Goal: Use online tool/utility: Utilize a website feature to perform a specific function

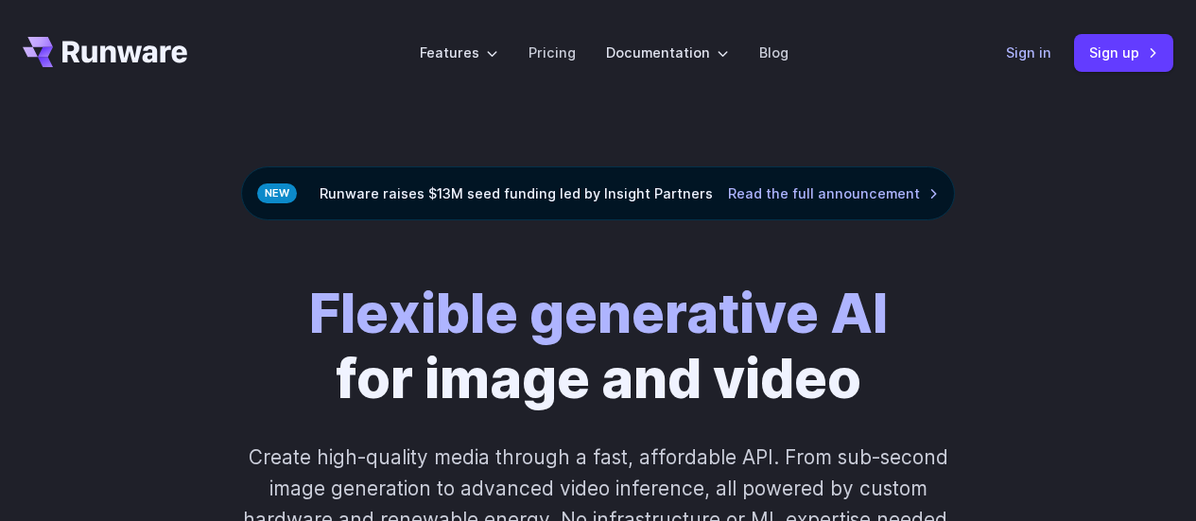
click at [1019, 50] on link "Sign in" at bounding box center [1028, 53] width 45 height 22
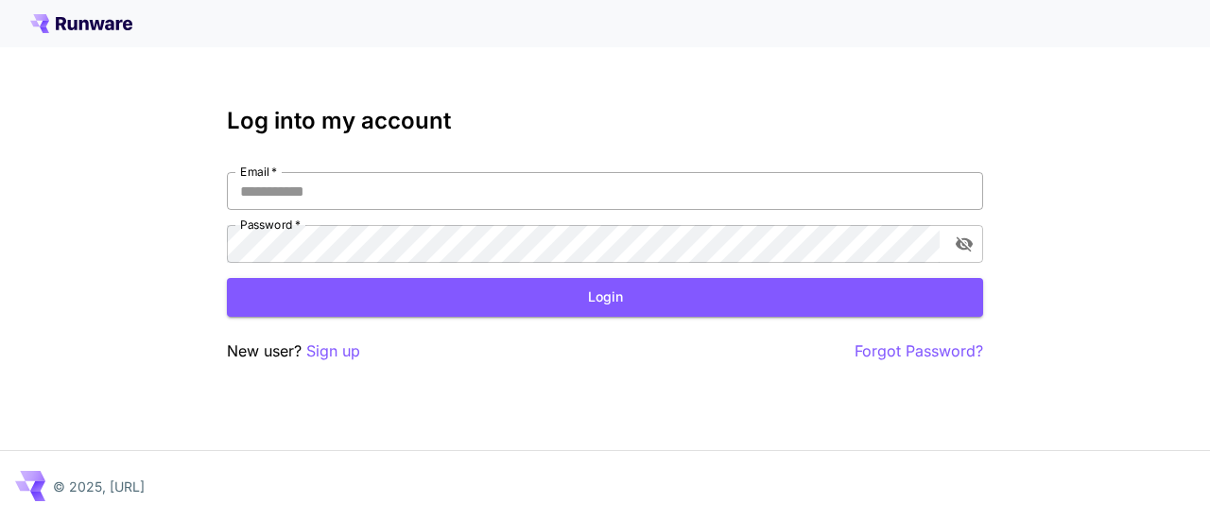
click at [470, 206] on input "Email   *" at bounding box center [605, 191] width 756 height 38
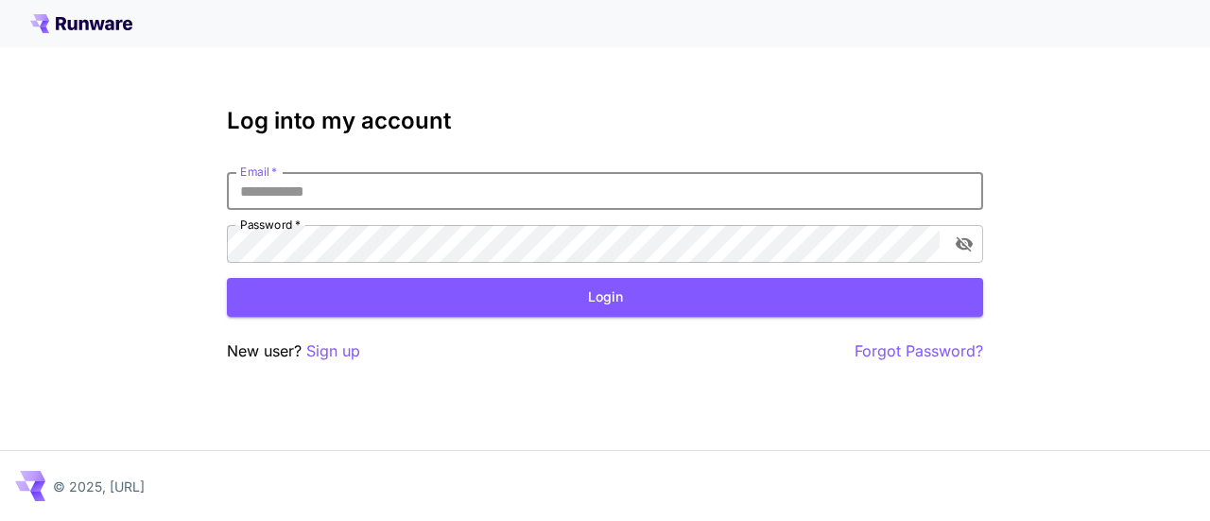
type input "**********"
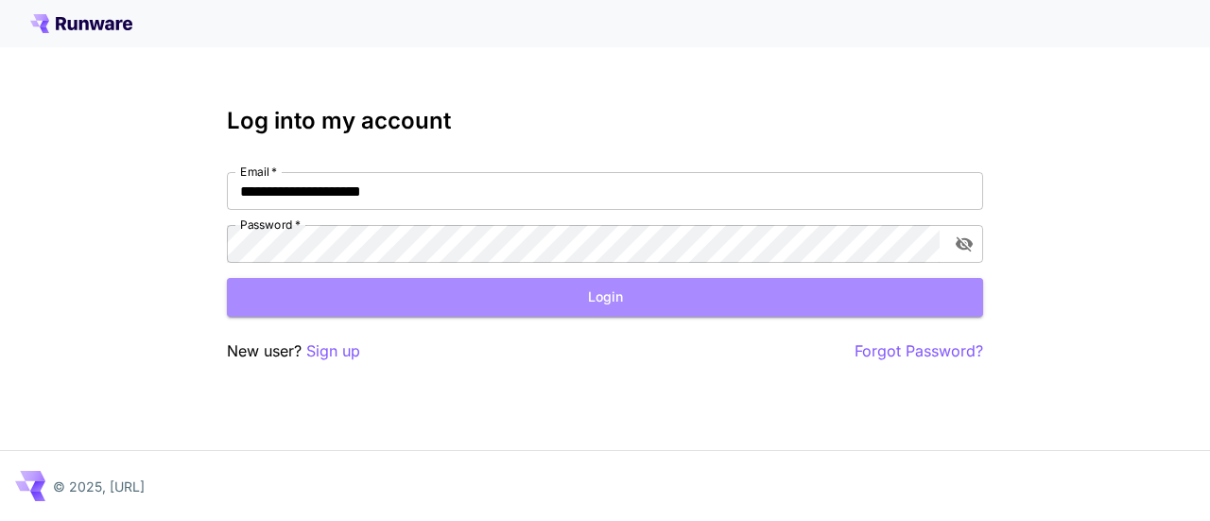
click at [355, 291] on button "Login" at bounding box center [605, 297] width 756 height 39
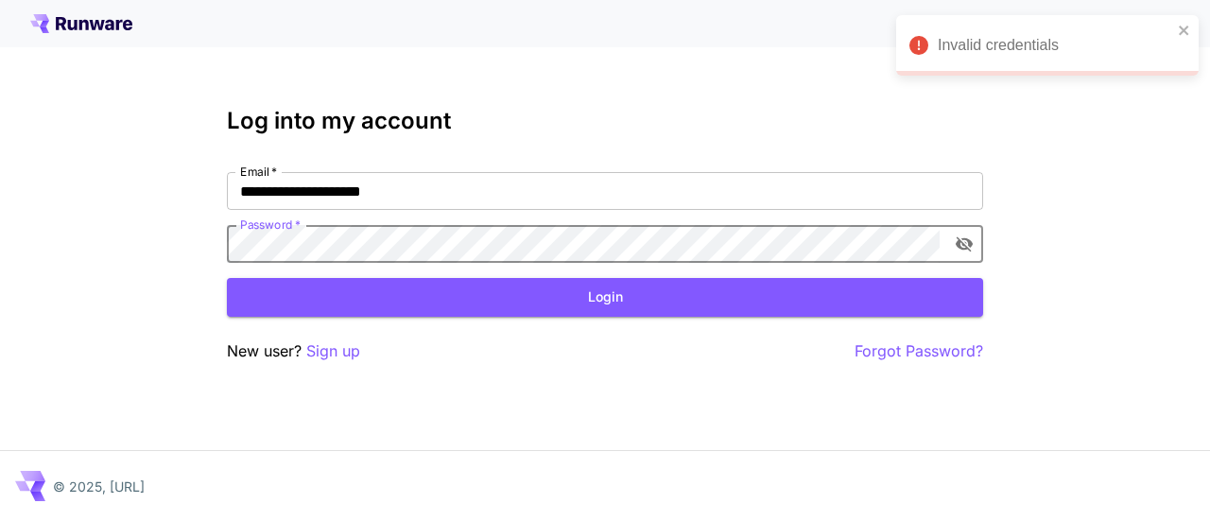
click at [185, 240] on div "**********" at bounding box center [605, 260] width 1210 height 521
click button "Login" at bounding box center [605, 297] width 756 height 39
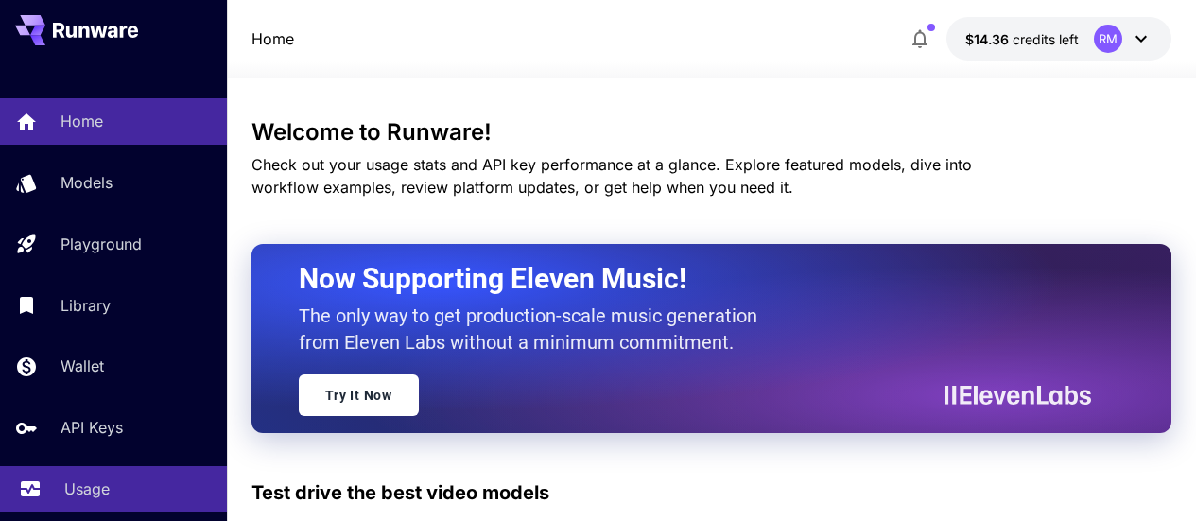
click at [70, 475] on link "Usage" at bounding box center [113, 489] width 227 height 46
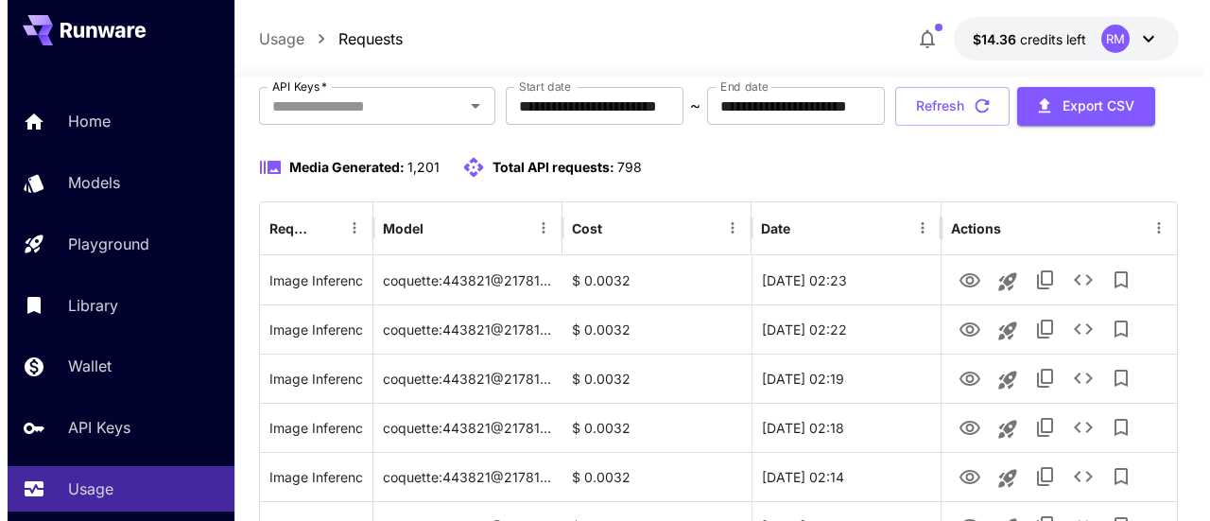
scroll to position [211, 0]
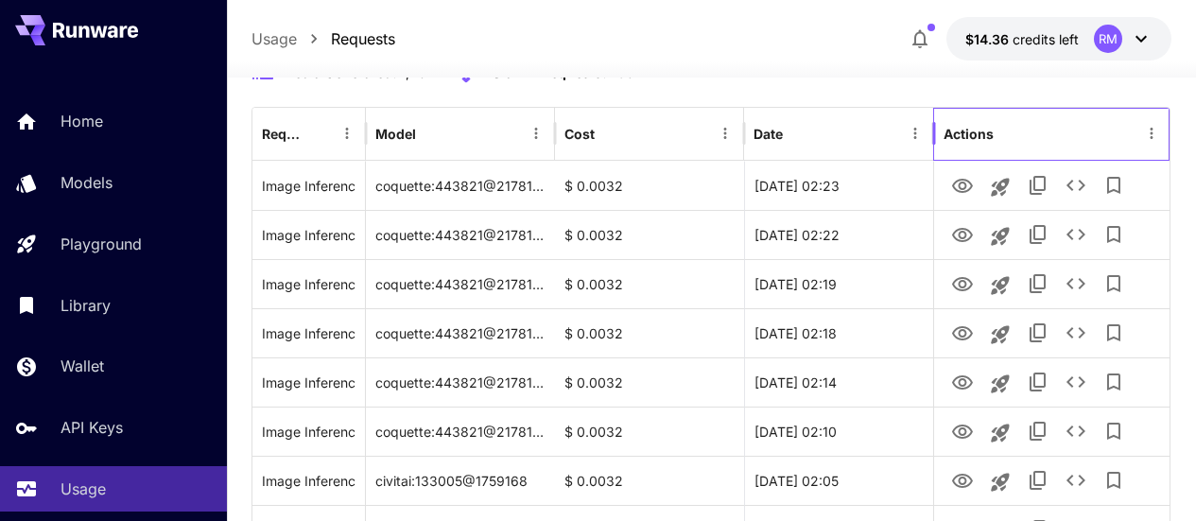
click at [1135, 160] on div "Actions" at bounding box center [1040, 134] width 195 height 52
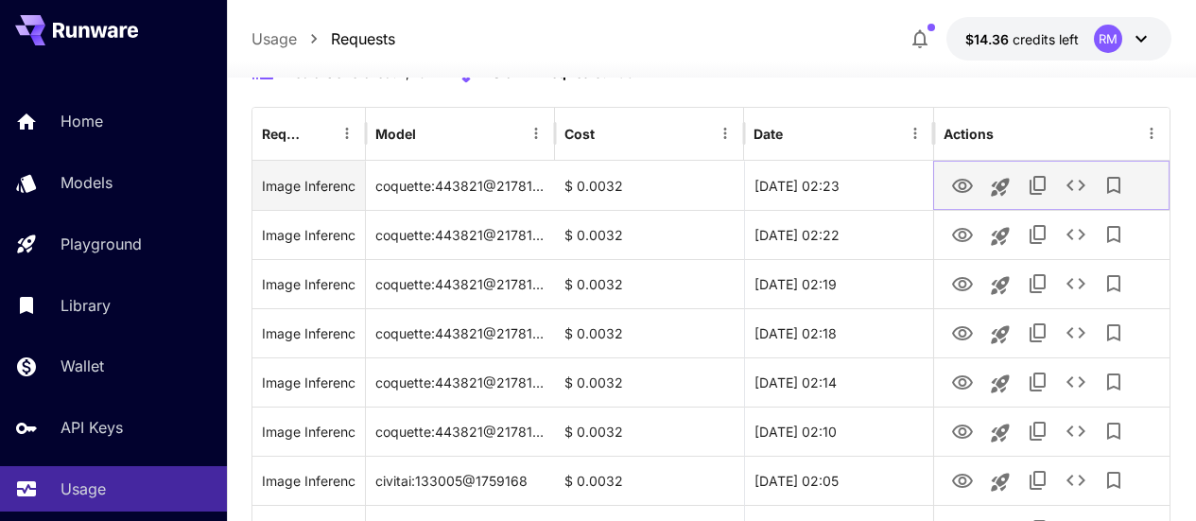
click at [1081, 197] on icon "See details" at bounding box center [1075, 185] width 23 height 23
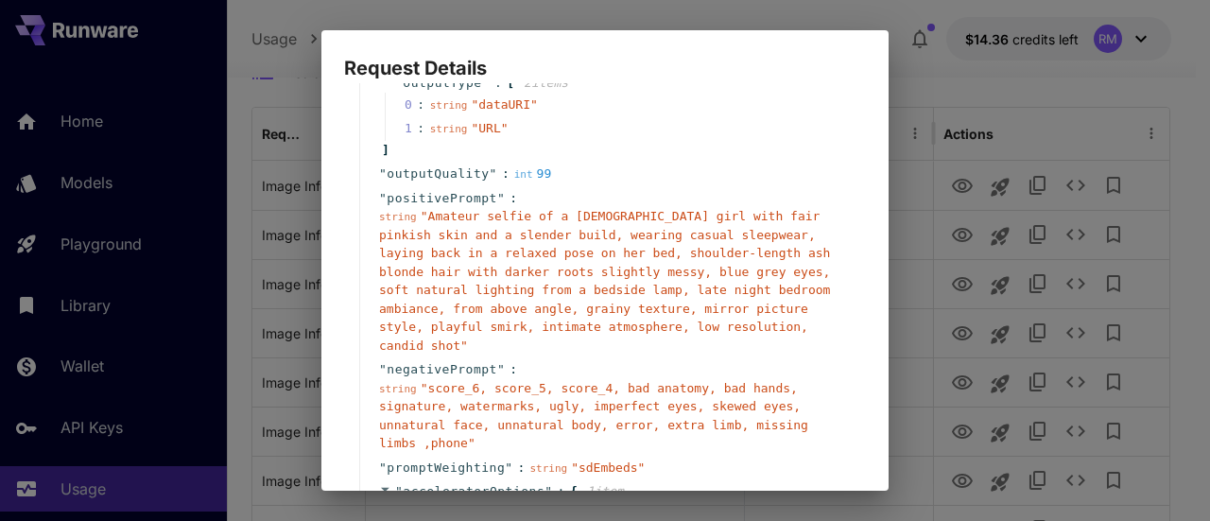
scroll to position [473, 0]
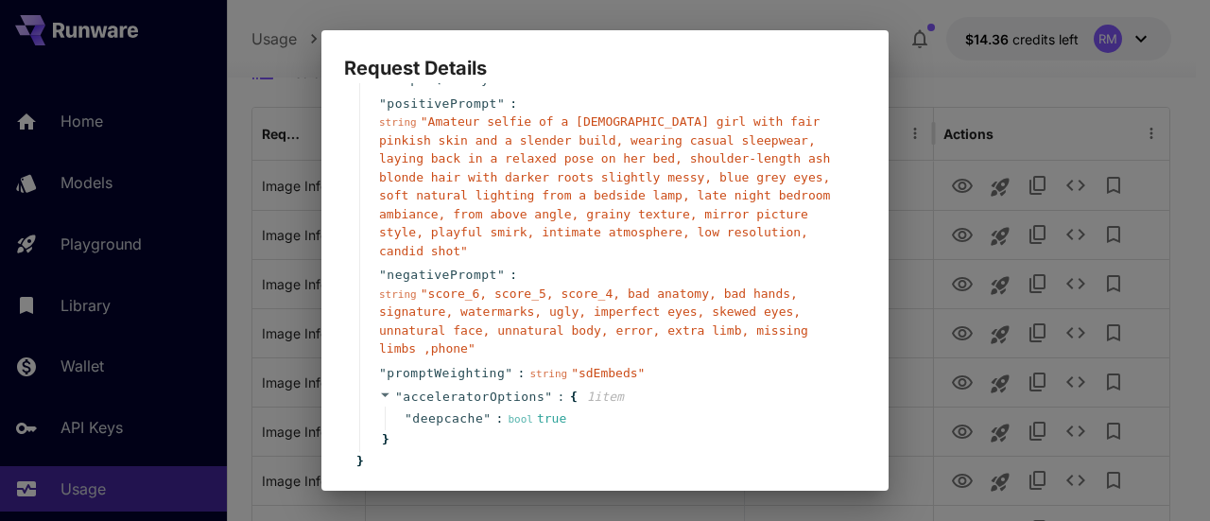
click at [1097, 169] on div "Request Details { 19 item s " taskType " : string " imageInference " " taskUUID…" at bounding box center [605, 260] width 1210 height 521
click at [1051, 140] on div "Request Details { 19 item s " taskType " : string " imageInference " " taskUUID…" at bounding box center [605, 260] width 1210 height 521
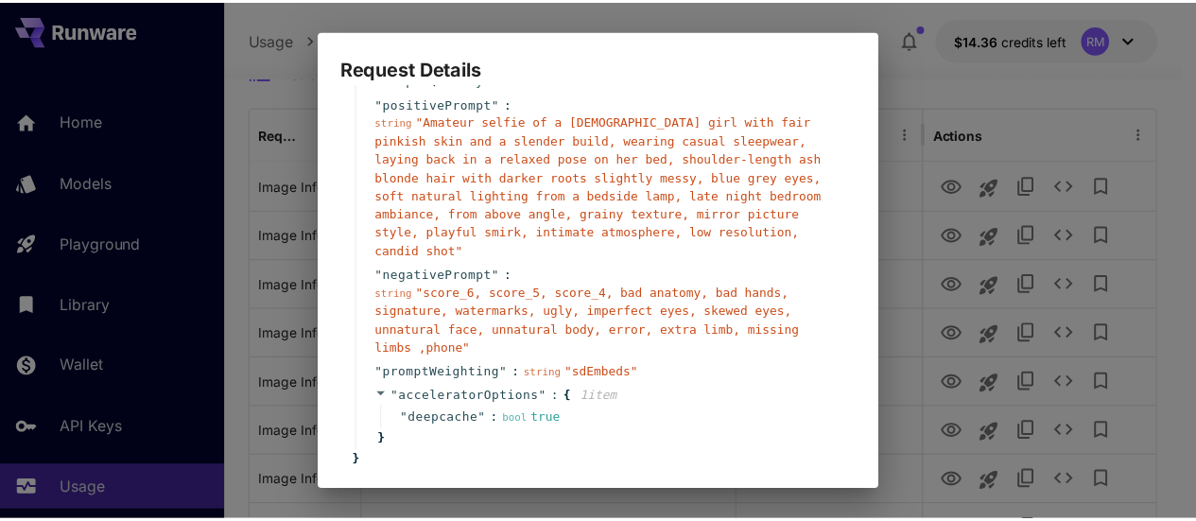
scroll to position [528, 0]
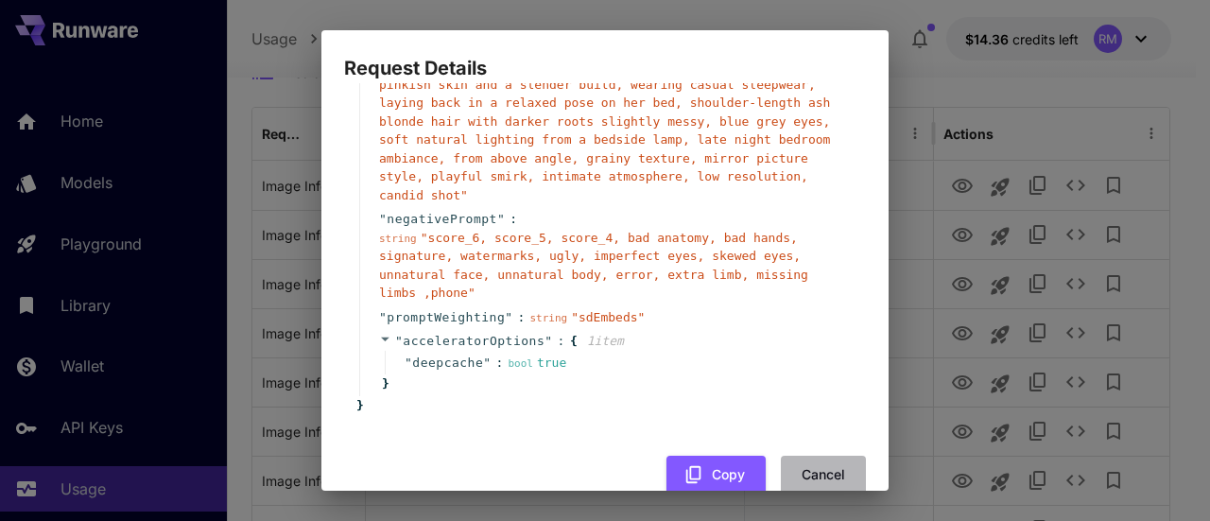
click at [801, 456] on button "Cancel" at bounding box center [823, 475] width 85 height 39
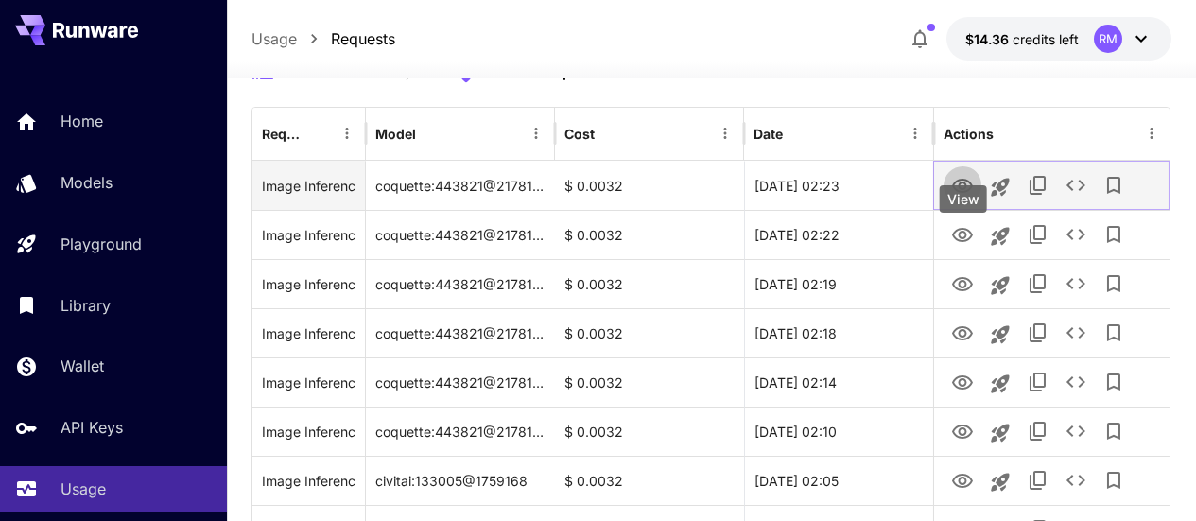
click at [954, 198] on icon "View" at bounding box center [962, 186] width 23 height 23
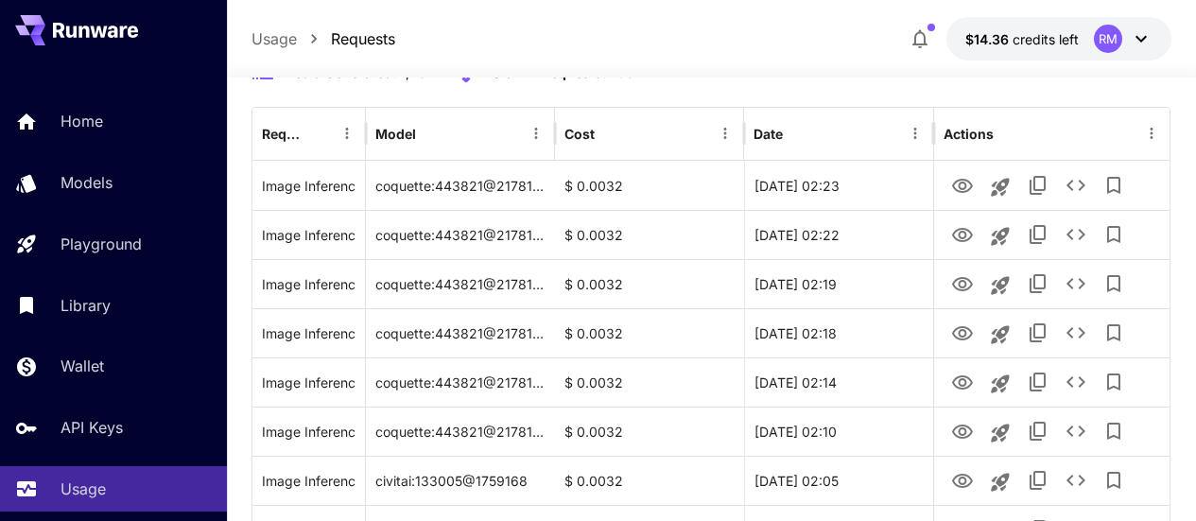
click at [955, 31] on button "Refresh" at bounding box center [945, 11] width 114 height 39
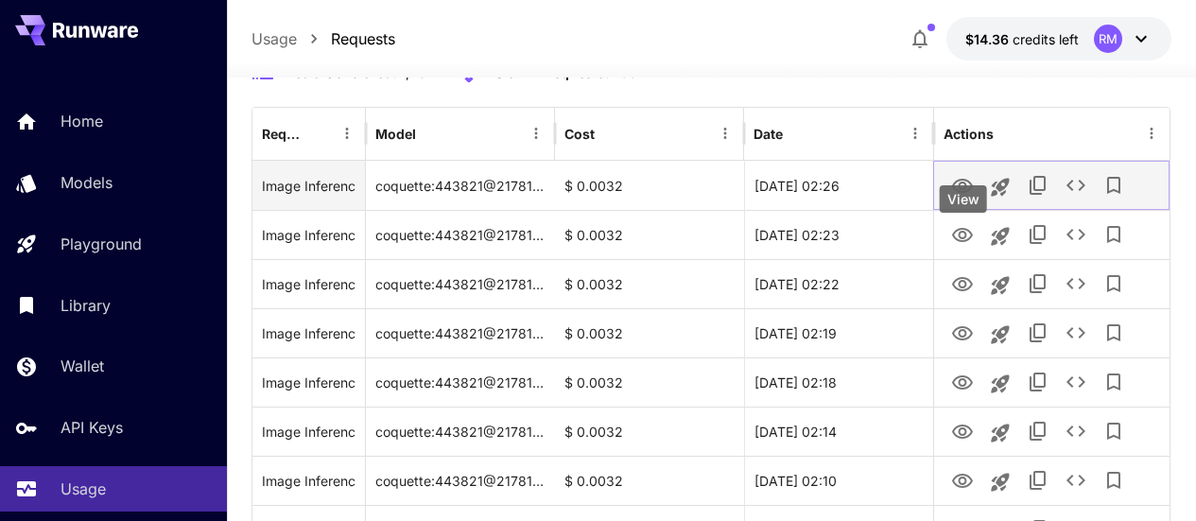
click at [959, 193] on icon "View" at bounding box center [962, 186] width 21 height 14
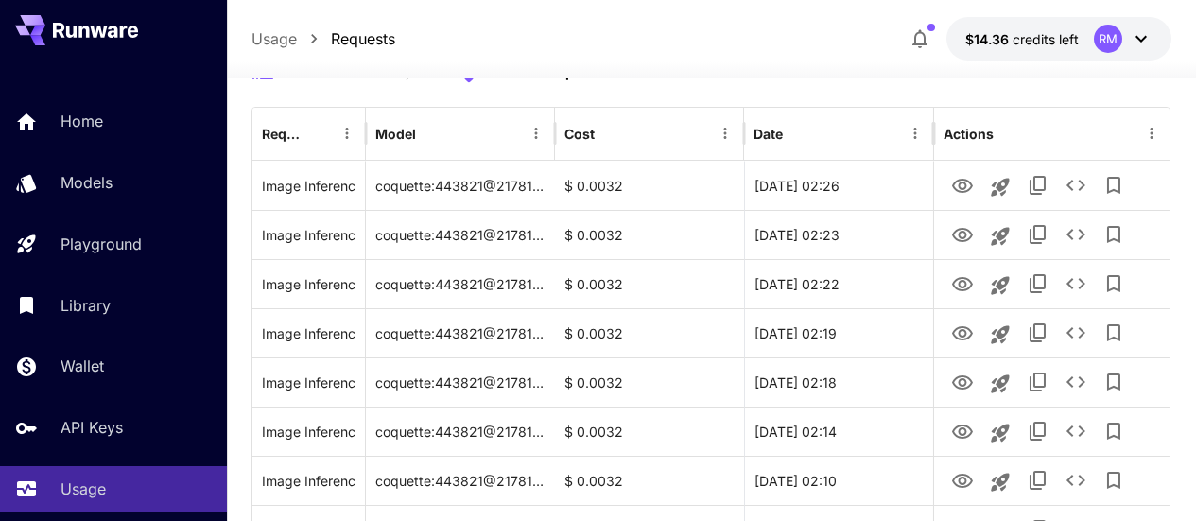
click at [67, 159] on div "Home Models Playground Library Wallet API Keys Usage" at bounding box center [113, 304] width 227 height 413
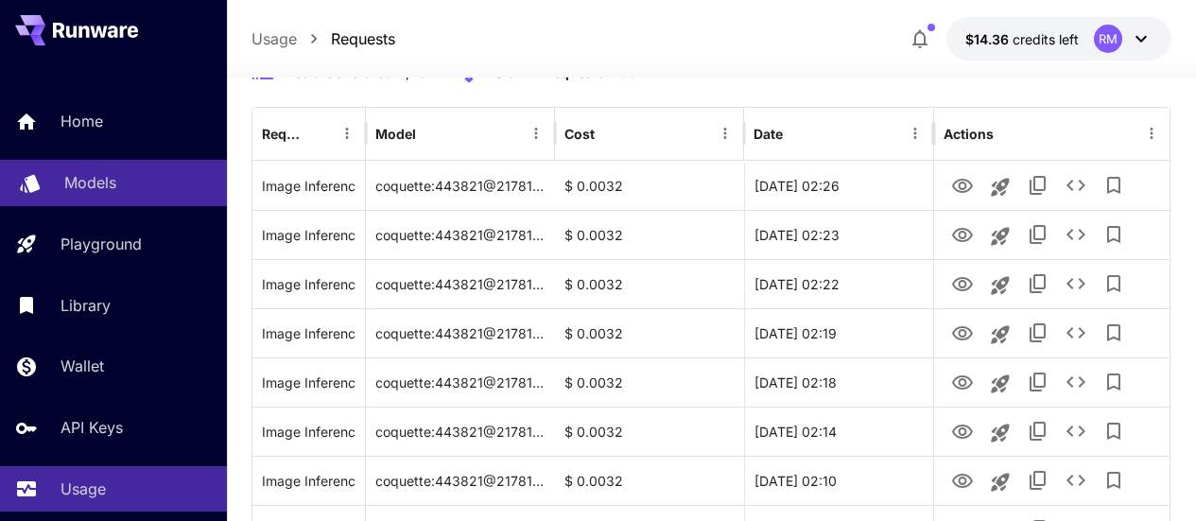
click at [69, 170] on link "Models" at bounding box center [113, 183] width 227 height 46
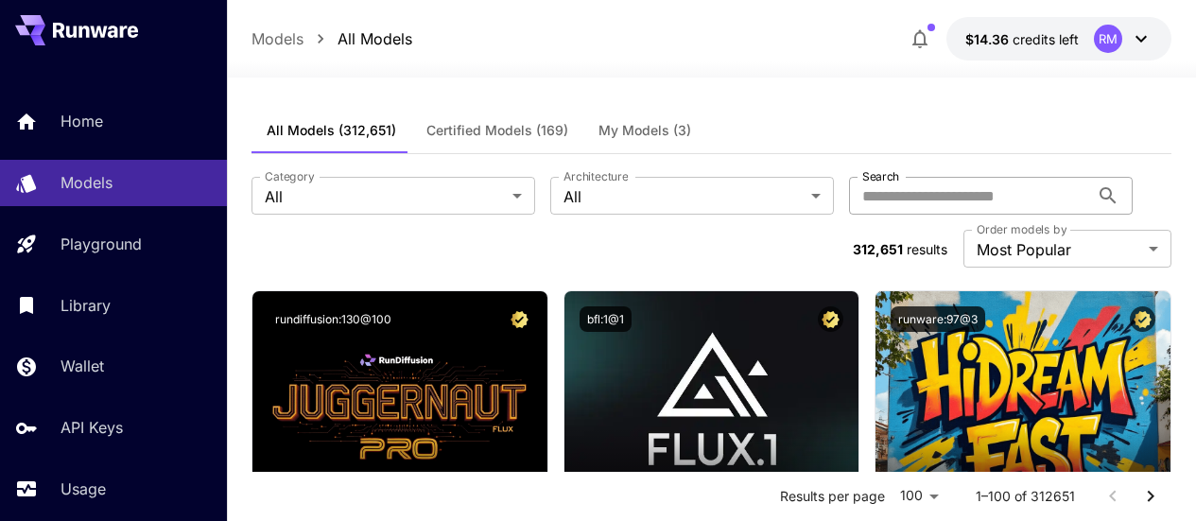
click at [849, 199] on input "Search" at bounding box center [969, 196] width 240 height 38
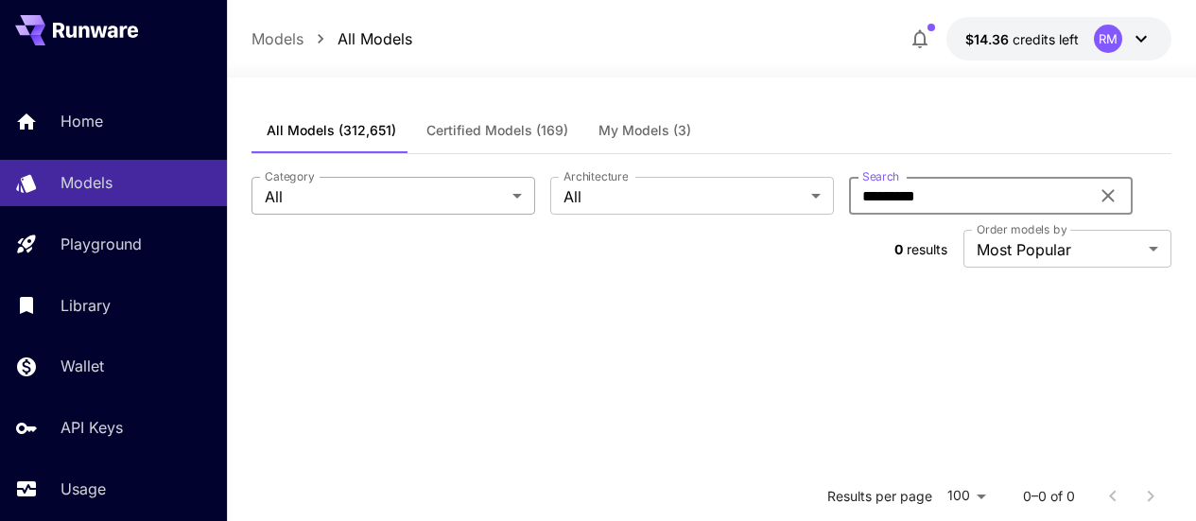
type input "*********"
click at [371, 198] on body "**********" at bounding box center [598, 458] width 1196 height 917
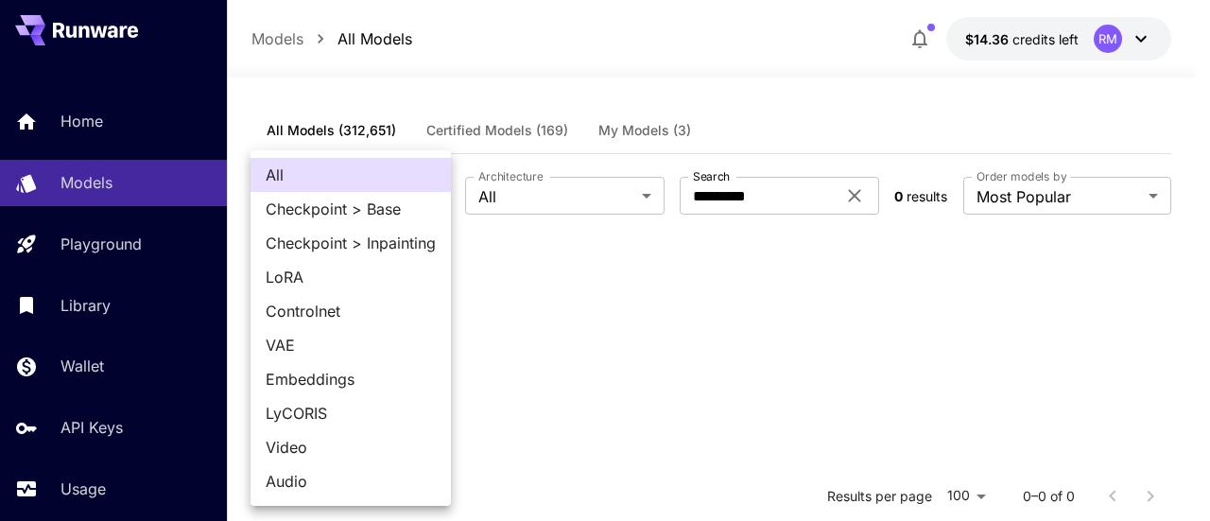
click at [724, 340] on div at bounding box center [605, 260] width 1210 height 521
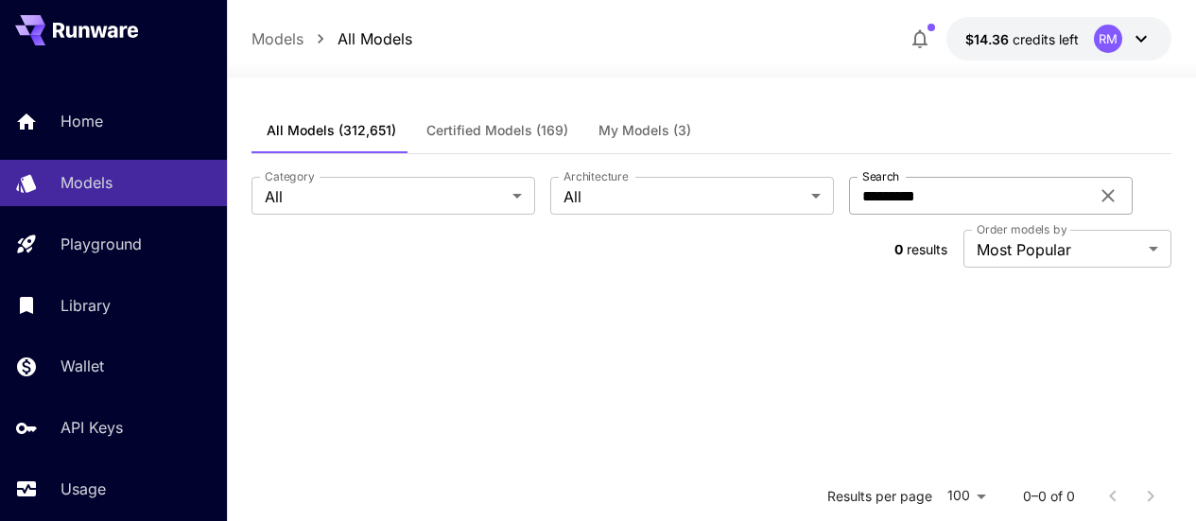
click at [1097, 201] on icon at bounding box center [1108, 195] width 23 height 23
click at [425, 201] on body "**********" at bounding box center [598, 458] width 1196 height 917
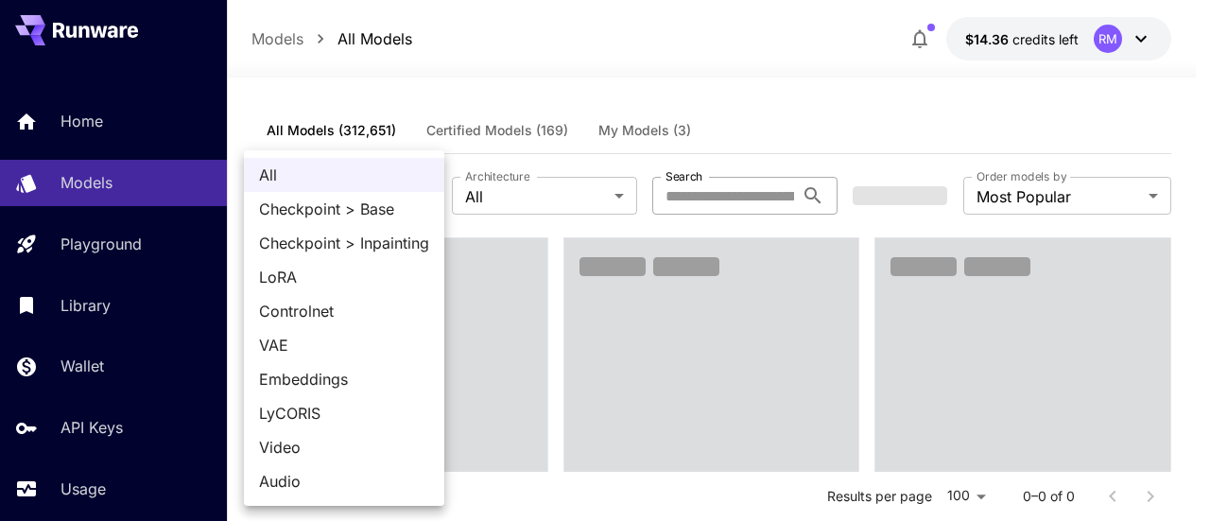
click at [306, 414] on span "LyCORIS" at bounding box center [344, 413] width 170 height 23
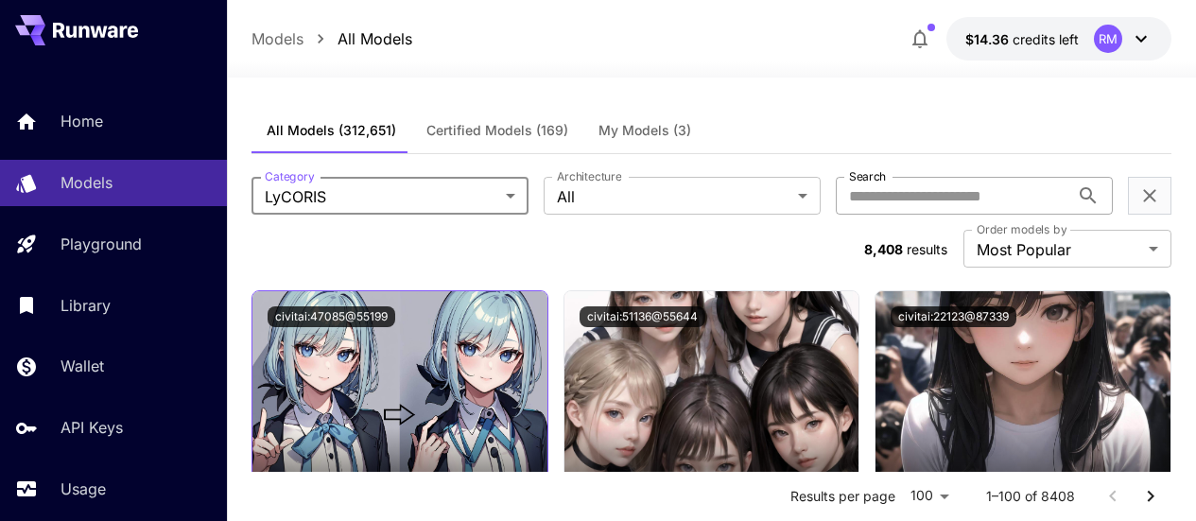
scroll to position [189, 0]
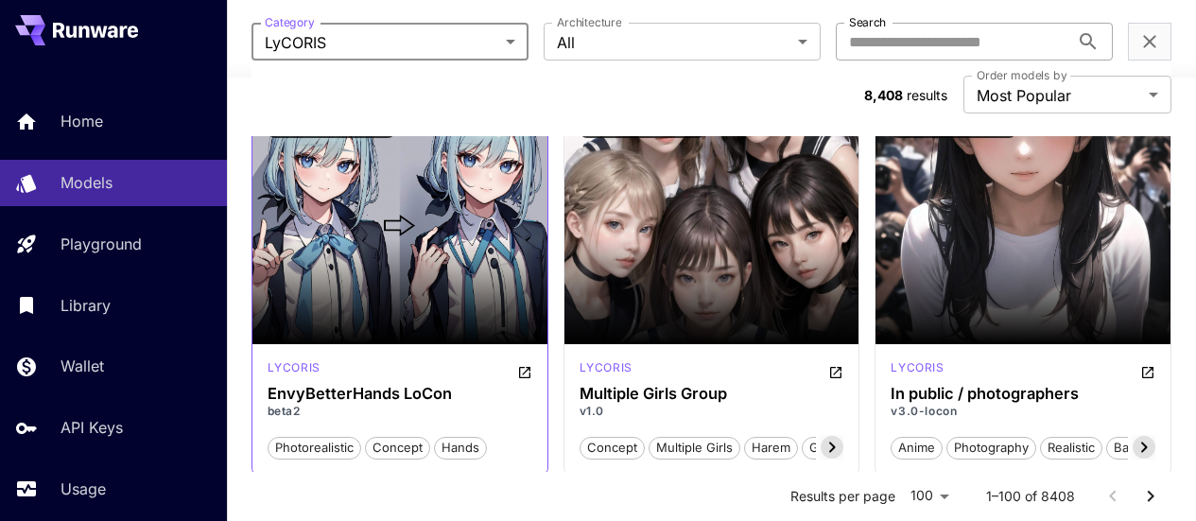
click at [419, 238] on section at bounding box center [399, 291] width 295 height 106
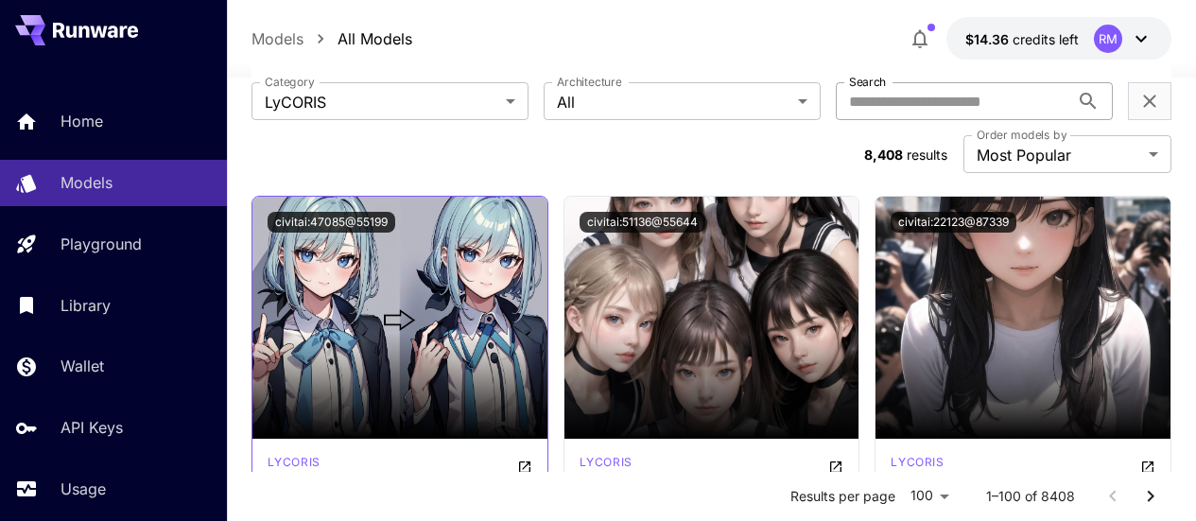
click at [445, 260] on img at bounding box center [399, 318] width 295 height 242
click at [416, 265] on img at bounding box center [399, 318] width 295 height 242
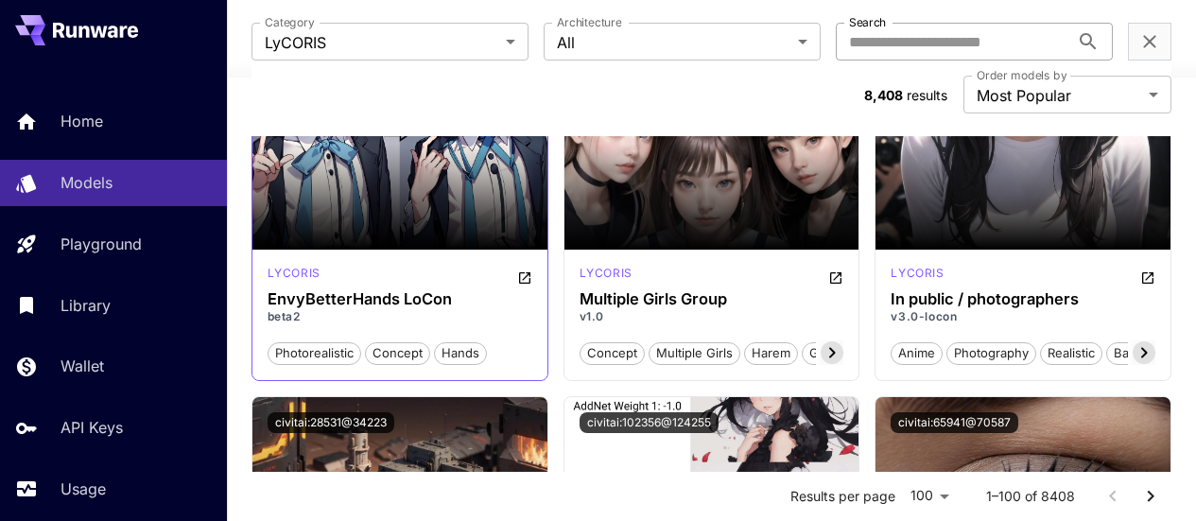
scroll to position [0, 0]
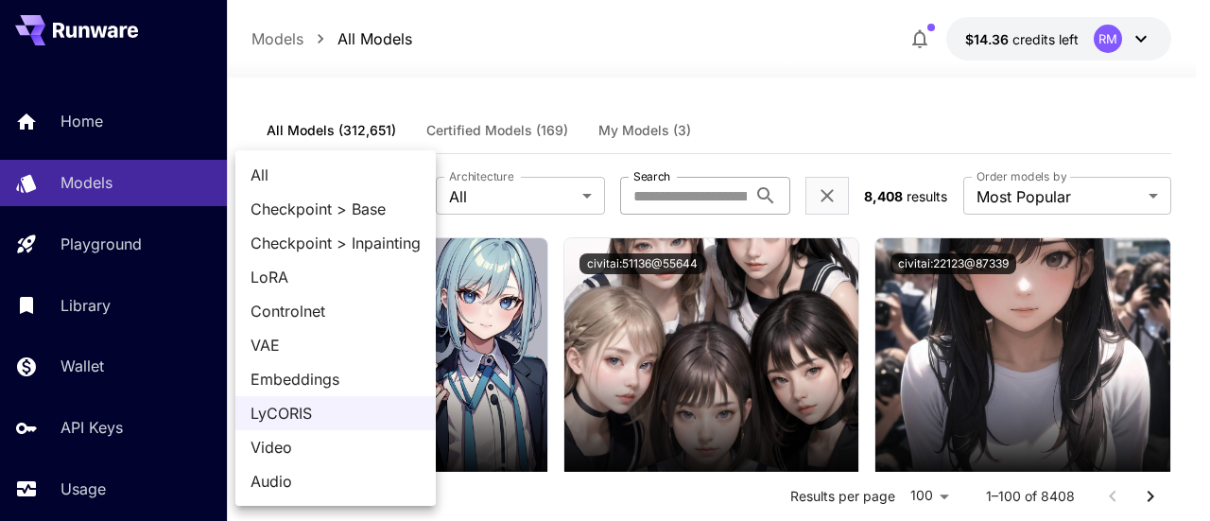
click at [334, 337] on span "VAE" at bounding box center [336, 345] width 170 height 23
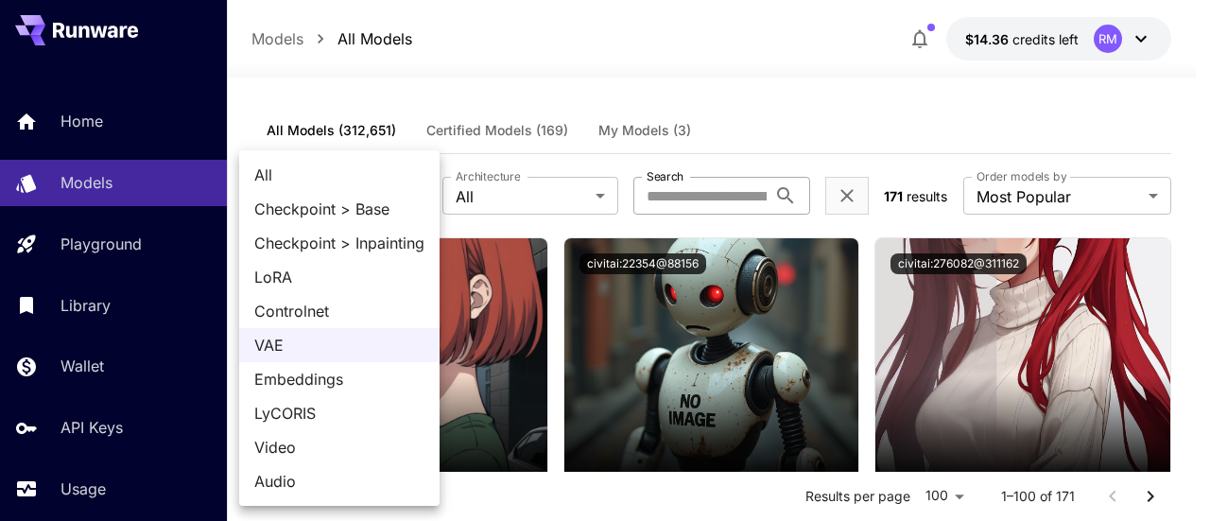
click at [337, 153] on ul "All Checkpoint > Base Checkpoint > Inpainting LoRA Controlnet VAE Embeddings Ly…" at bounding box center [339, 327] width 200 height 355
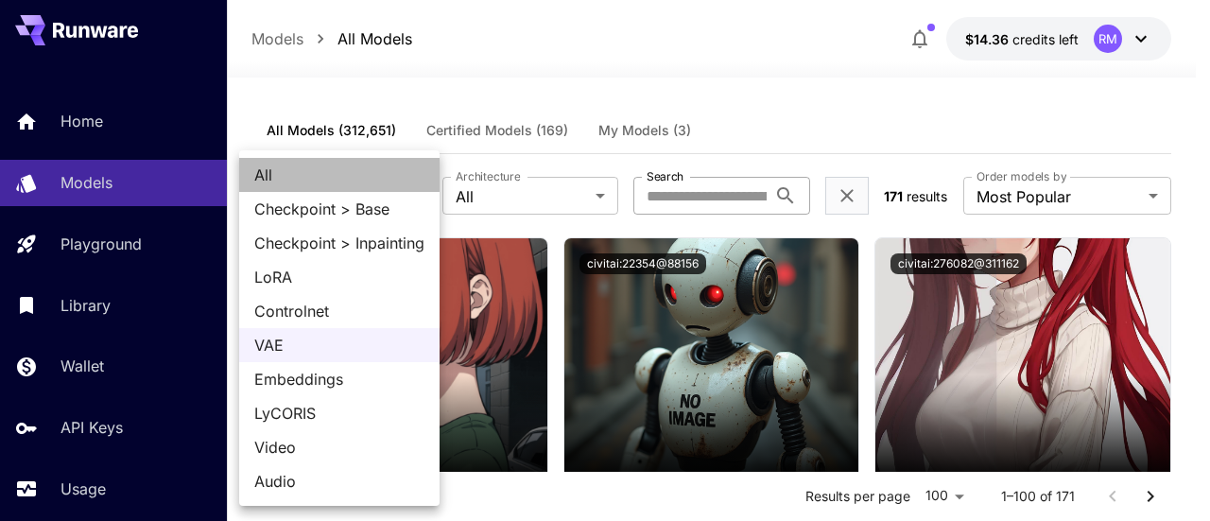
click at [321, 170] on span "All" at bounding box center [339, 175] width 170 height 23
type input "***"
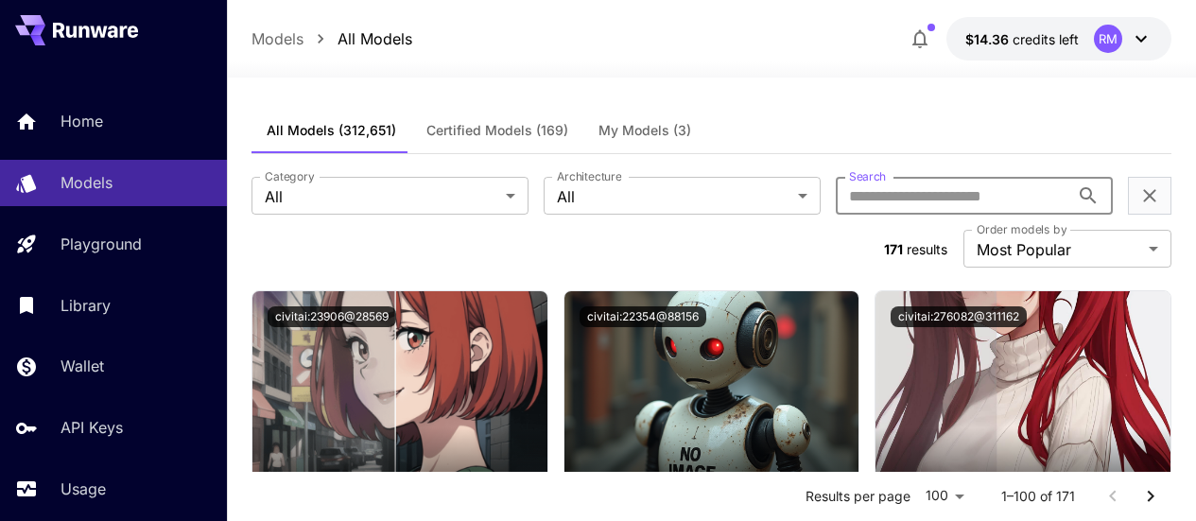
click at [836, 197] on input "Search" at bounding box center [952, 196] width 233 height 38
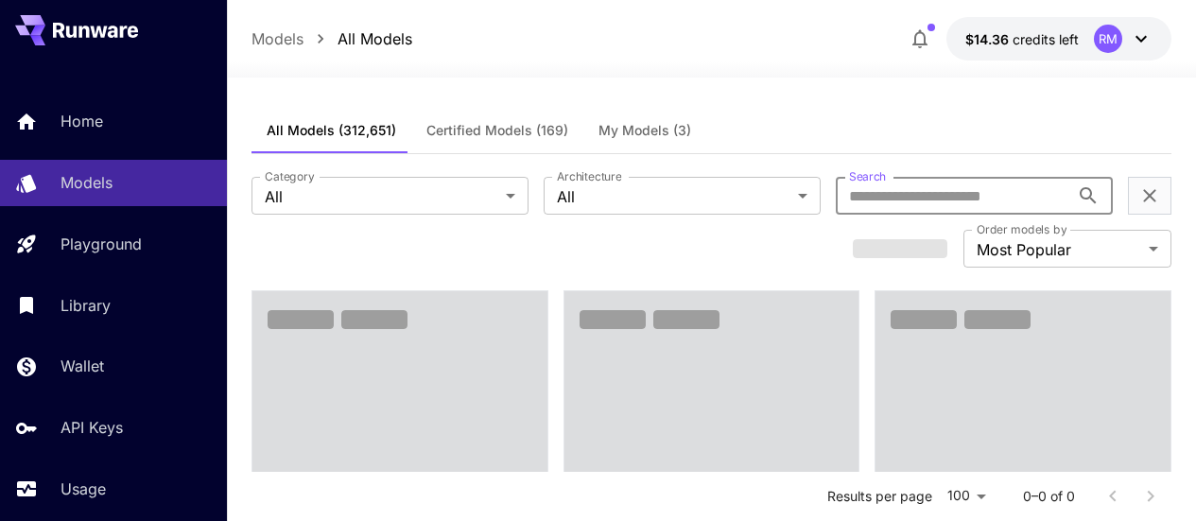
paste input "********"
type input "********"
drag, startPoint x: 752, startPoint y: 201, endPoint x: 727, endPoint y: 201, distance: 24.6
click at [1077, 201] on icon at bounding box center [1088, 195] width 23 height 23
click at [836, 200] on input "Search" at bounding box center [952, 196] width 233 height 38
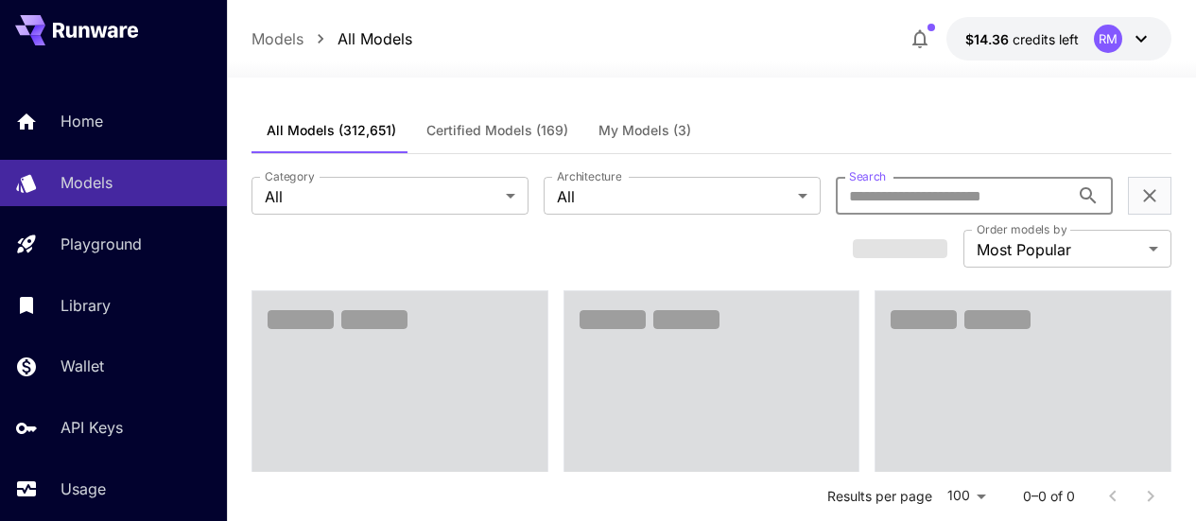
paste input "**********"
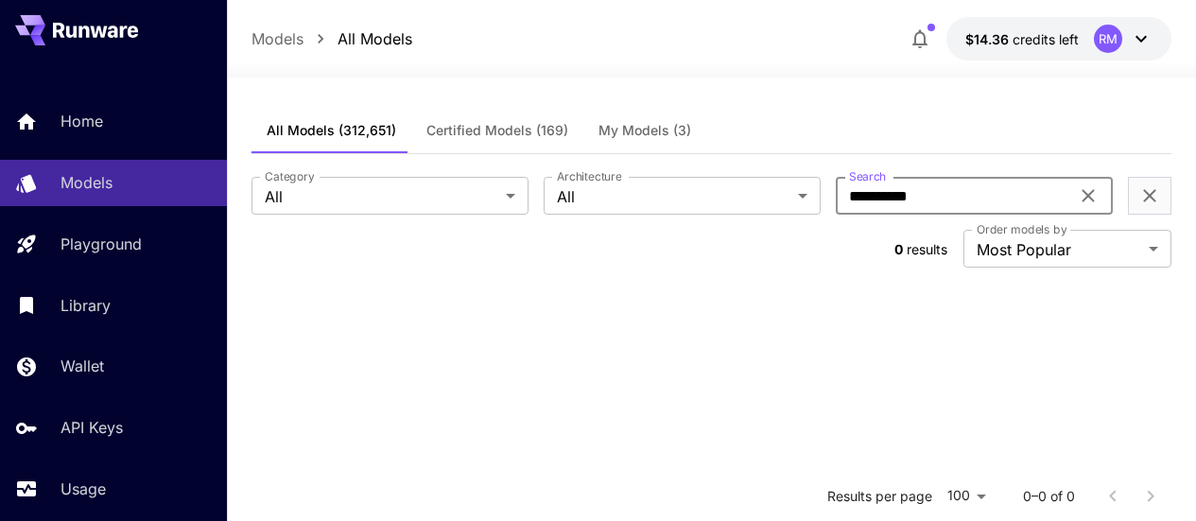
type input "**********"
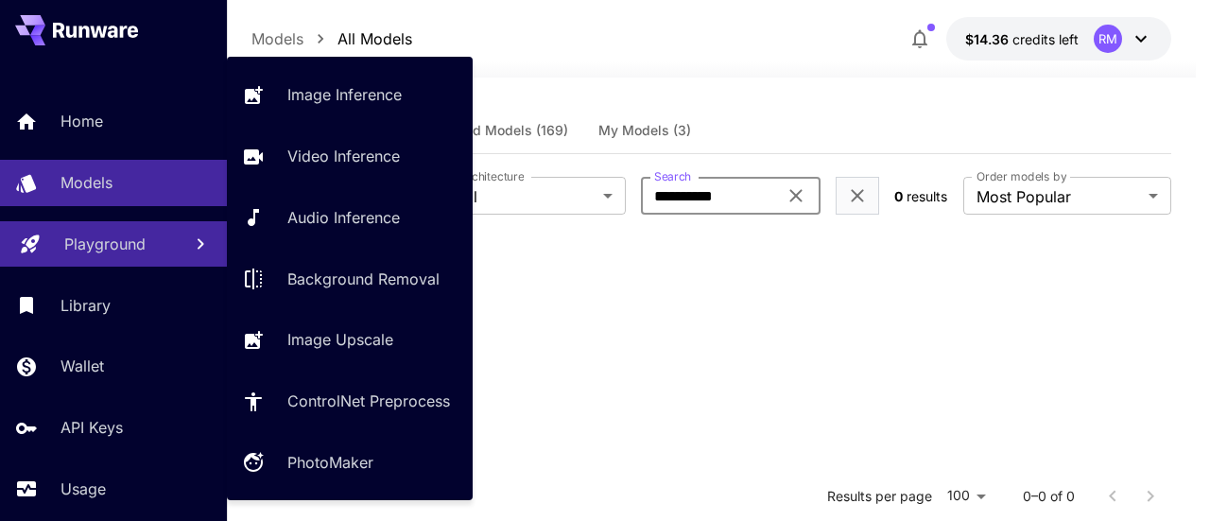
click at [121, 252] on p "Playground" at bounding box center [104, 244] width 81 height 23
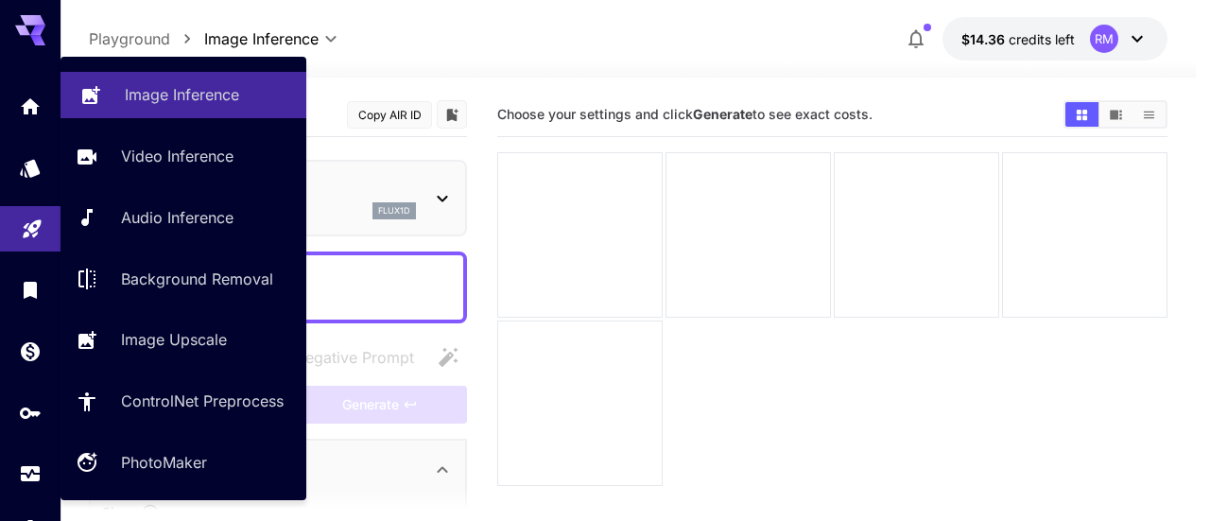
click at [217, 90] on p "Image Inference" at bounding box center [182, 94] width 114 height 23
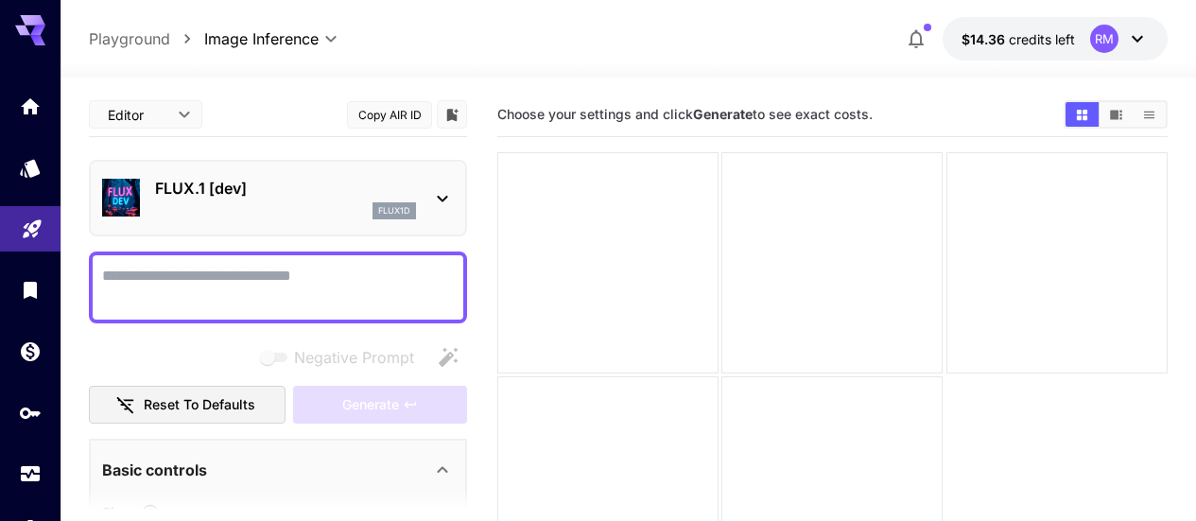
click at [203, 171] on div "FLUX.1 [dev] flux1d" at bounding box center [278, 198] width 352 height 58
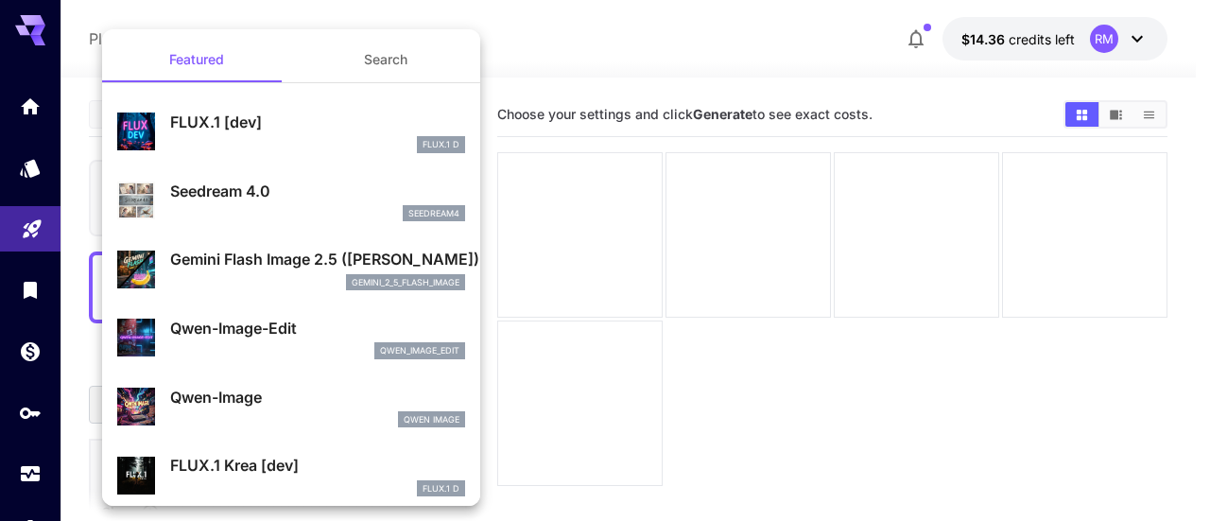
click at [26, 181] on div at bounding box center [605, 260] width 1210 height 521
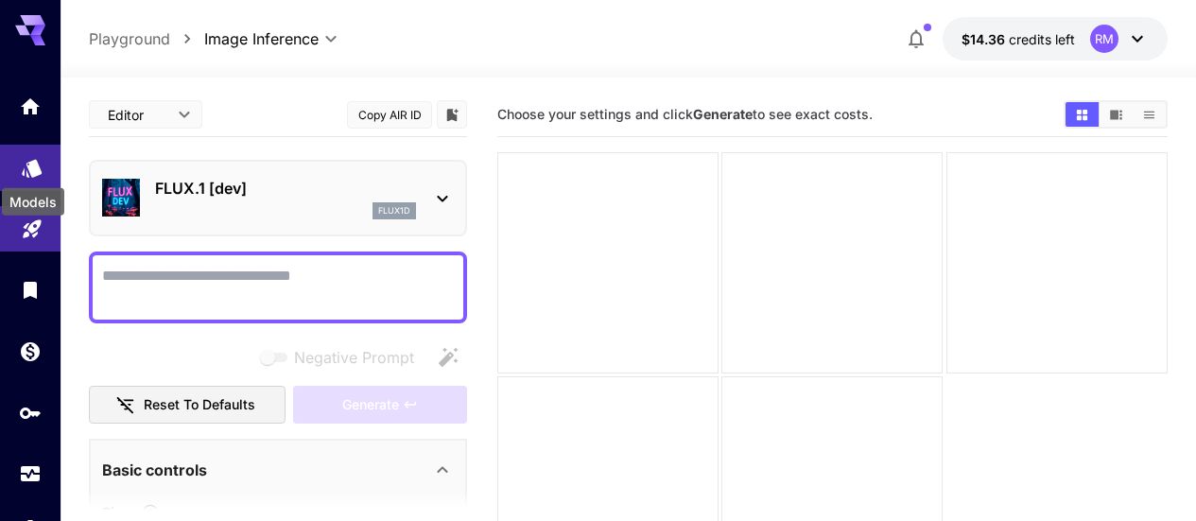
click at [37, 172] on icon "Models" at bounding box center [32, 161] width 23 height 23
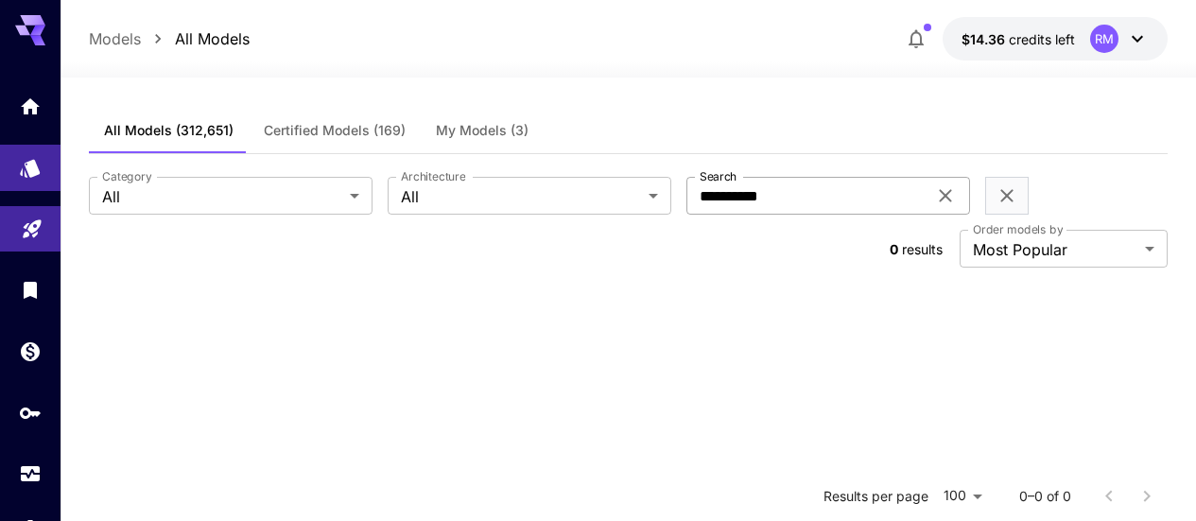
click at [934, 203] on icon at bounding box center [945, 195] width 23 height 23
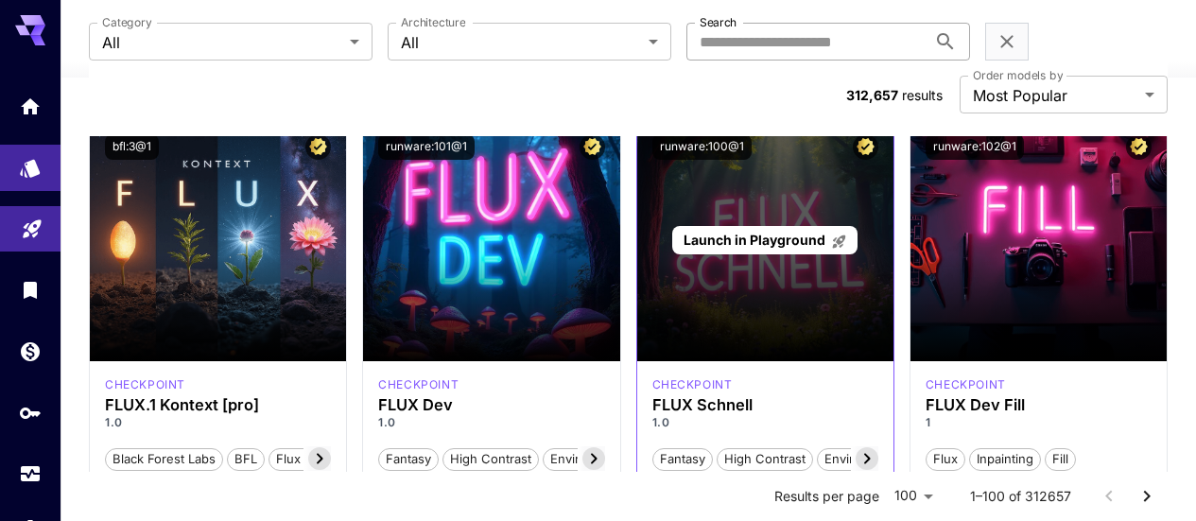
scroll to position [1512, 0]
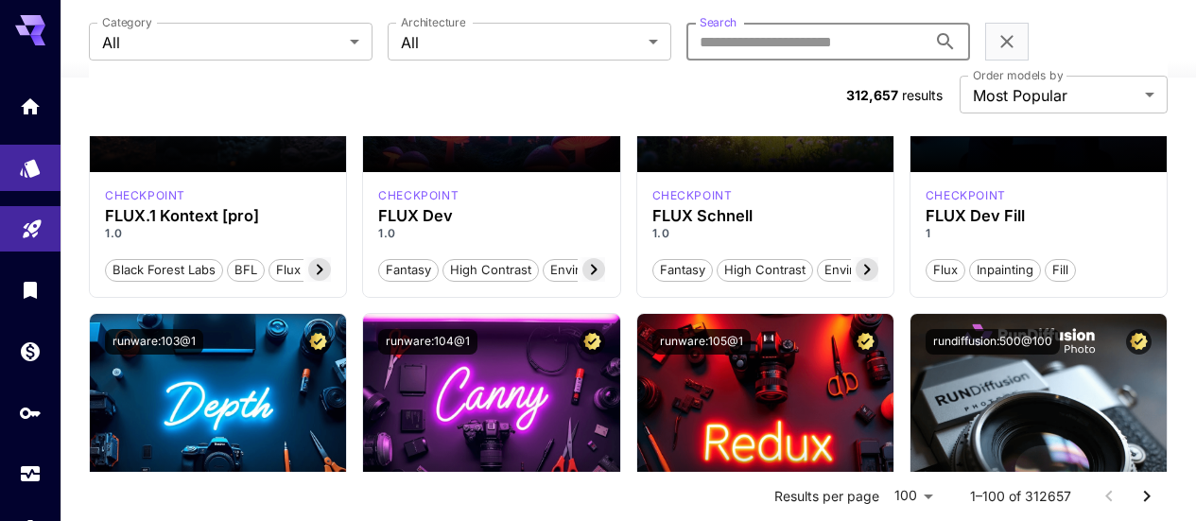
click at [686, 33] on input "Search" at bounding box center [806, 42] width 240 height 38
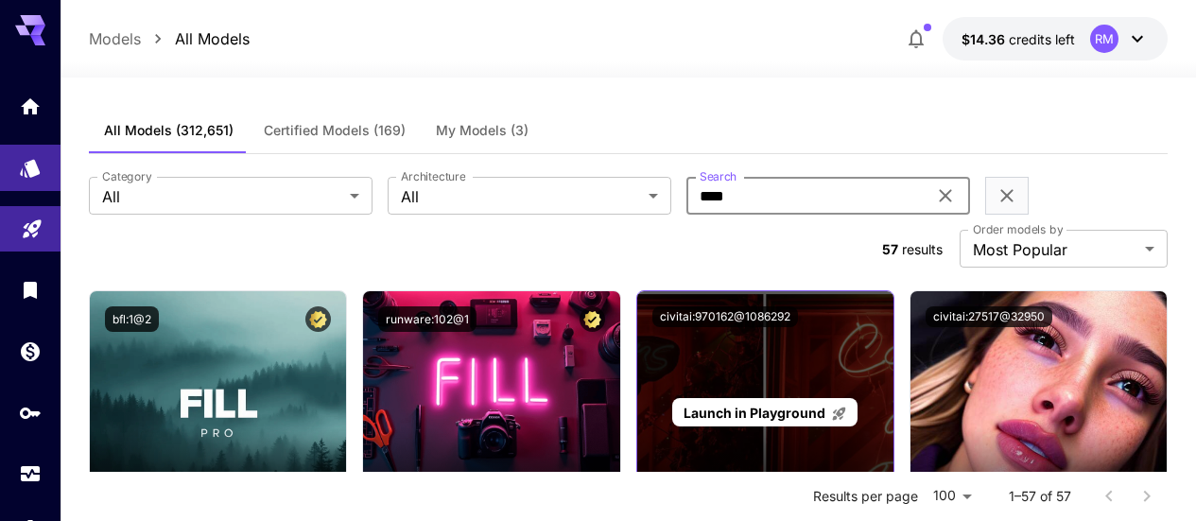
scroll to position [189, 0]
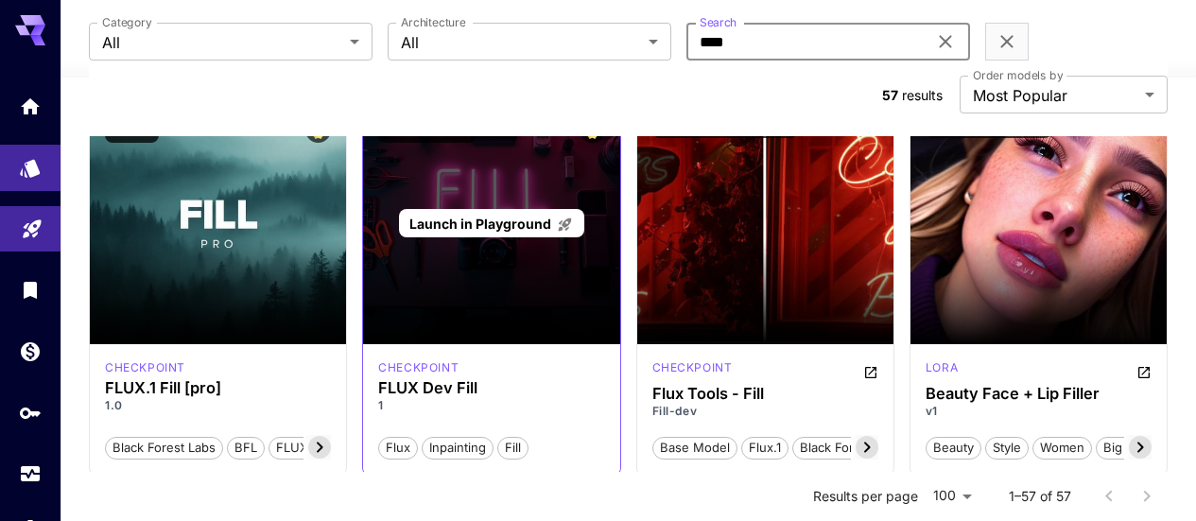
type input "****"
click at [514, 206] on div "Launch in Playground" at bounding box center [491, 223] width 256 height 242
click at [460, 216] on span "Launch in Playground" at bounding box center [480, 224] width 142 height 16
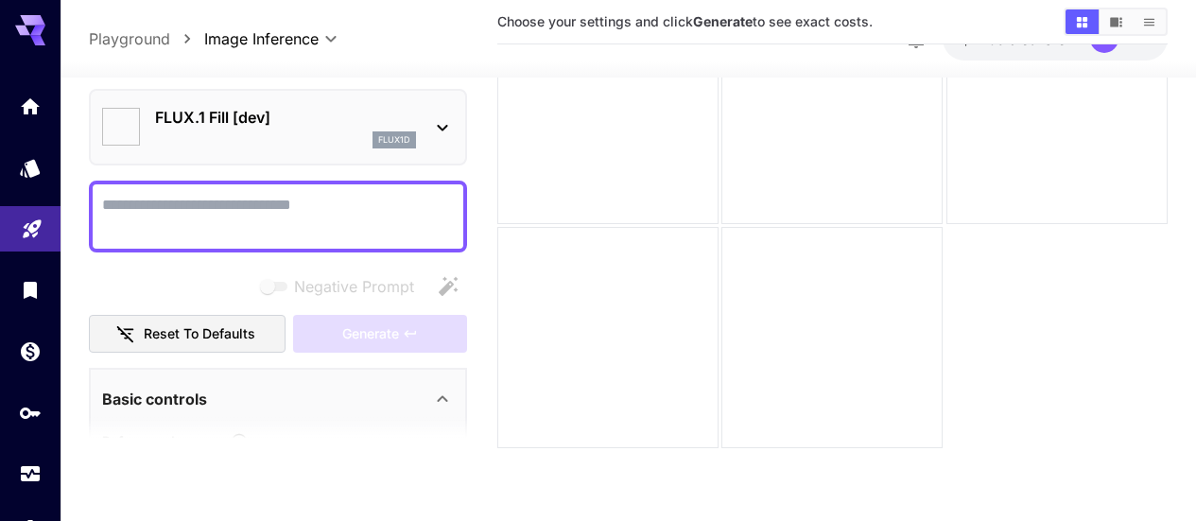
type input "*******"
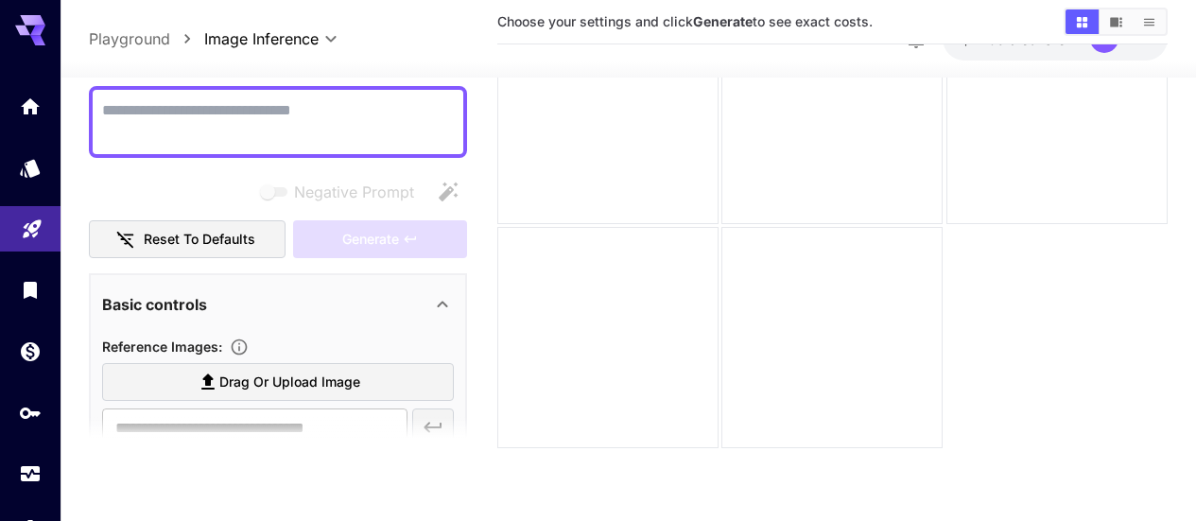
scroll to position [189, 0]
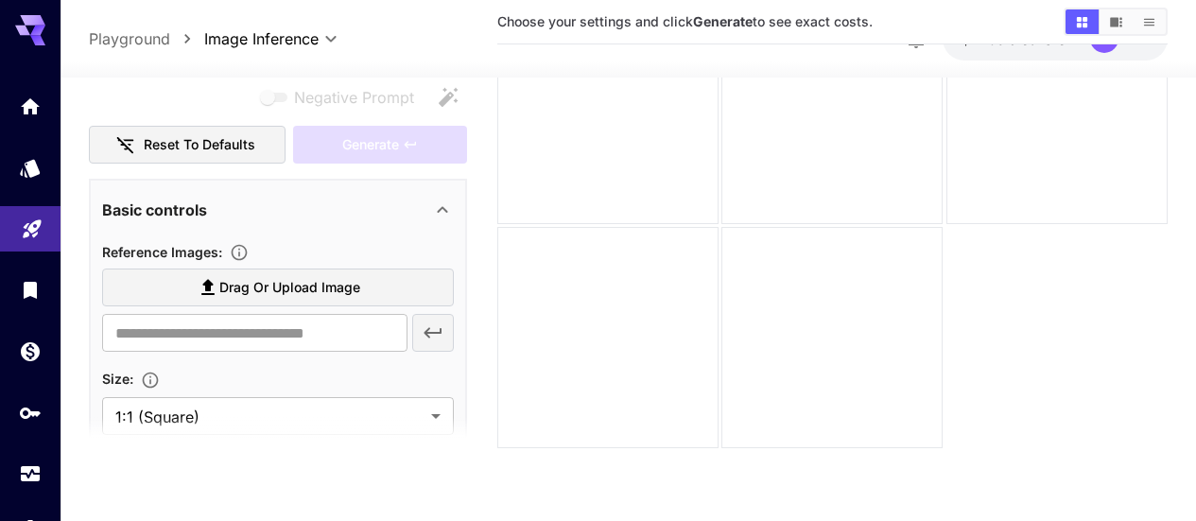
click at [265, 284] on span "Drag or upload image" at bounding box center [289, 288] width 141 height 24
click at [0, 0] on input "Drag or upload image" at bounding box center [0, 0] width 0 height 0
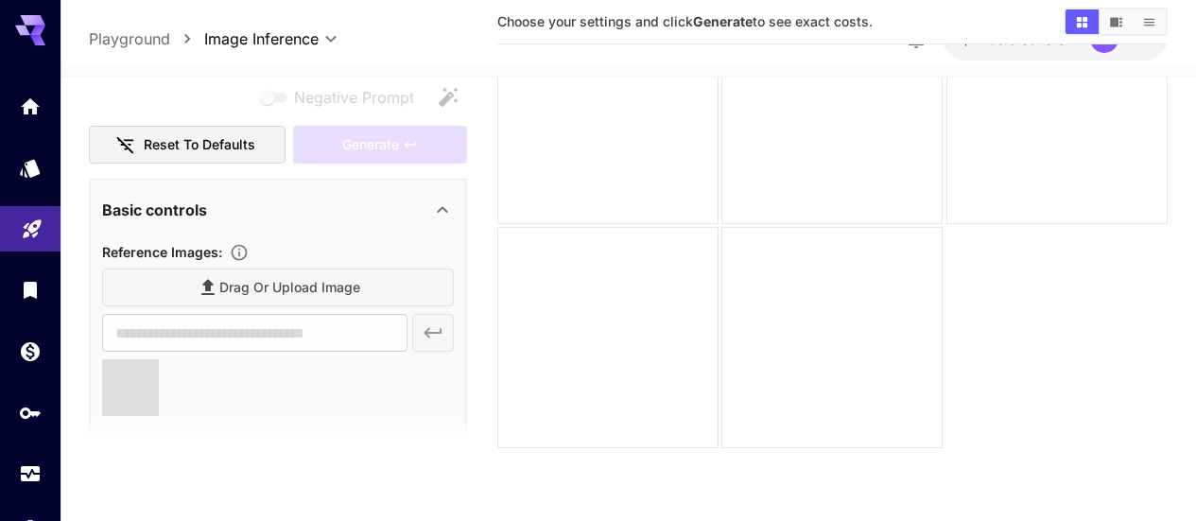
type input "**********"
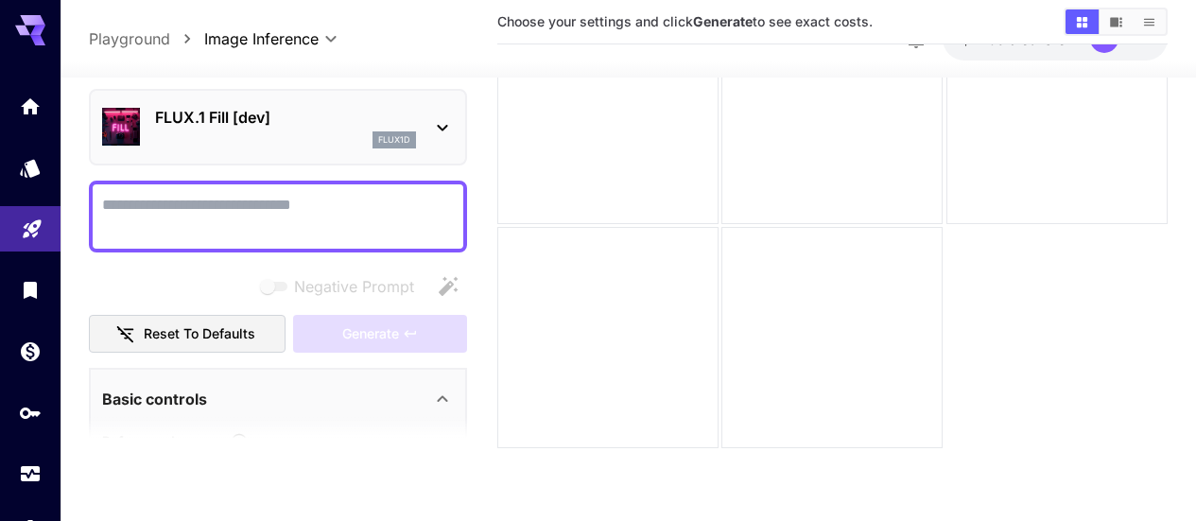
scroll to position [55, 0]
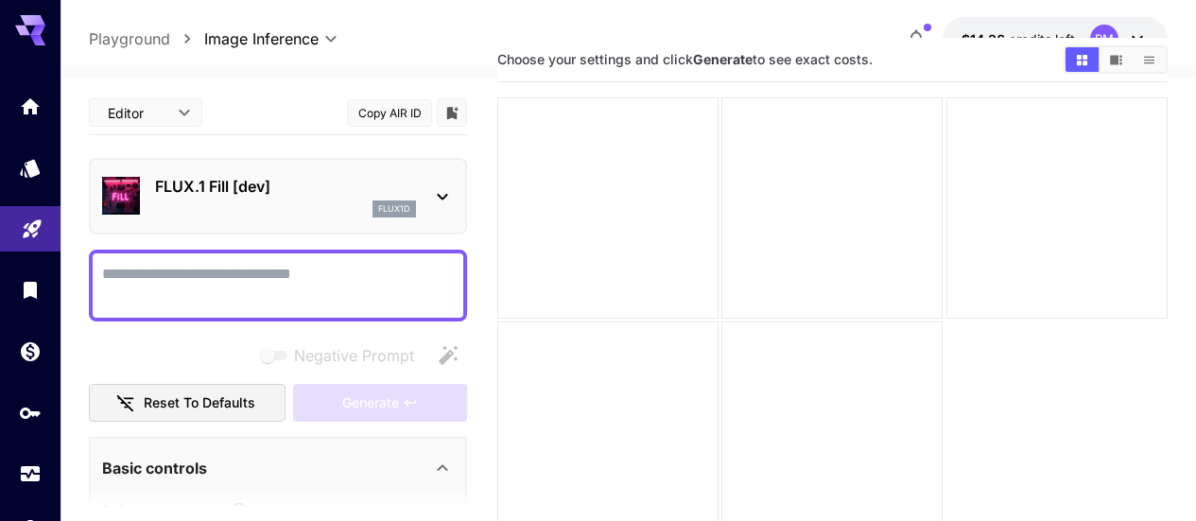
click at [285, 264] on textarea "Negative Prompt" at bounding box center [278, 285] width 352 height 45
click at [36, 468] on icon "Usage" at bounding box center [32, 471] width 23 height 23
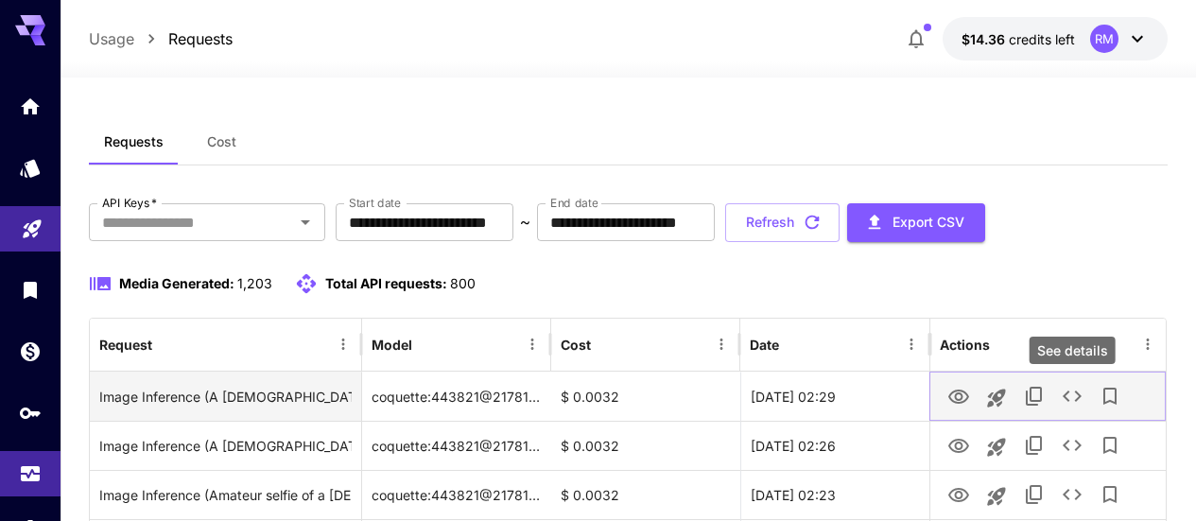
click at [1067, 403] on icon "See details" at bounding box center [1072, 396] width 23 height 23
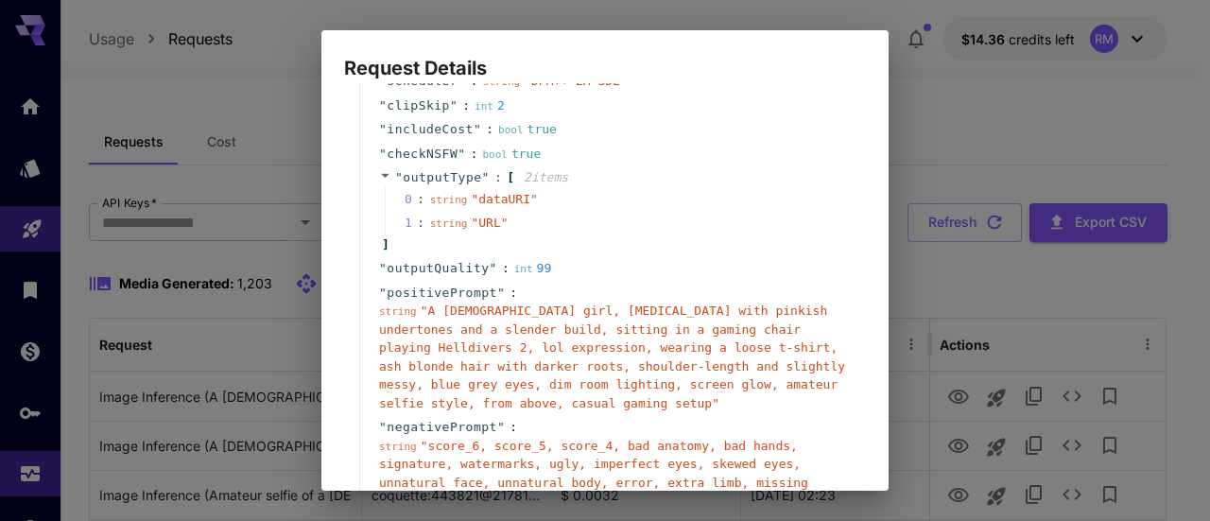
scroll to position [378, 0]
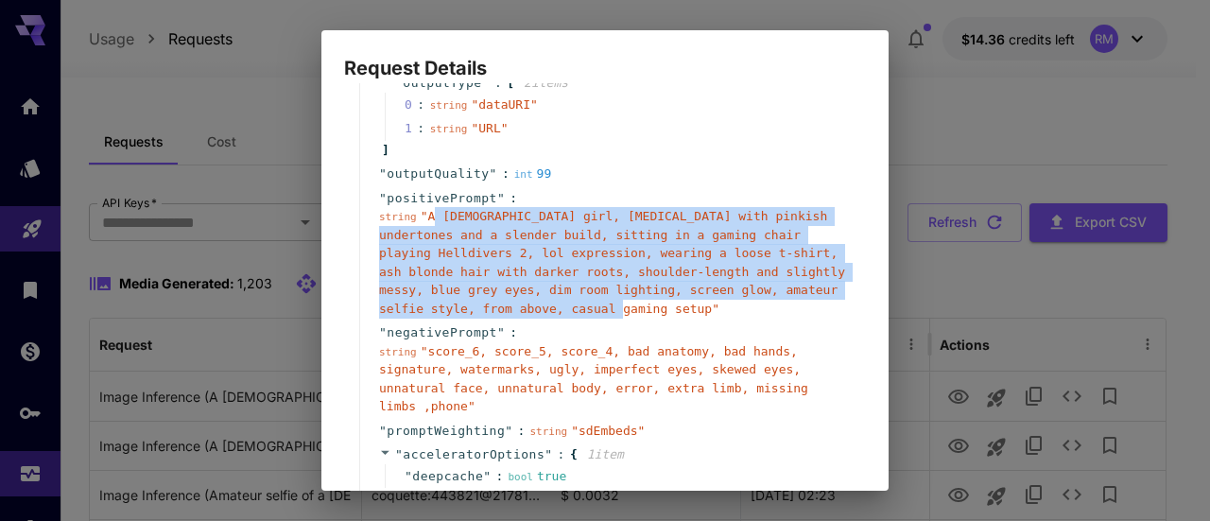
drag, startPoint x: 426, startPoint y: 216, endPoint x: 458, endPoint y: 314, distance: 103.1
click at [458, 314] on span "" A [DEMOGRAPHIC_DATA] girl, [MEDICAL_DATA] with pinkish undertones and a slend…" at bounding box center [612, 262] width 466 height 107
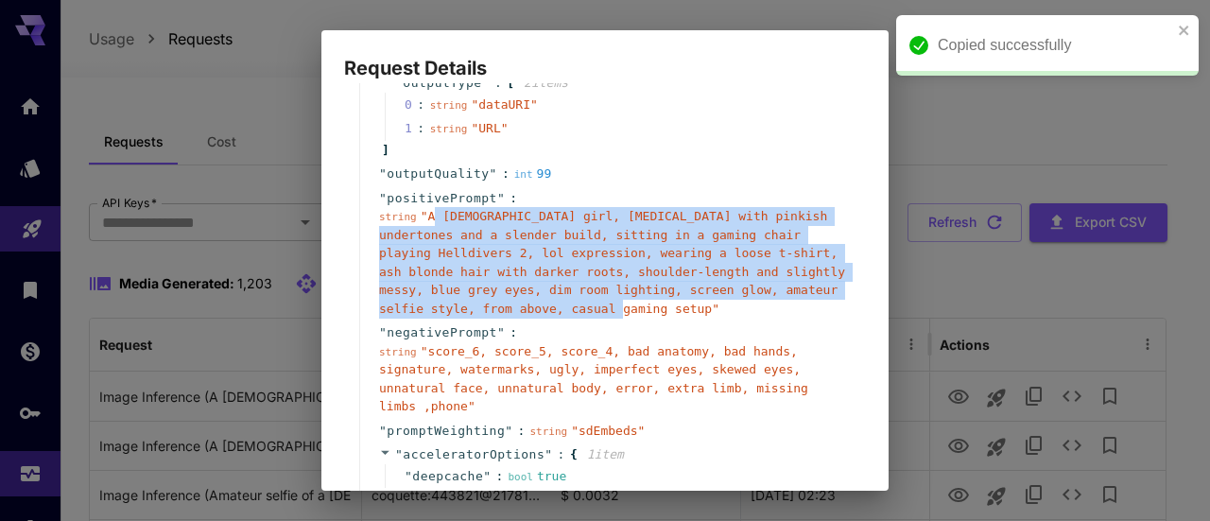
copy span "[DEMOGRAPHIC_DATA] girl, [MEDICAL_DATA] with pinkish undertones and a slender b…"
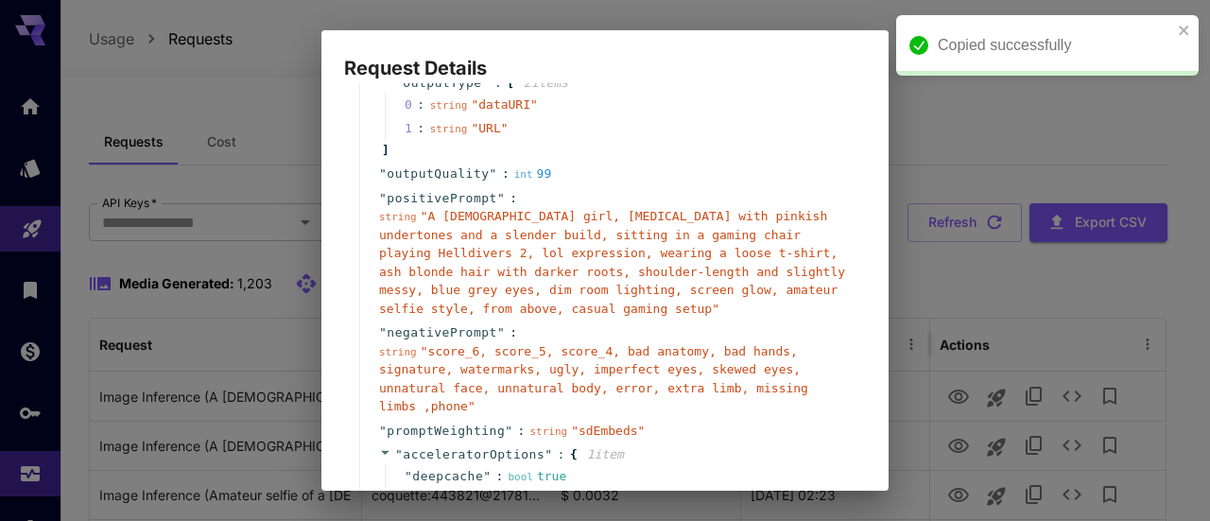
click at [1027, 320] on div "Request Details { 19 item s " taskType " : string " imageInference " " taskUUID…" at bounding box center [605, 260] width 1210 height 521
drag, startPoint x: 1072, startPoint y: 315, endPoint x: 1033, endPoint y: 317, distance: 38.8
click at [1070, 315] on div "Request Details { 19 item s " taskType " : string " imageInference " " taskUUID…" at bounding box center [605, 260] width 1210 height 521
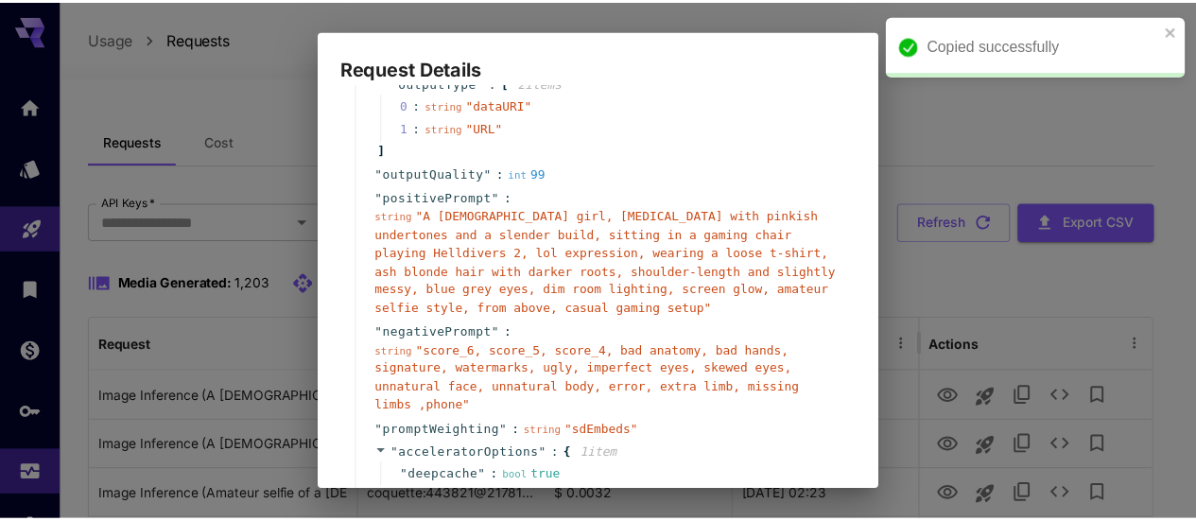
scroll to position [510, 0]
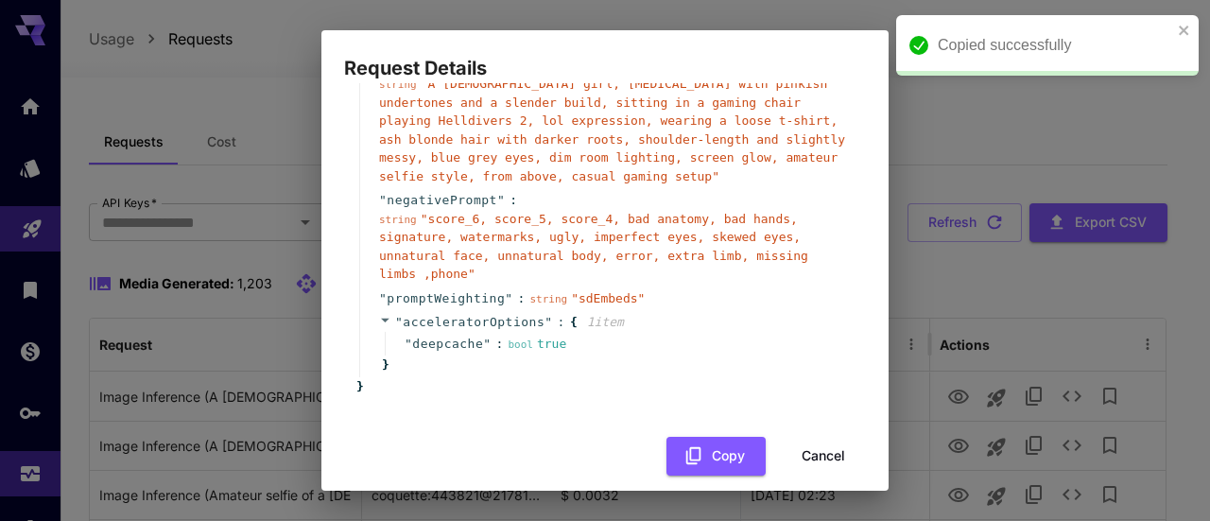
click at [799, 437] on button "Cancel" at bounding box center [823, 456] width 85 height 39
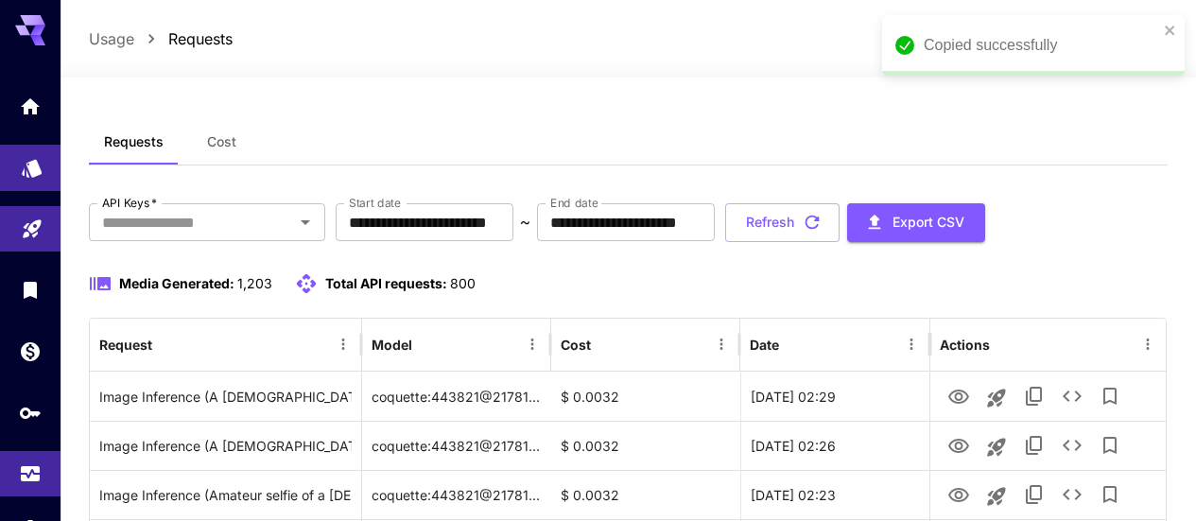
click at [39, 173] on icon "Models" at bounding box center [32, 161] width 23 height 23
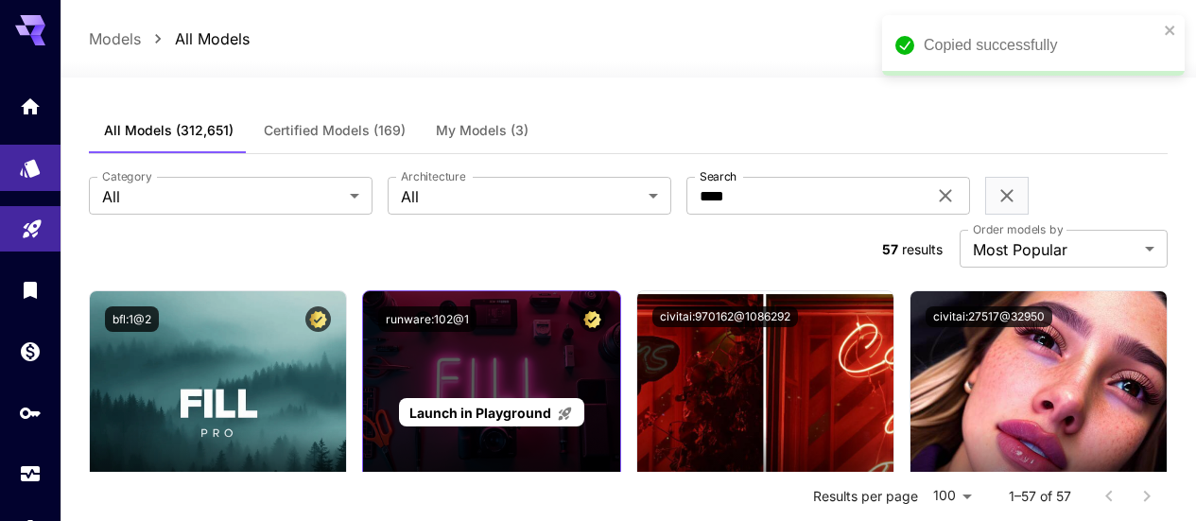
click at [495, 403] on p "Launch in Playground" at bounding box center [491, 413] width 164 height 20
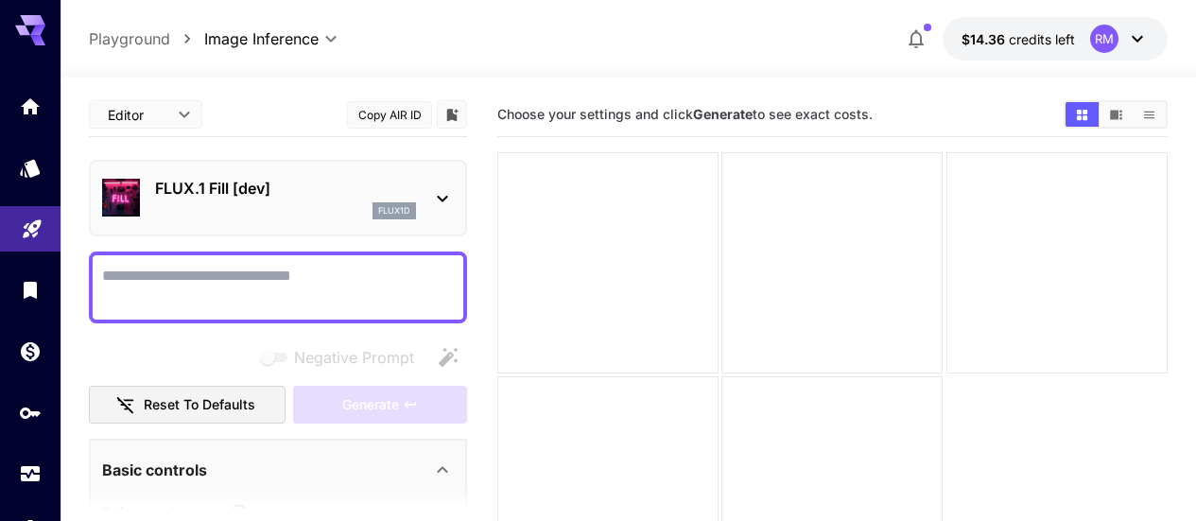
click at [297, 285] on textarea "Negative Prompt" at bounding box center [278, 287] width 352 height 45
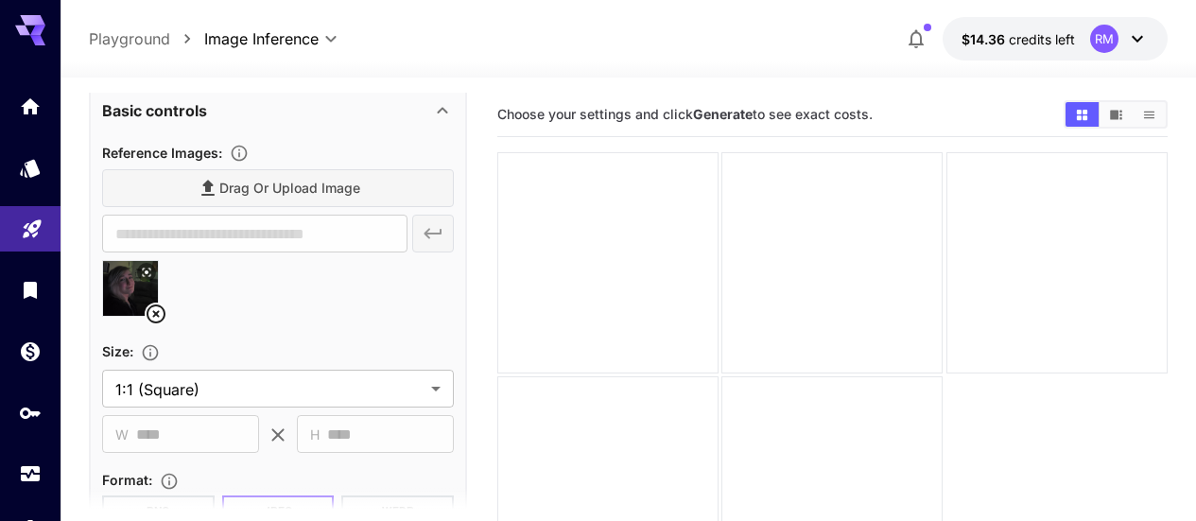
scroll to position [284, 0]
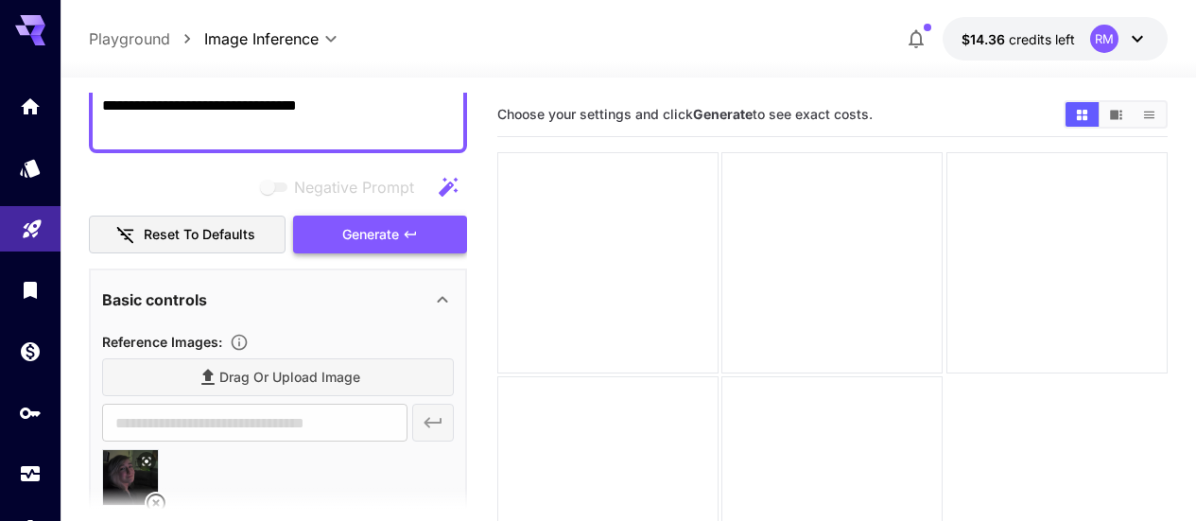
type textarea "**********"
click at [358, 230] on span "Generate" at bounding box center [370, 235] width 57 height 24
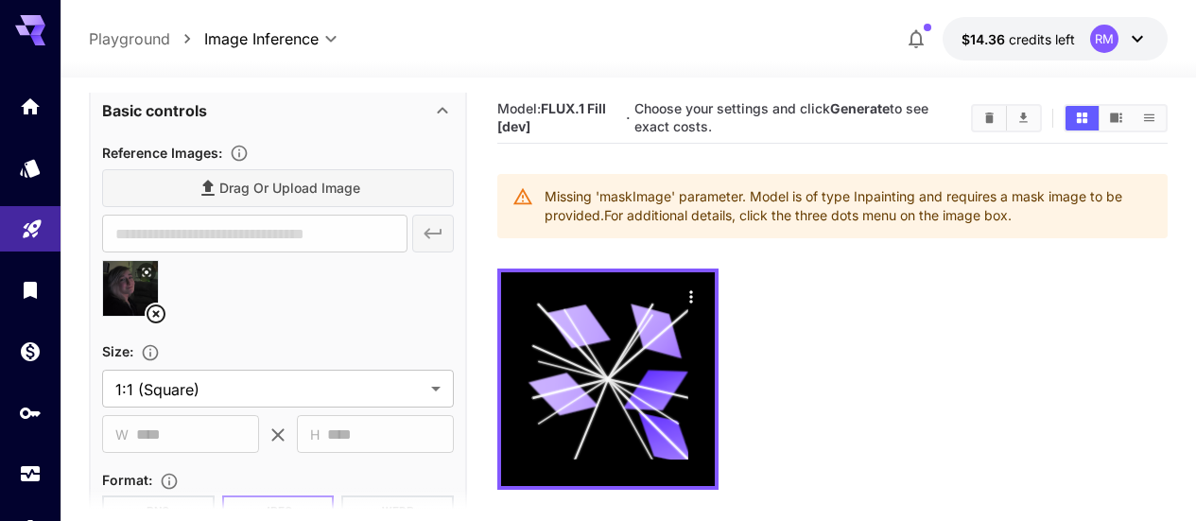
scroll to position [567, 0]
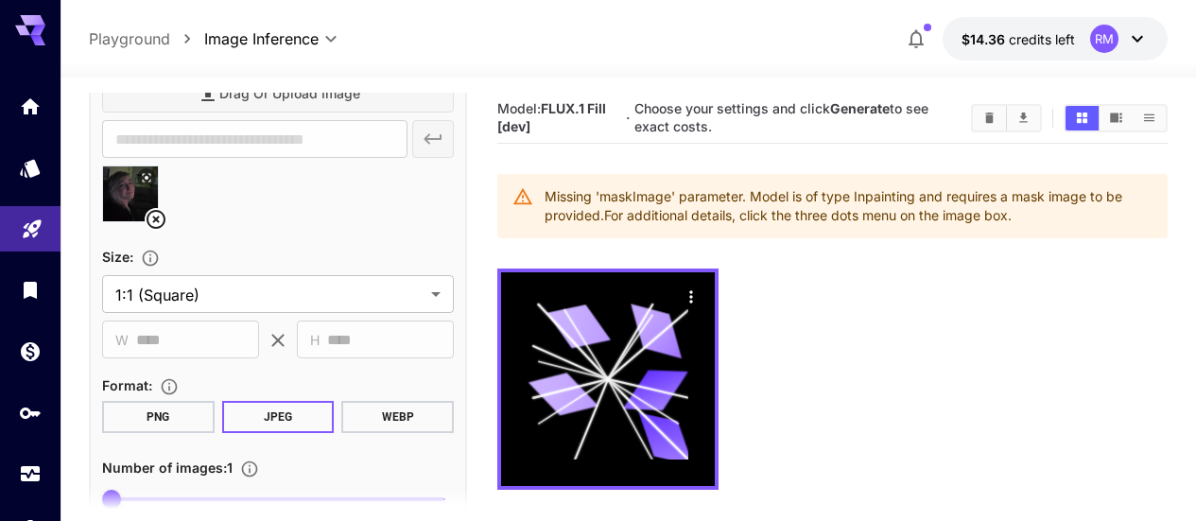
click at [156, 216] on icon at bounding box center [156, 219] width 23 height 23
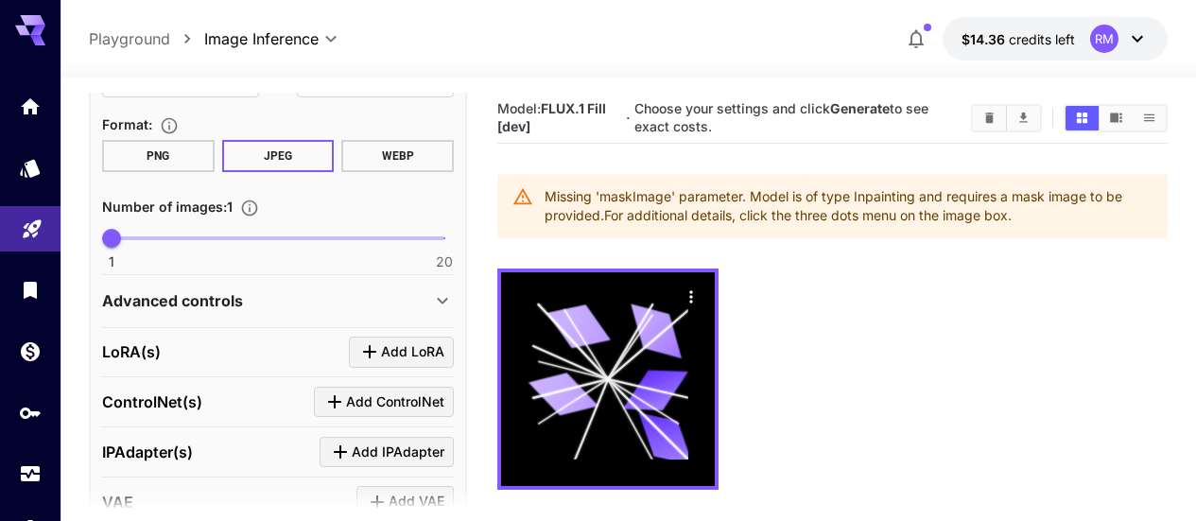
scroll to position [851, 0]
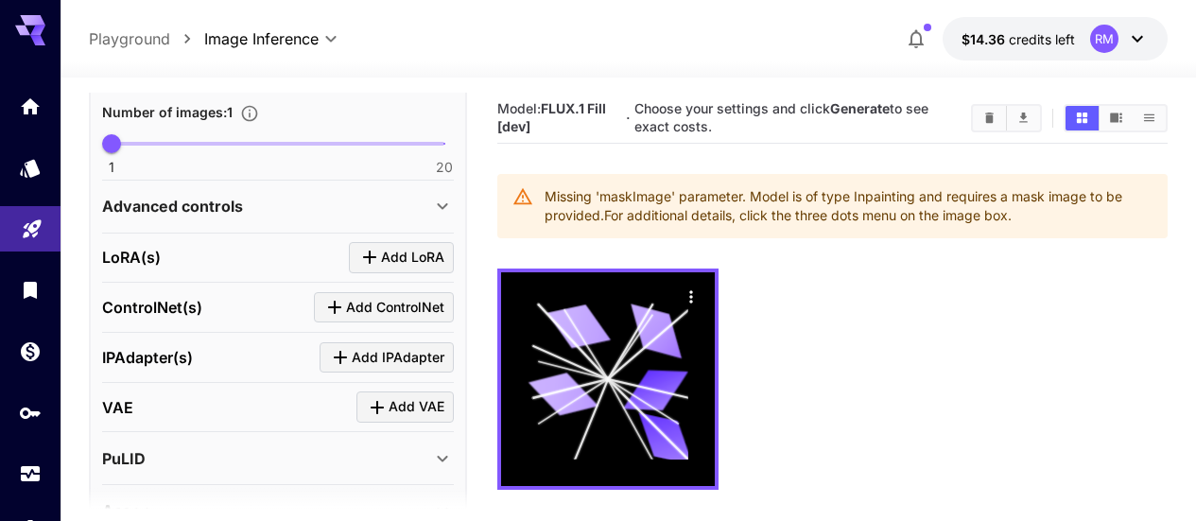
click at [423, 205] on div "Advanced controls" at bounding box center [266, 206] width 329 height 23
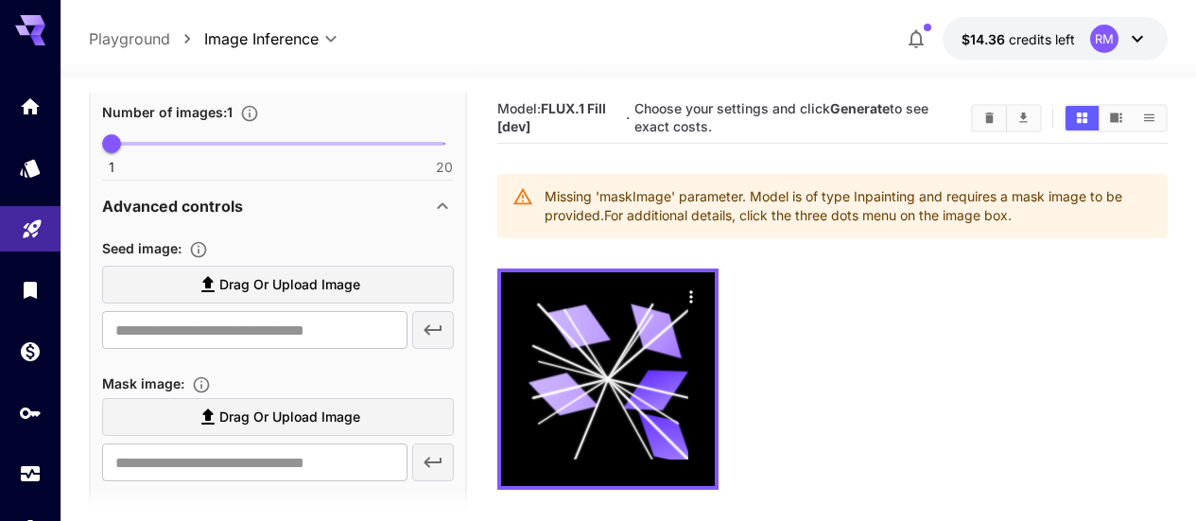
scroll to position [945, 0]
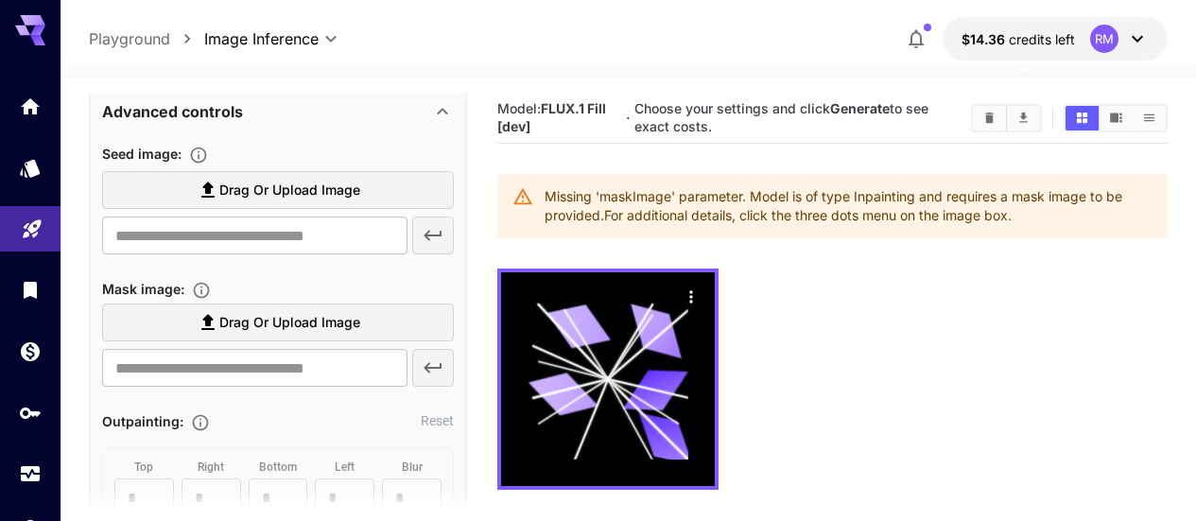
click at [285, 316] on span "Drag or upload image" at bounding box center [289, 323] width 141 height 24
click at [0, 0] on input "Drag or upload image" at bounding box center [0, 0] width 0 height 0
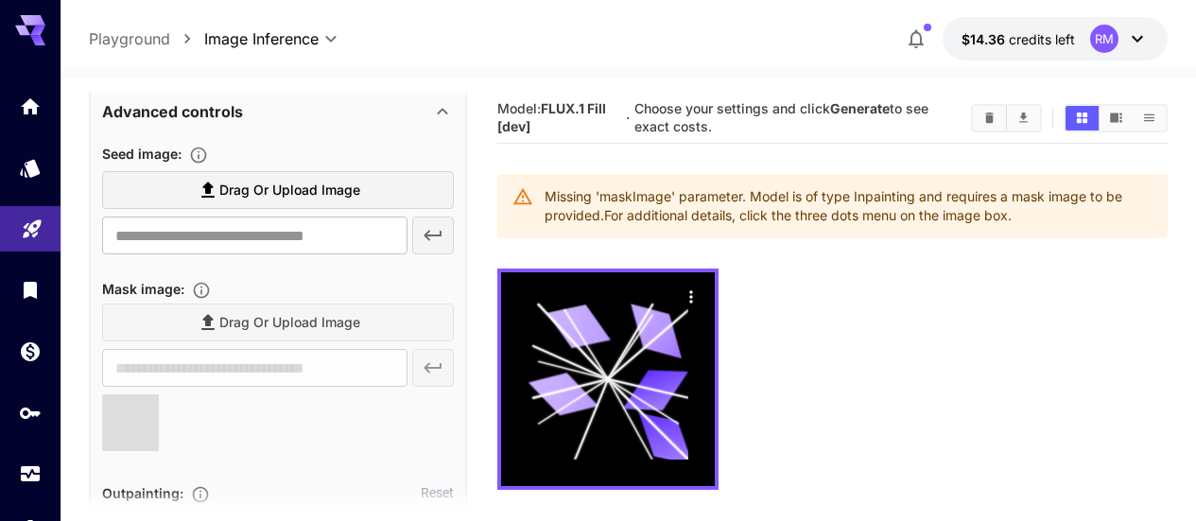
type input "**********"
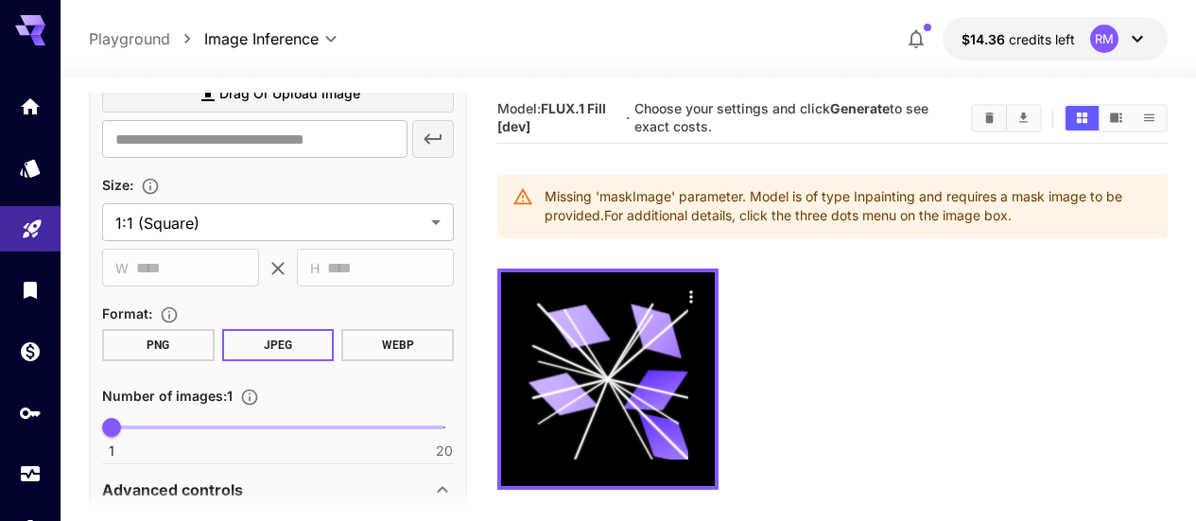
scroll to position [378, 0]
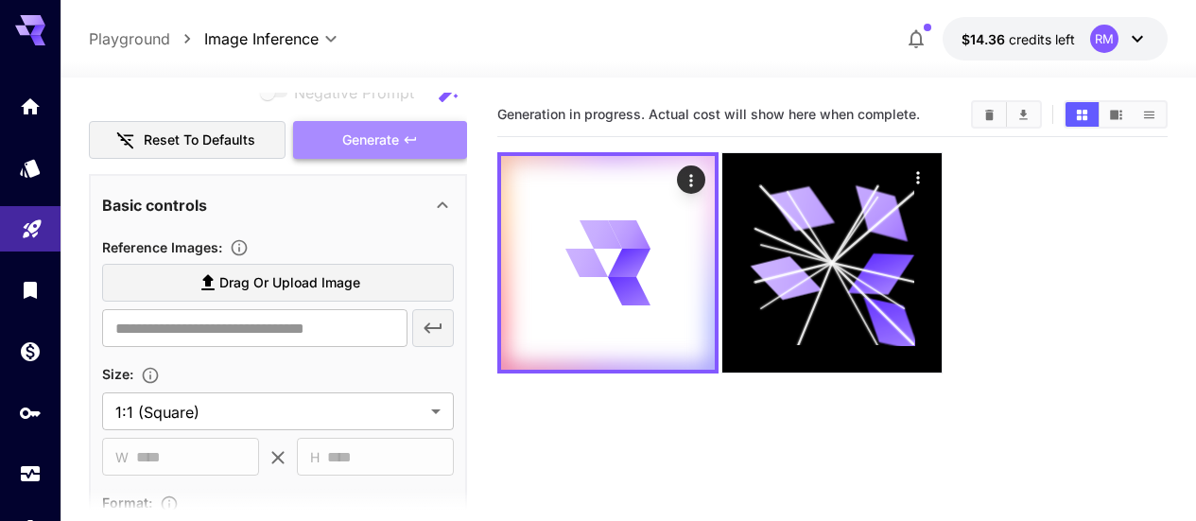
click at [400, 131] on button "Generate" at bounding box center [380, 140] width 174 height 39
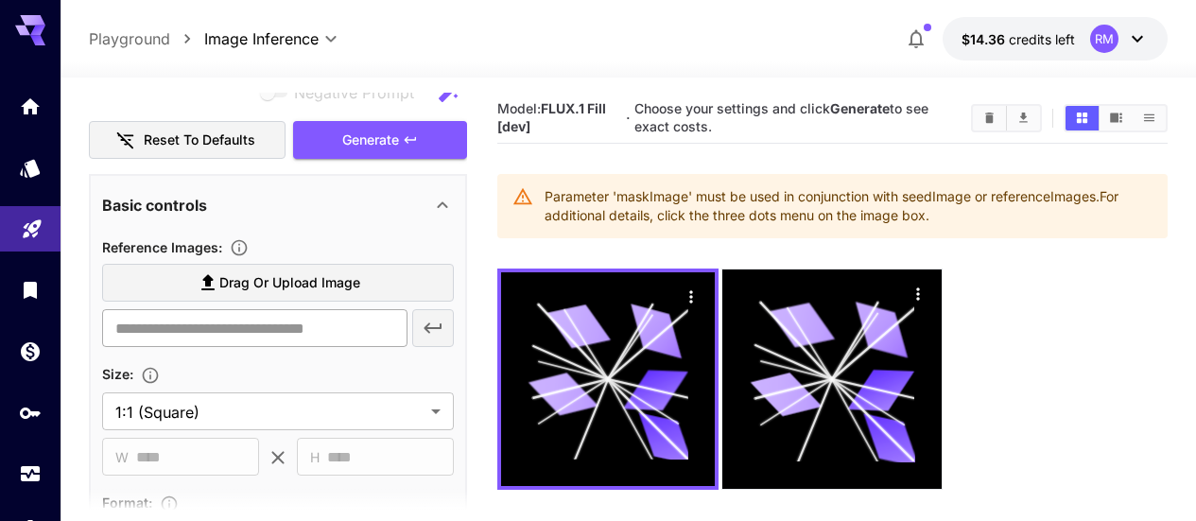
scroll to position [284, 0]
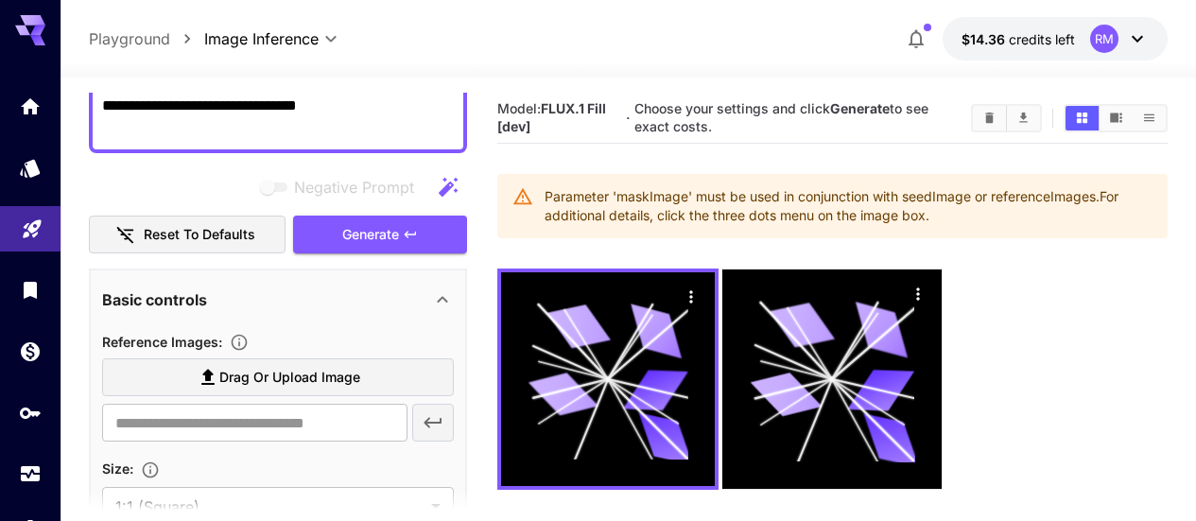
click at [343, 385] on span "Drag or upload image" at bounding box center [289, 378] width 141 height 24
click at [0, 0] on input "Drag or upload image" at bounding box center [0, 0] width 0 height 0
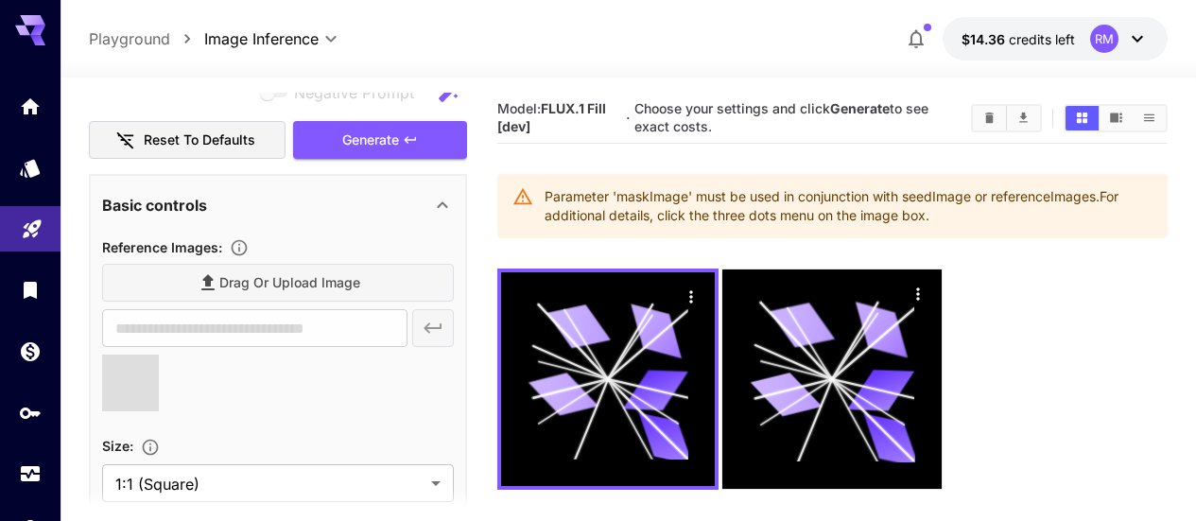
type input "**********"
click at [391, 140] on span "Generate" at bounding box center [370, 141] width 57 height 24
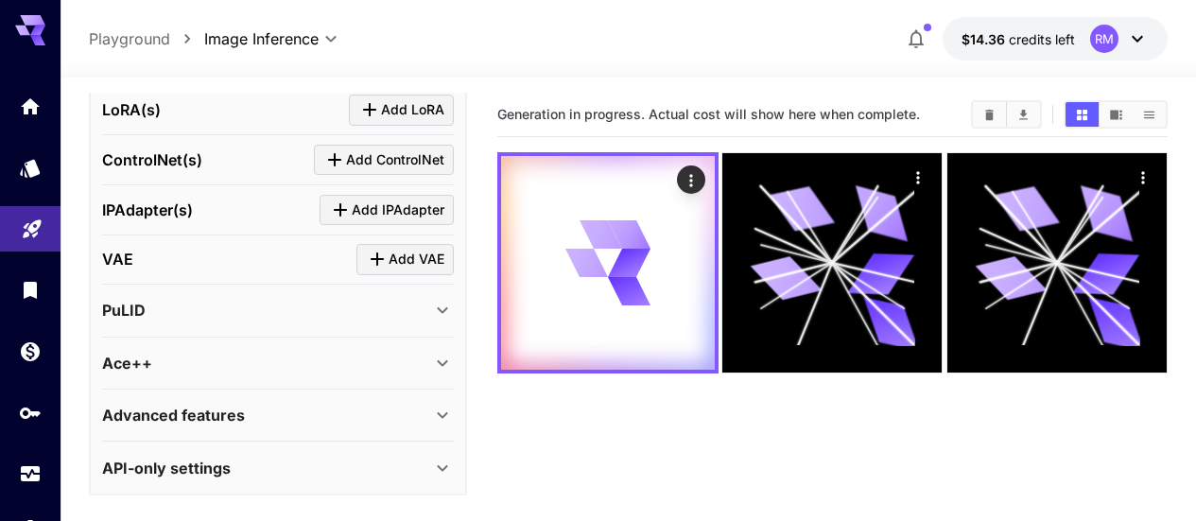
scroll to position [2084, 0]
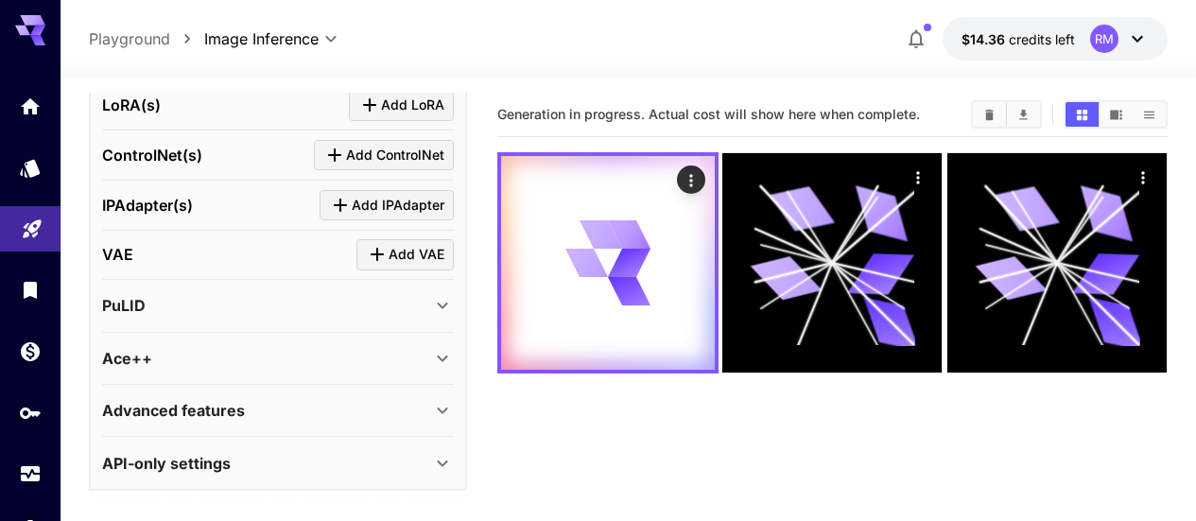
click at [366, 385] on div "Advanced features Accelerator options : None **** ​ LayerDiffuse : Enable Layer…" at bounding box center [278, 411] width 352 height 52
click at [381, 361] on div "Ace++" at bounding box center [266, 358] width 329 height 23
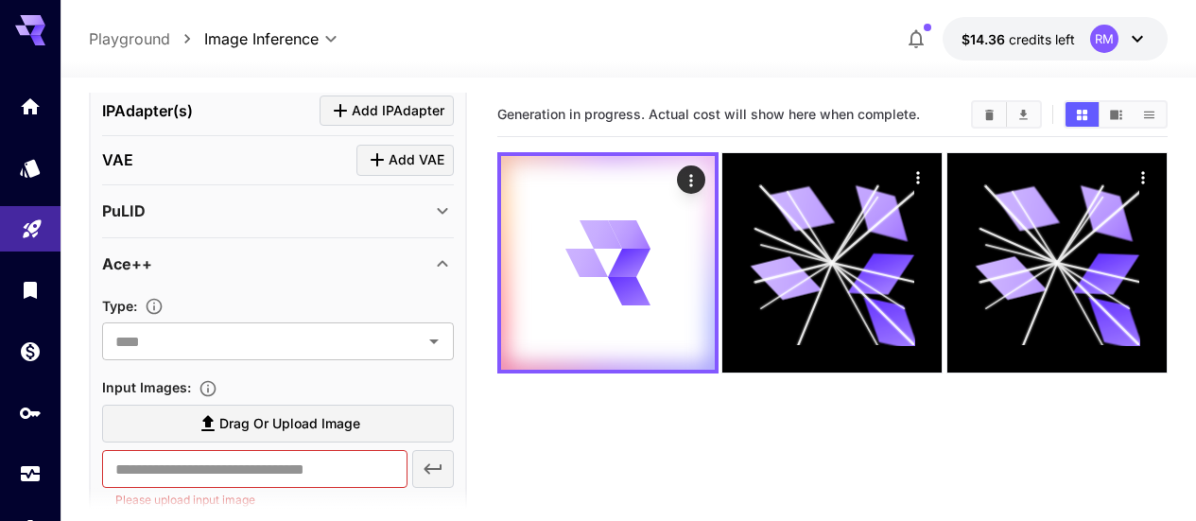
scroll to position [2273, 0]
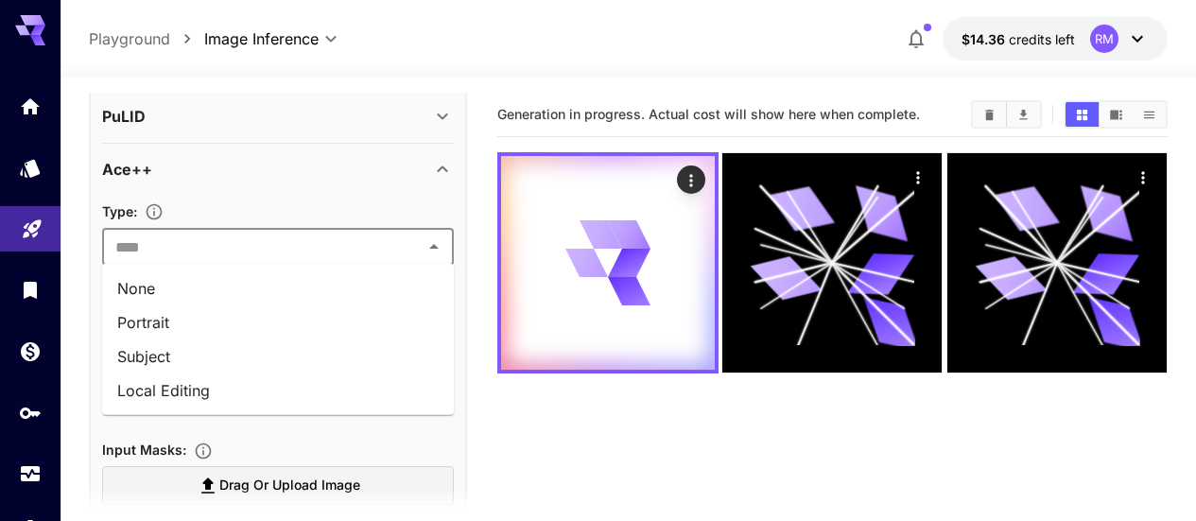
click at [298, 237] on input "text" at bounding box center [262, 246] width 309 height 26
click at [297, 237] on input "text" at bounding box center [262, 246] width 309 height 26
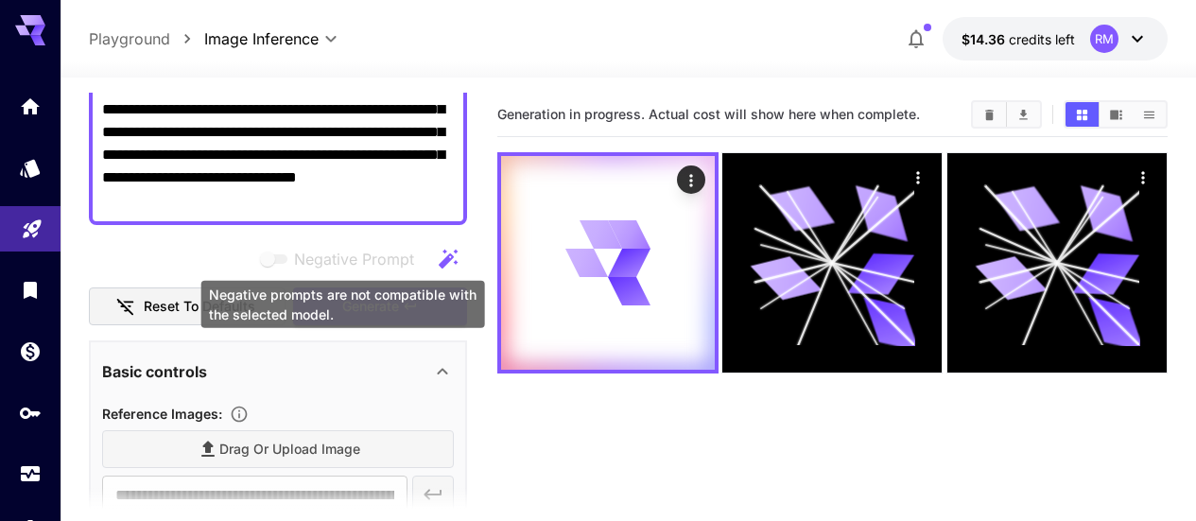
scroll to position [0, 0]
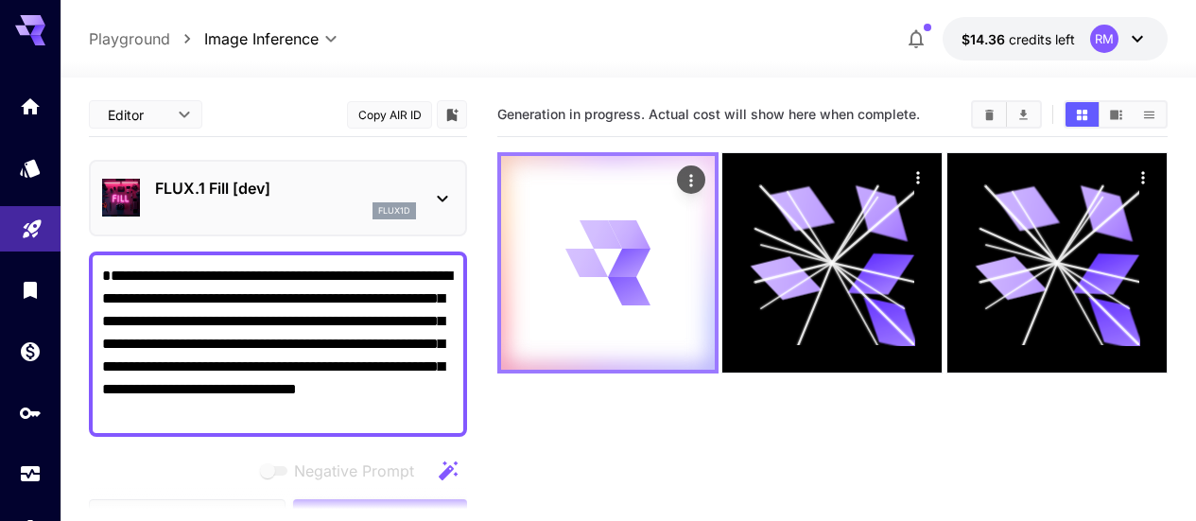
click at [682, 173] on icon "Actions" at bounding box center [691, 180] width 19 height 19
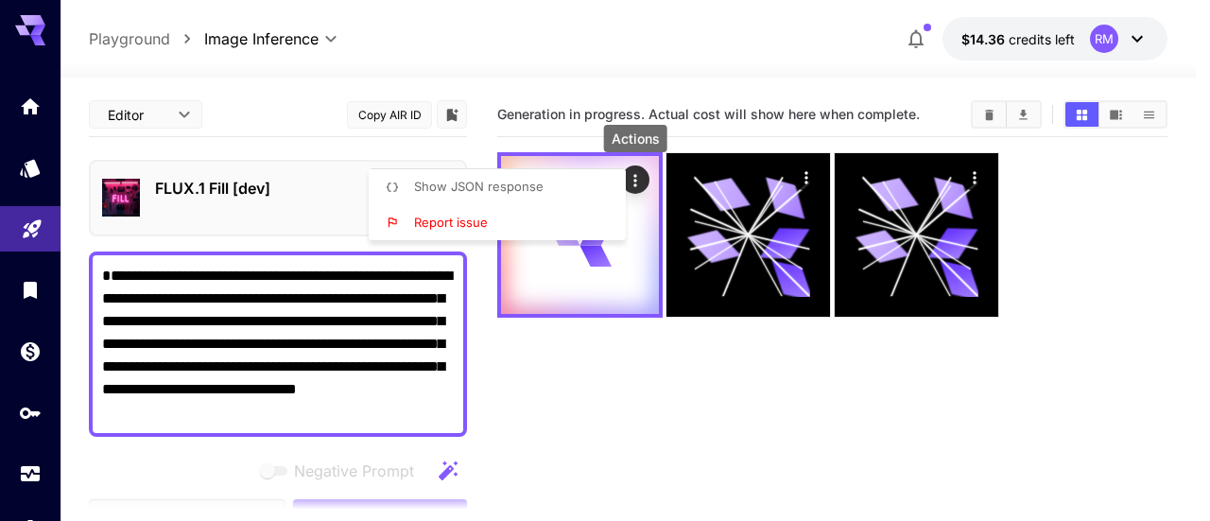
click at [504, 190] on span "Show JSON response" at bounding box center [479, 186] width 130 height 15
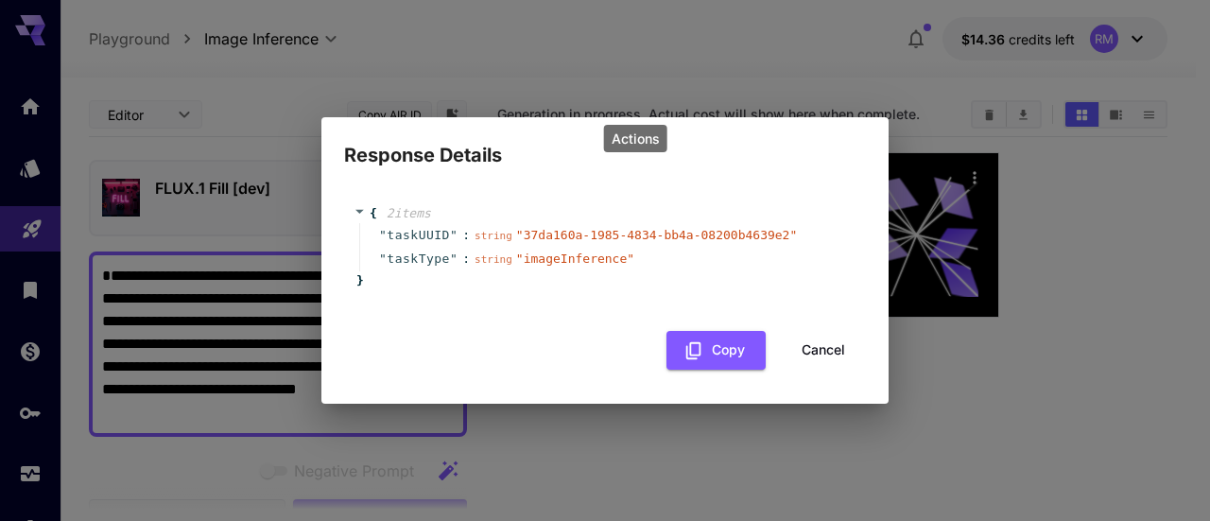
click at [827, 344] on button "Cancel" at bounding box center [823, 350] width 85 height 39
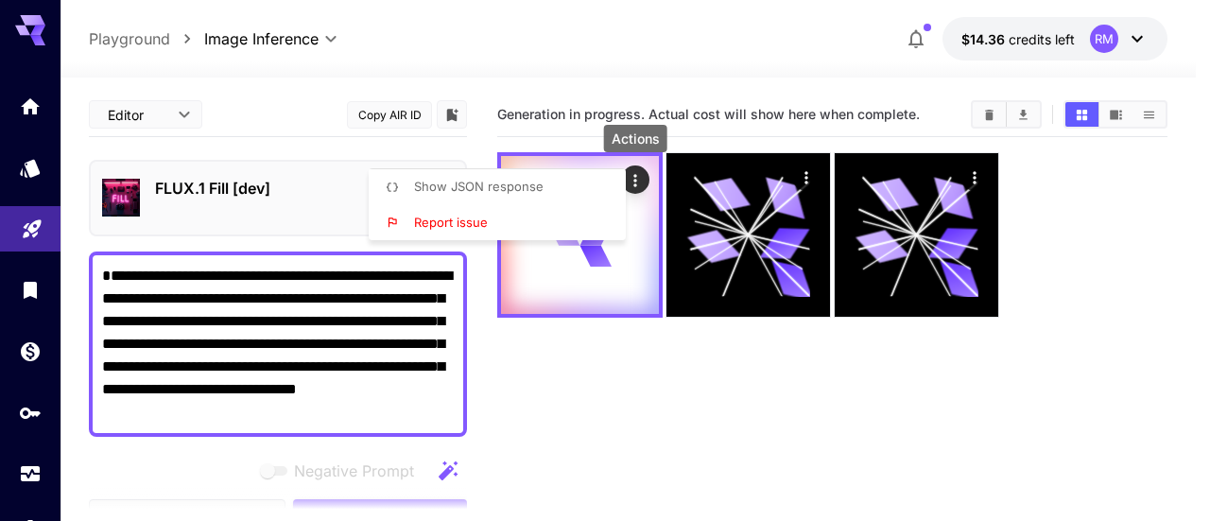
click at [992, 111] on div at bounding box center [605, 260] width 1210 height 521
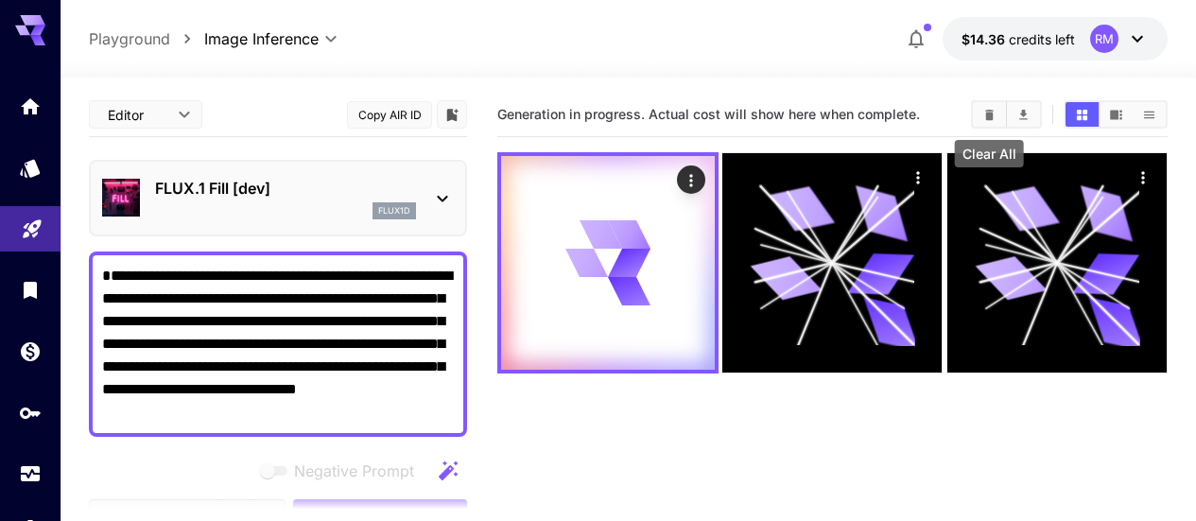
click at [989, 112] on icon "Clear All" at bounding box center [989, 114] width 9 height 10
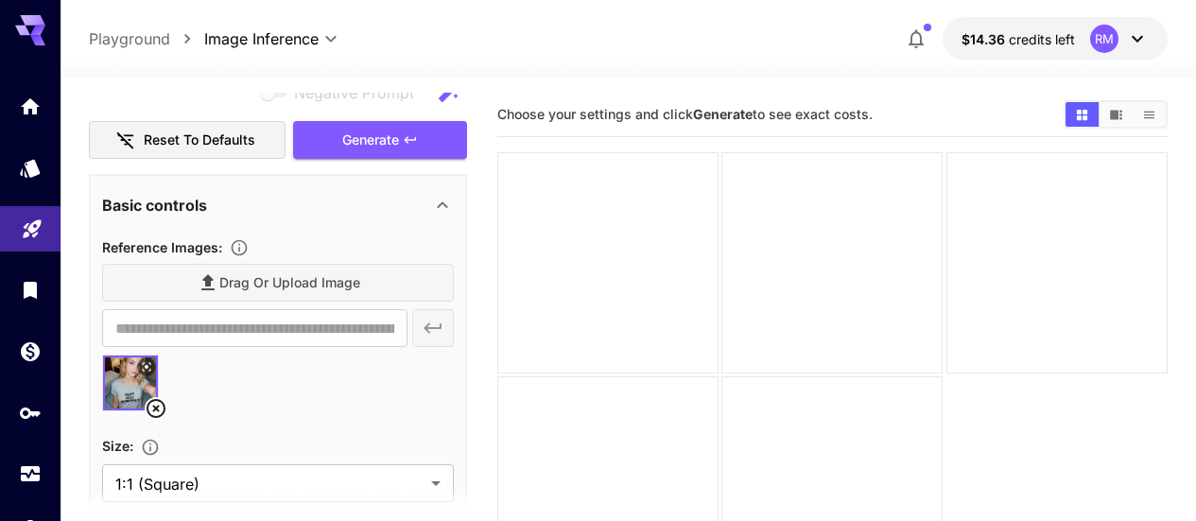
scroll to position [473, 0]
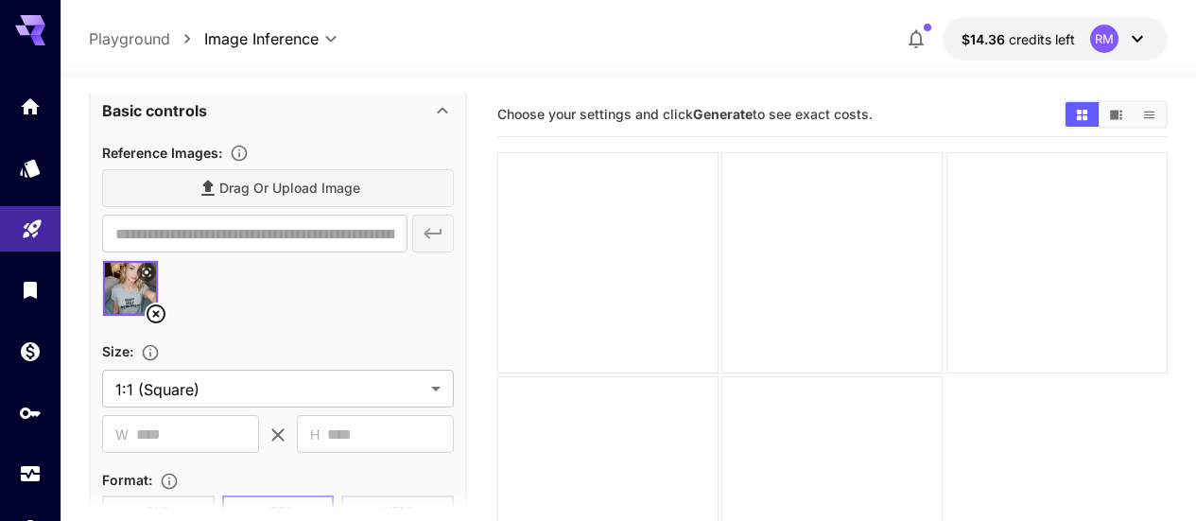
click at [157, 311] on icon at bounding box center [156, 313] width 23 height 23
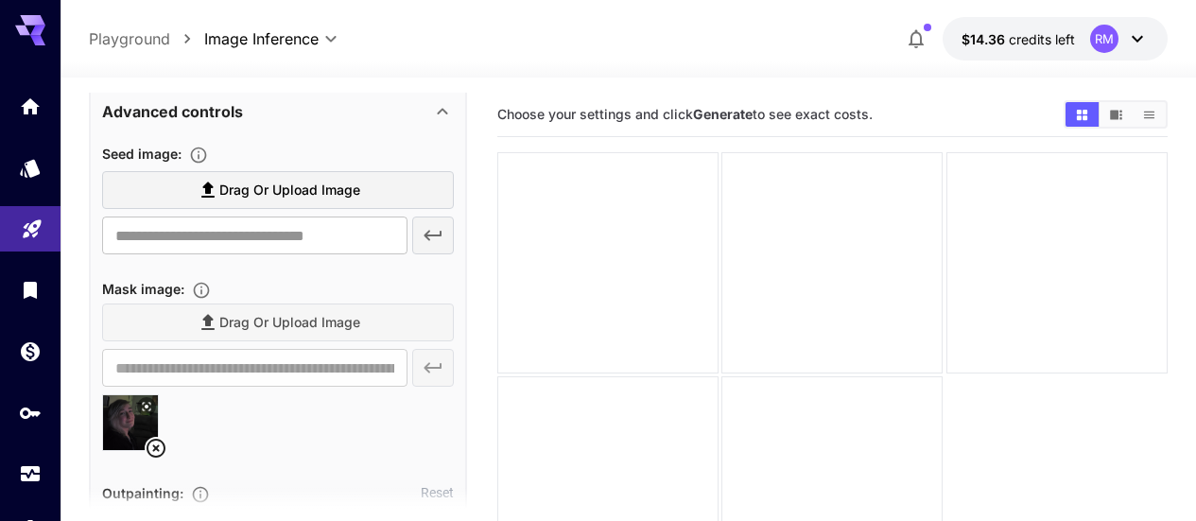
scroll to position [1040, 0]
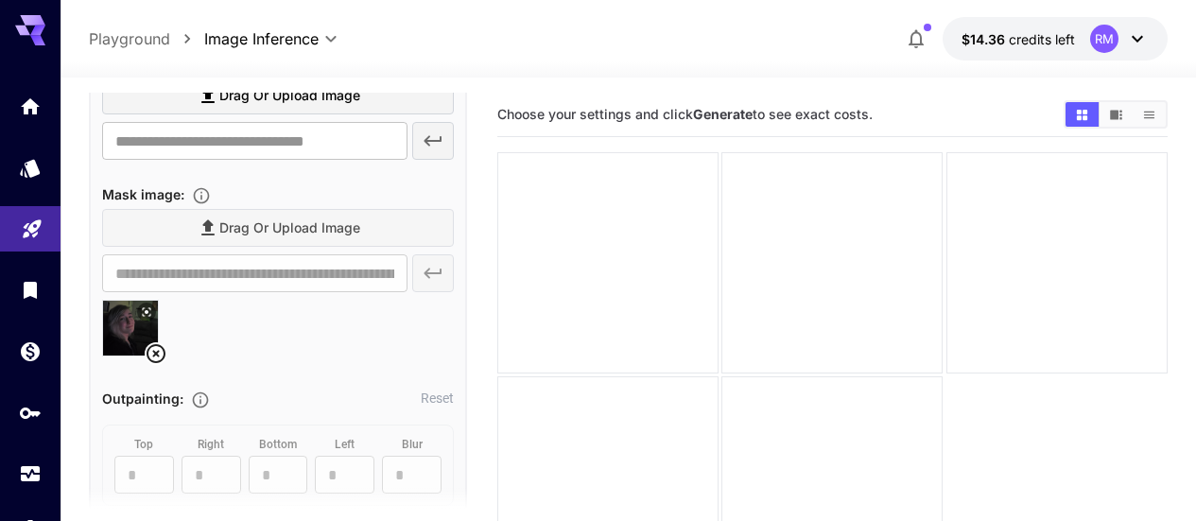
click at [158, 354] on icon at bounding box center [156, 353] width 19 height 19
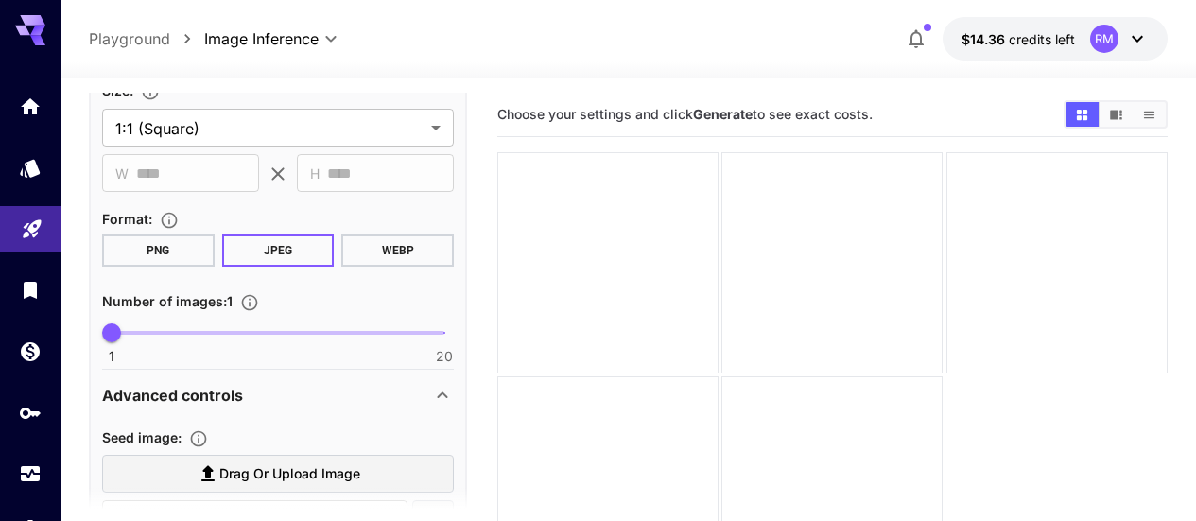
scroll to position [378, 0]
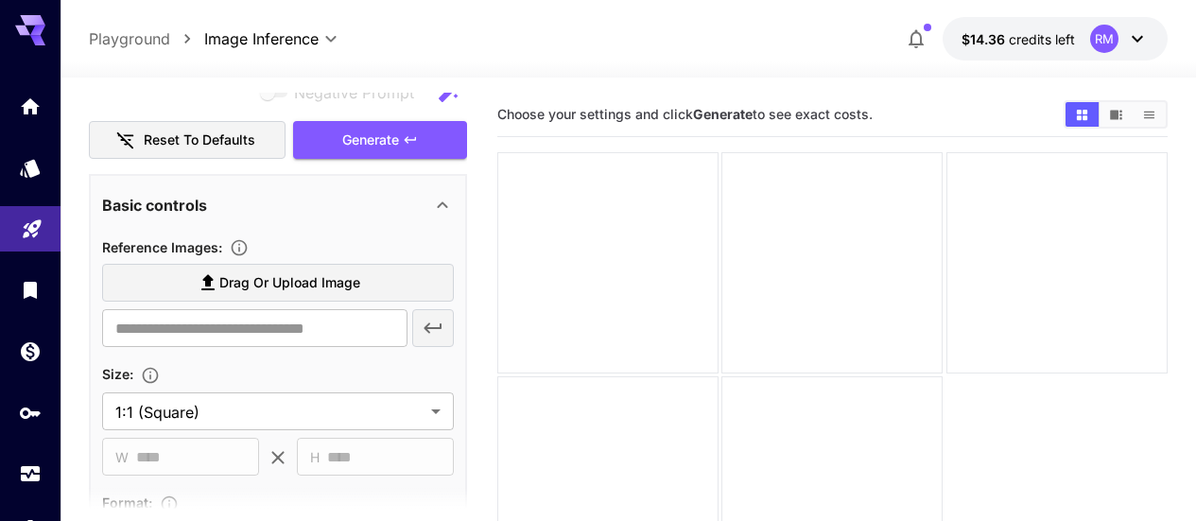
click at [438, 212] on icon at bounding box center [442, 205] width 23 height 23
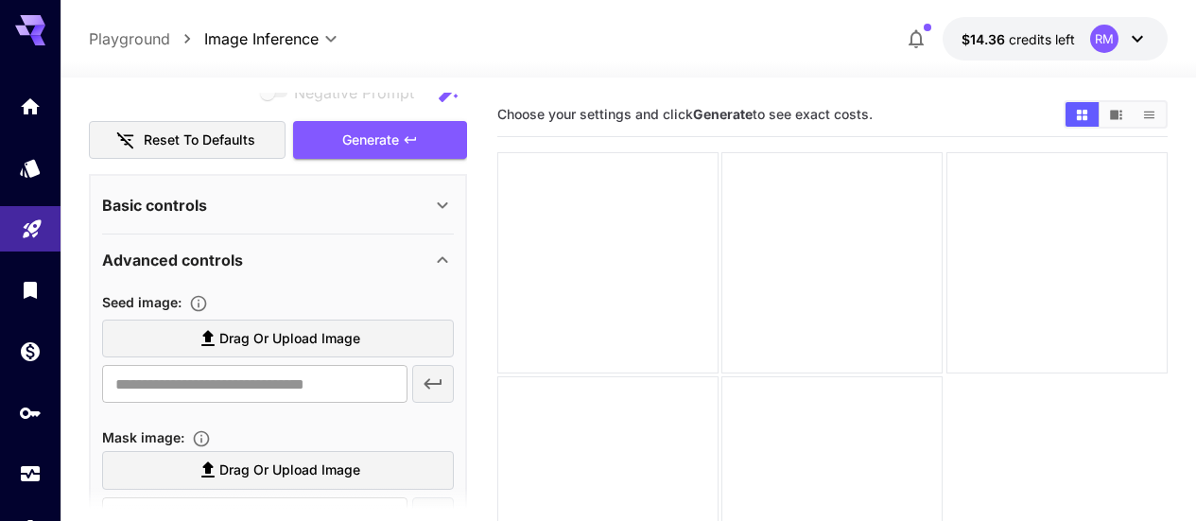
scroll to position [473, 0]
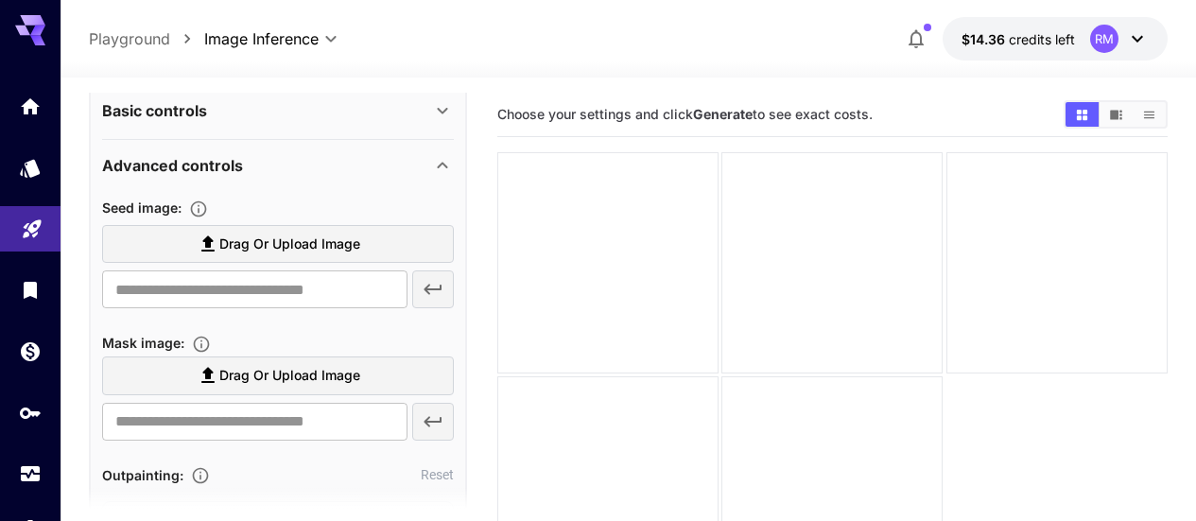
click at [444, 170] on icon at bounding box center [442, 165] width 23 height 23
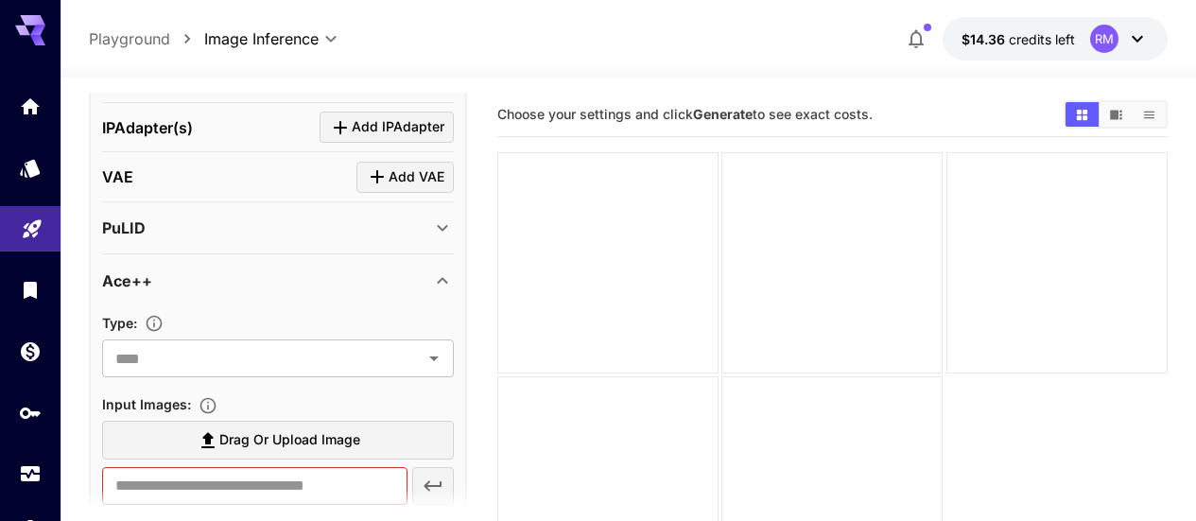
scroll to position [756, 0]
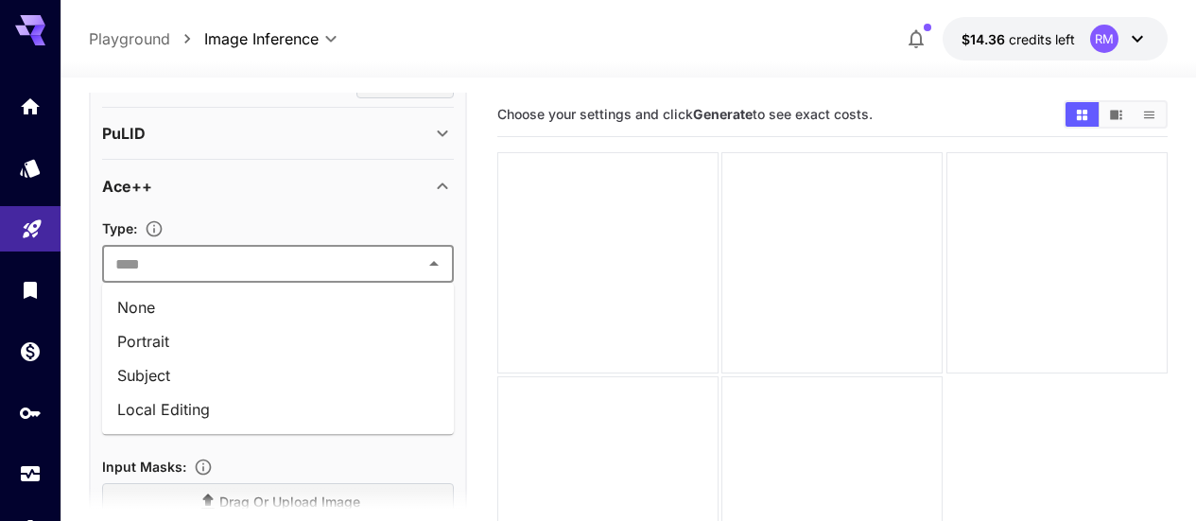
click at [268, 260] on input "text" at bounding box center [262, 264] width 309 height 26
click at [374, 275] on input "text" at bounding box center [262, 264] width 309 height 26
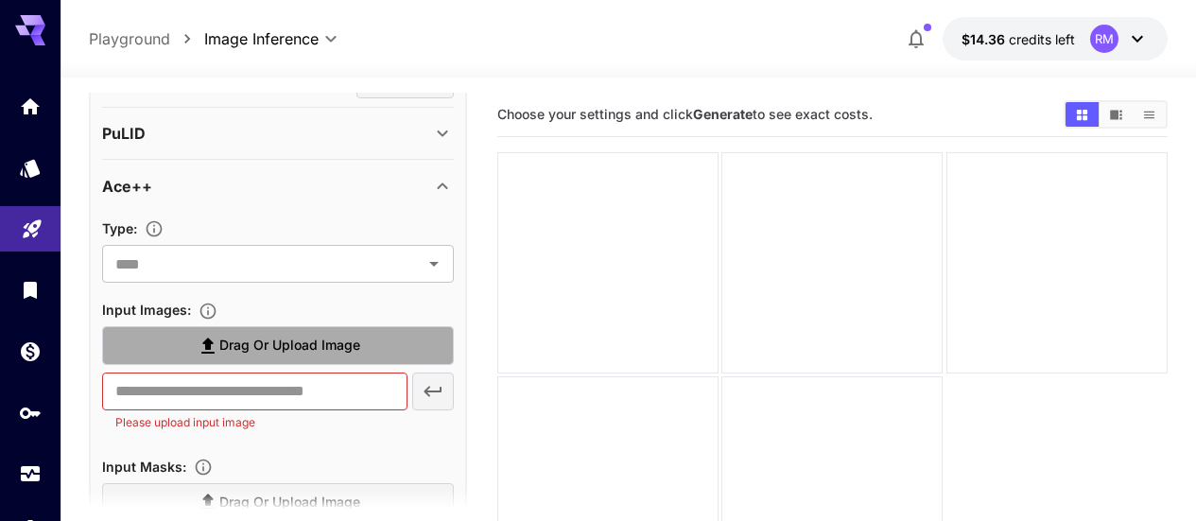
click at [227, 332] on label "Drag or upload image" at bounding box center [278, 345] width 352 height 39
click at [0, 0] on input "Drag or upload image" at bounding box center [0, 0] width 0 height 0
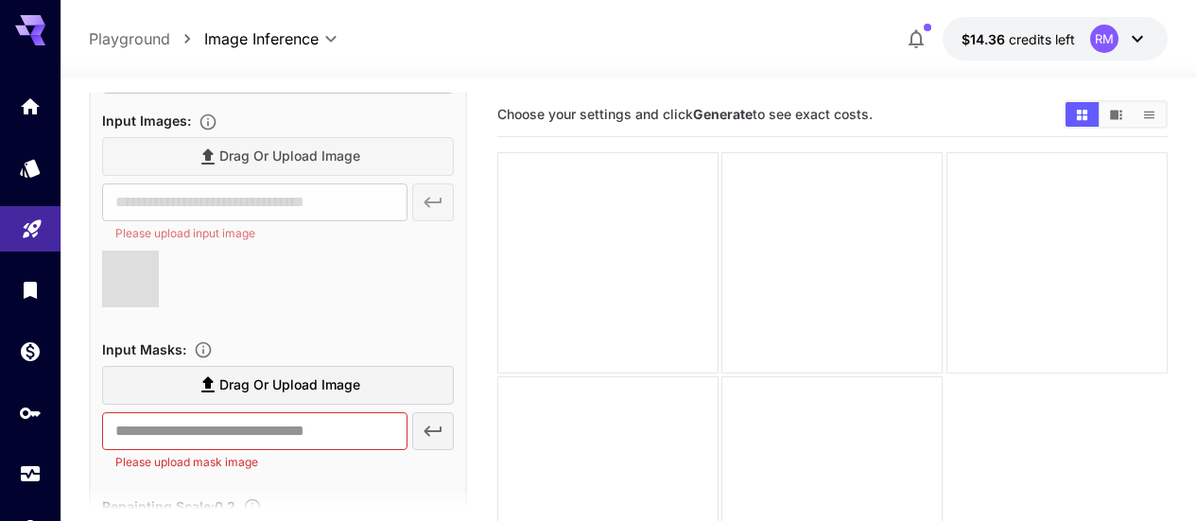
scroll to position [1040, 0]
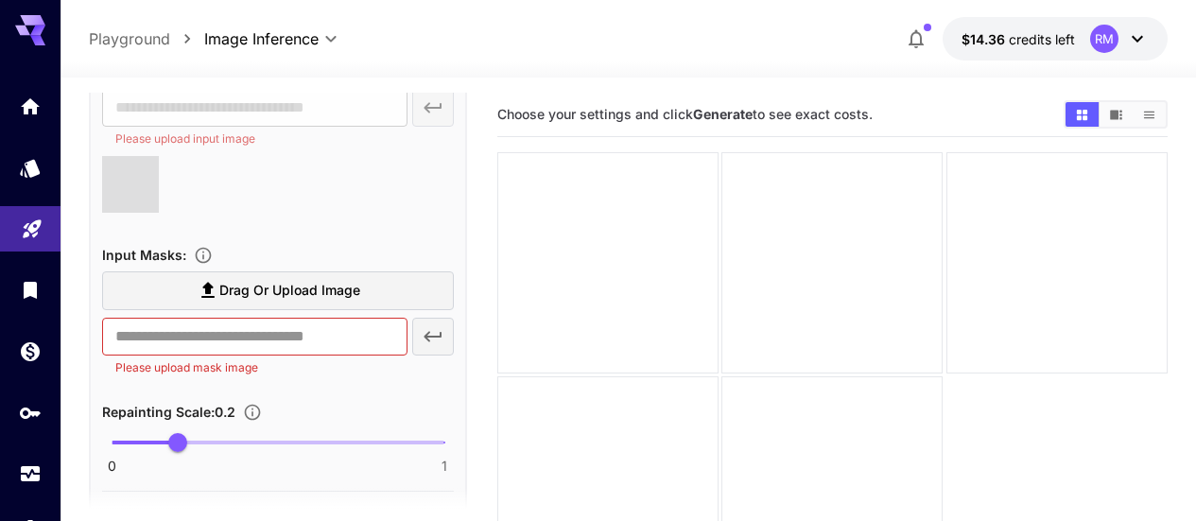
type input "**********"
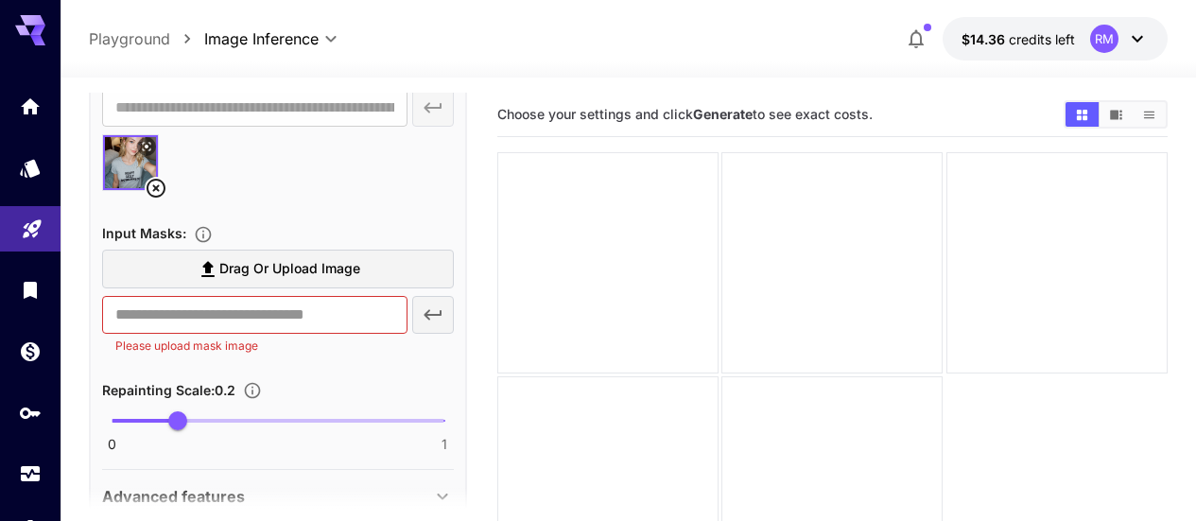
click at [375, 270] on label "Drag or upload image" at bounding box center [278, 269] width 352 height 39
click at [0, 0] on input "Drag or upload image" at bounding box center [0, 0] width 0 height 0
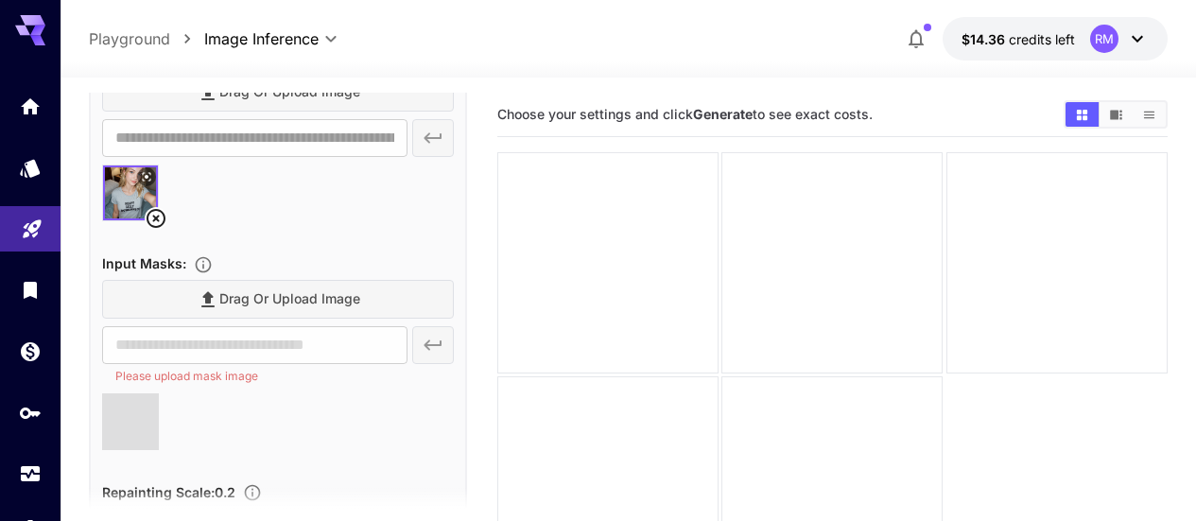
scroll to position [821, 0]
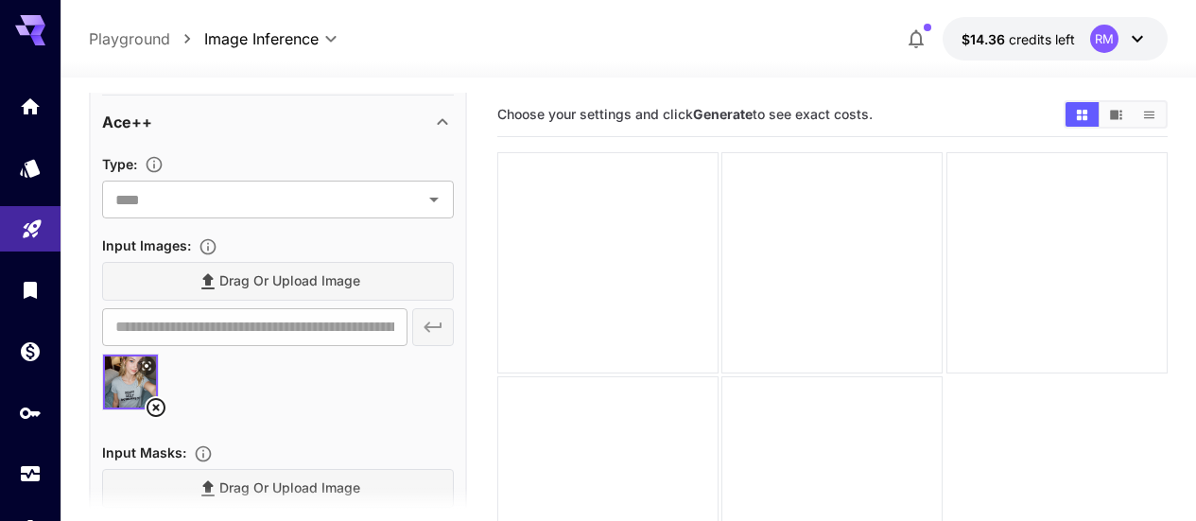
type input "**********"
click at [390, 208] on input "text" at bounding box center [262, 199] width 309 height 26
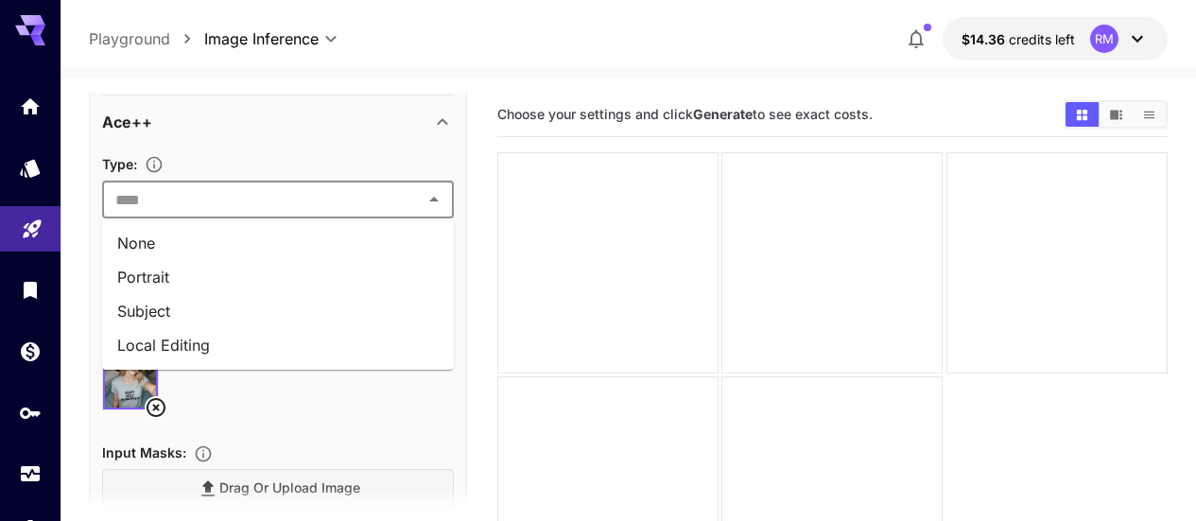
click at [125, 313] on li "Subject" at bounding box center [278, 311] width 352 height 34
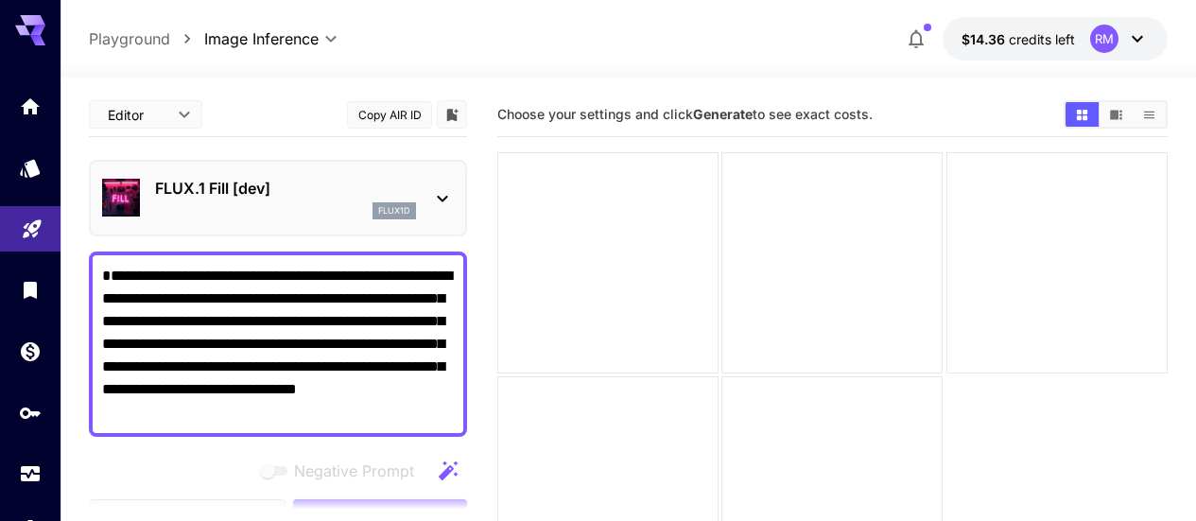
scroll to position [189, 0]
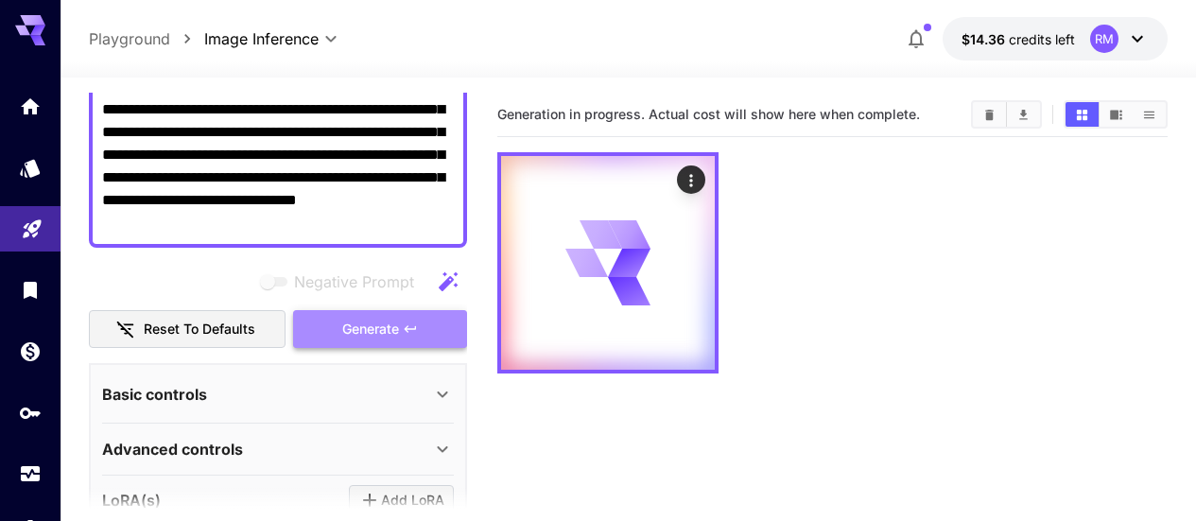
click at [341, 314] on button "Generate" at bounding box center [380, 329] width 174 height 39
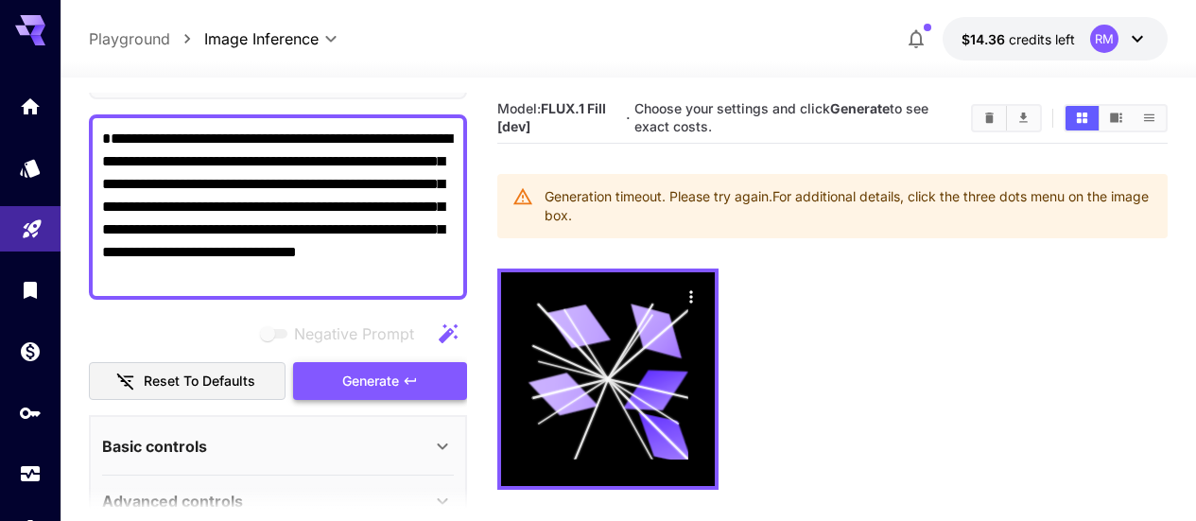
scroll to position [0, 0]
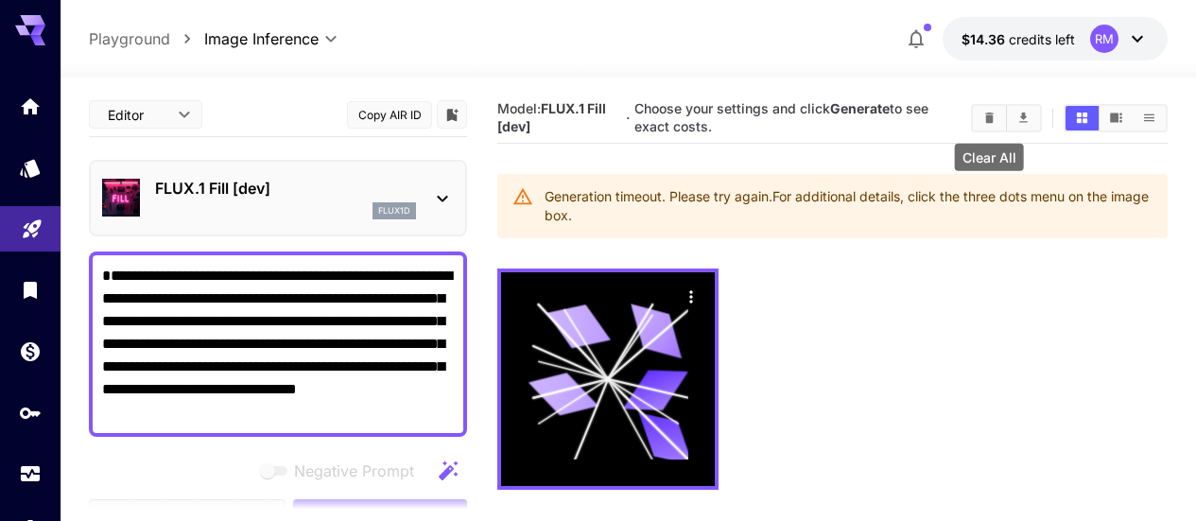
click at [995, 113] on icon "Clear All" at bounding box center [989, 118] width 14 height 14
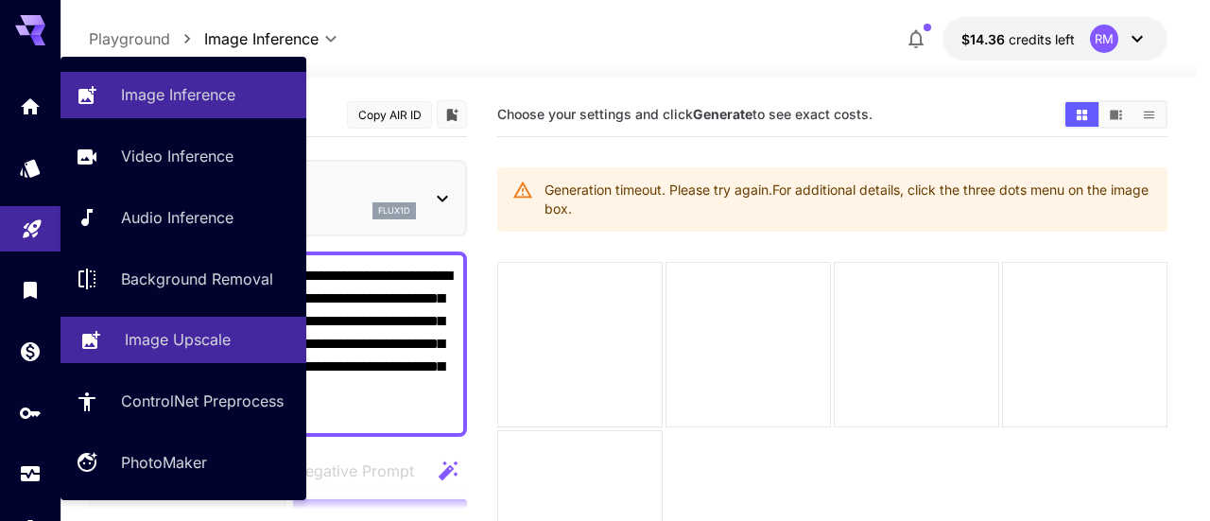
click at [177, 351] on p "Image Upscale" at bounding box center [178, 339] width 106 height 23
type input "**********"
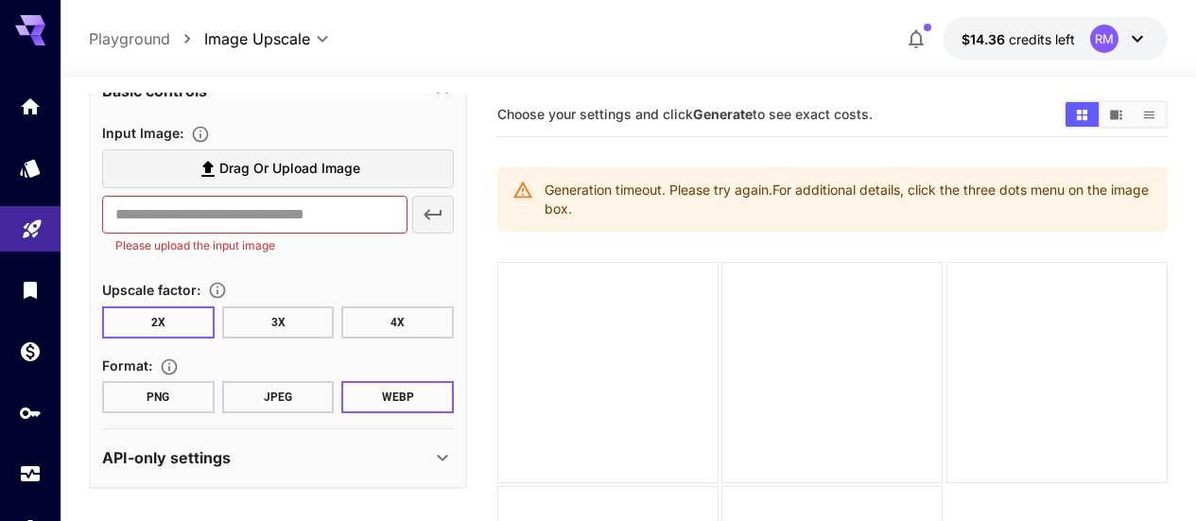
scroll to position [149, 0]
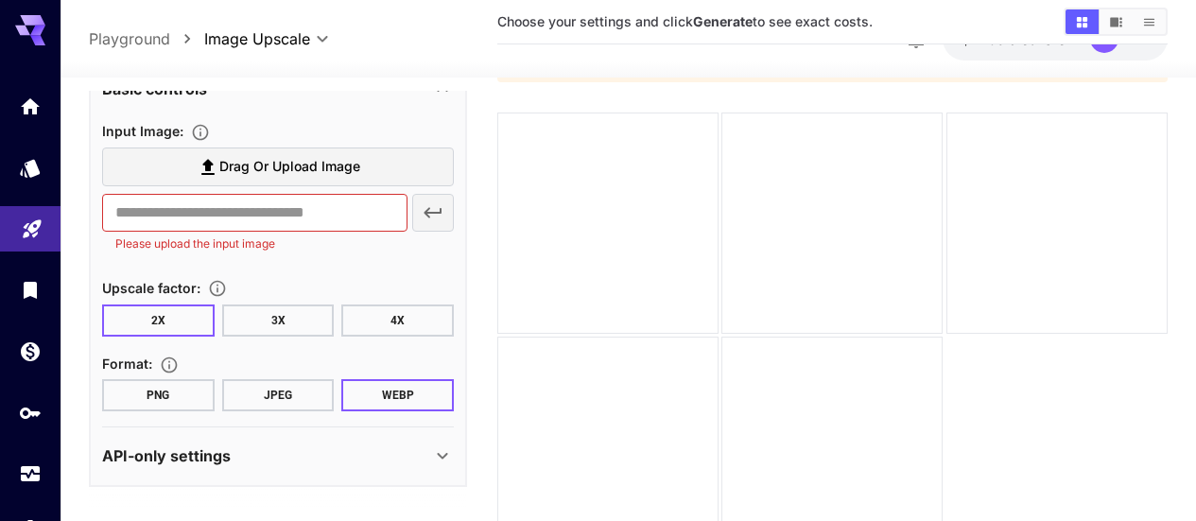
click at [333, 444] on div "API-only settings" at bounding box center [266, 455] width 329 height 23
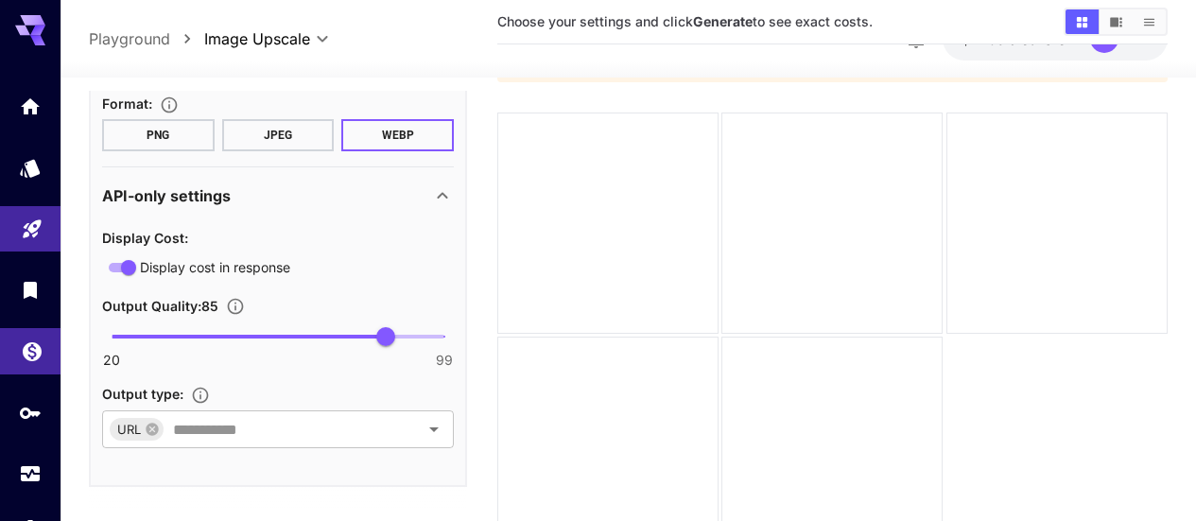
click at [43, 354] on link at bounding box center [30, 351] width 60 height 46
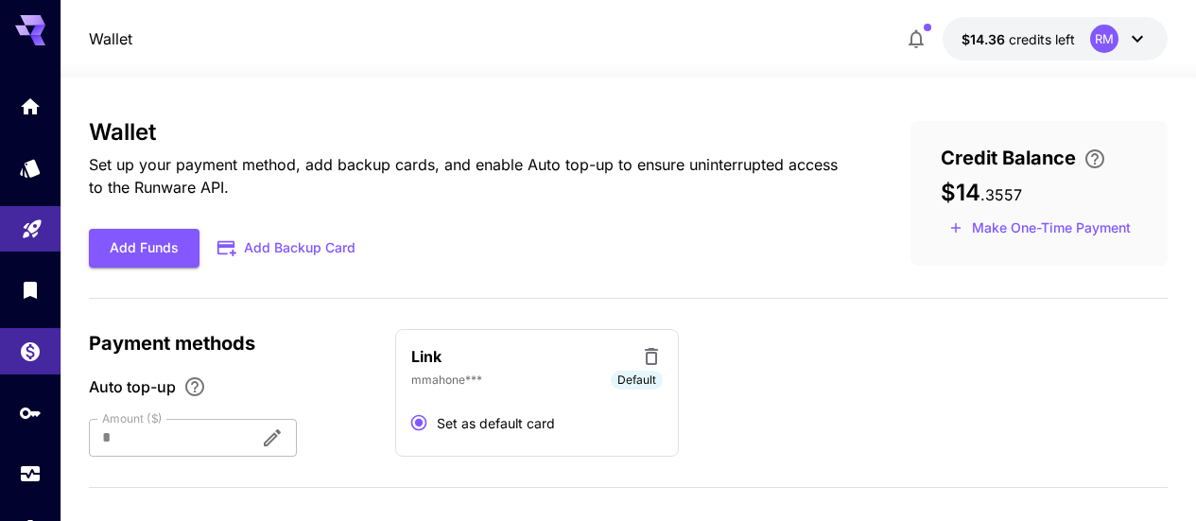
scroll to position [25, 0]
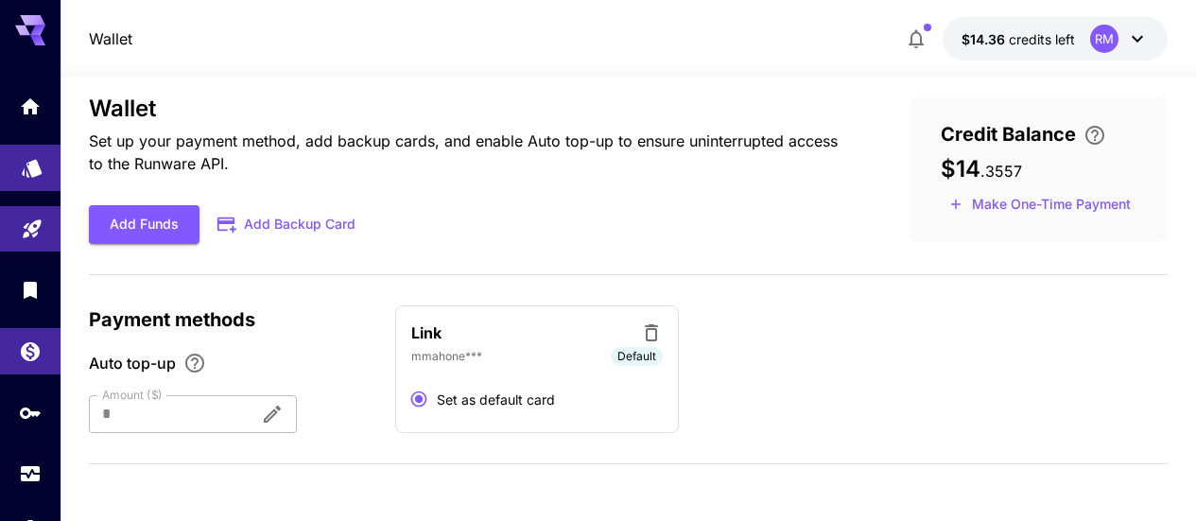
click at [7, 162] on link at bounding box center [30, 168] width 60 height 46
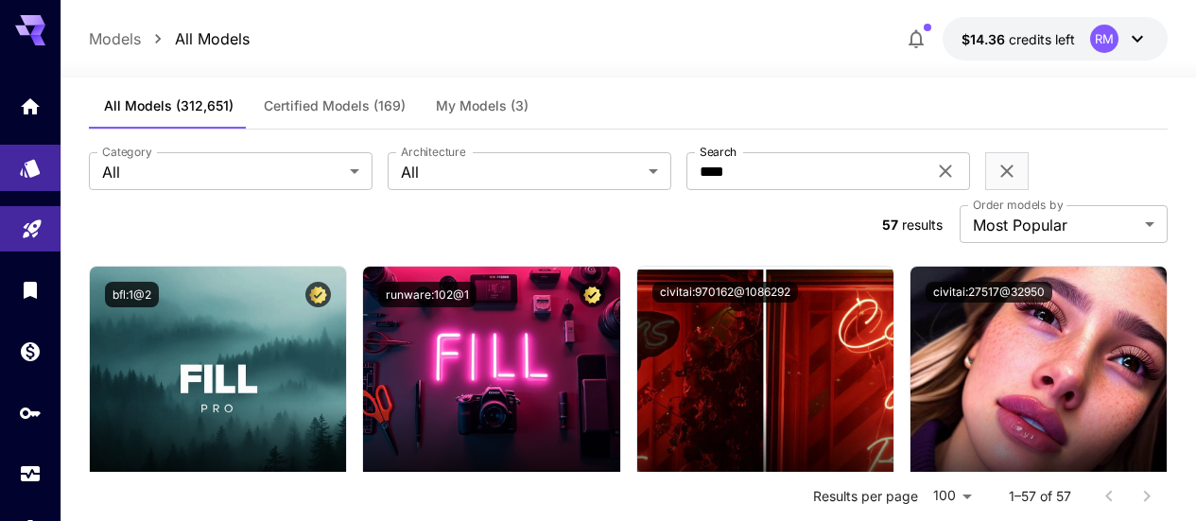
scroll to position [119, 0]
